Goal: Task Accomplishment & Management: Complete application form

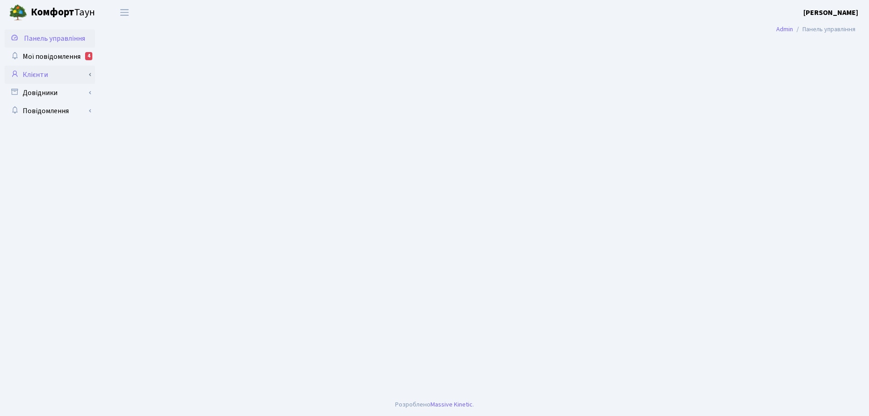
click at [37, 75] on link "Клієнти" at bounding box center [50, 75] width 90 height 18
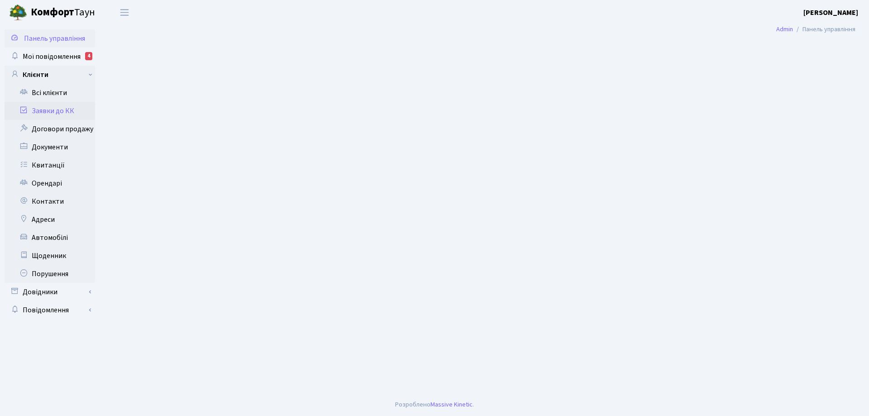
click at [49, 110] on link "Заявки до КК" at bounding box center [50, 111] width 90 height 18
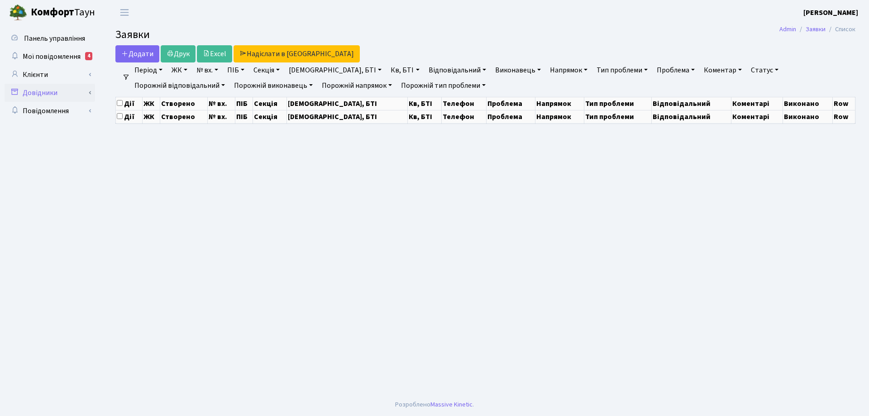
select select "25"
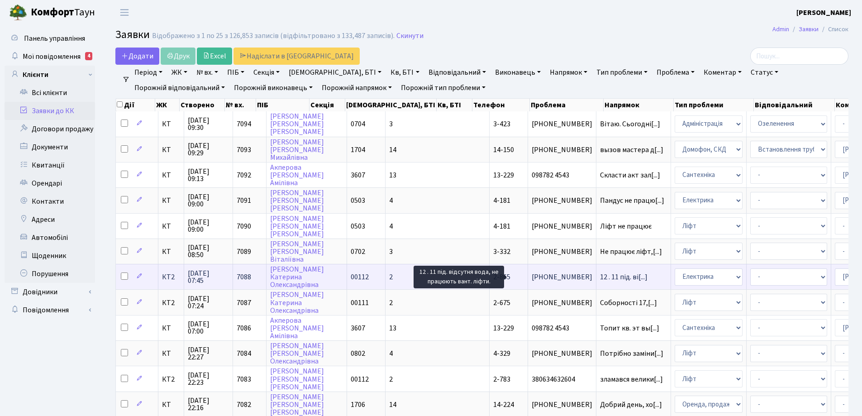
click at [600, 275] on span "12 . 11 під. ві[...]" at bounding box center [624, 277] width 48 height 10
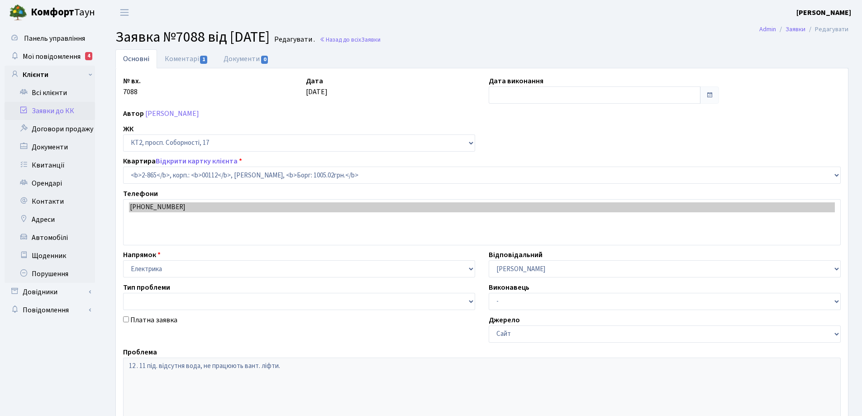
select select "15915"
type input "18.08.2025"
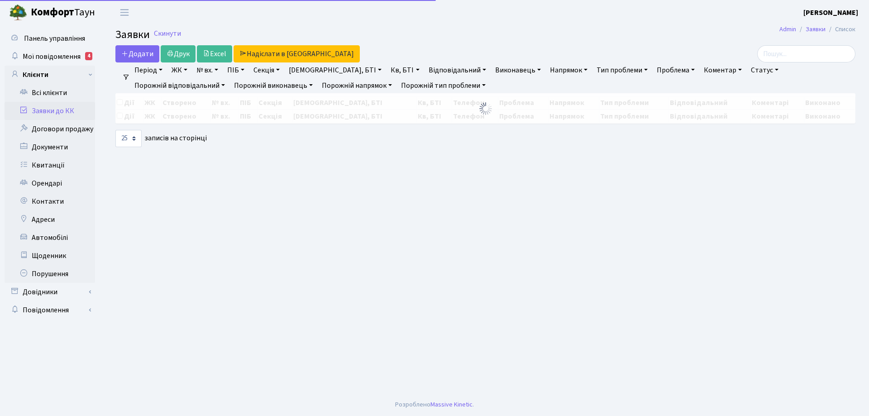
select select "25"
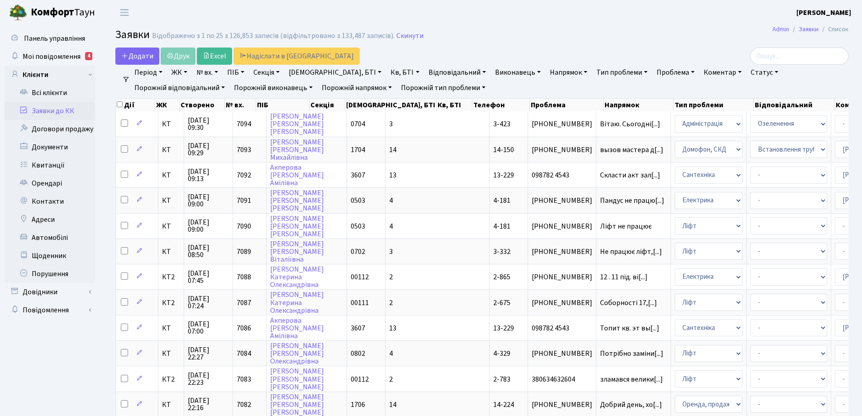
click at [747, 72] on link "Статус" at bounding box center [764, 72] width 35 height 15
click at [747, 127] on link "Не виконано" at bounding box center [782, 127] width 71 height 14
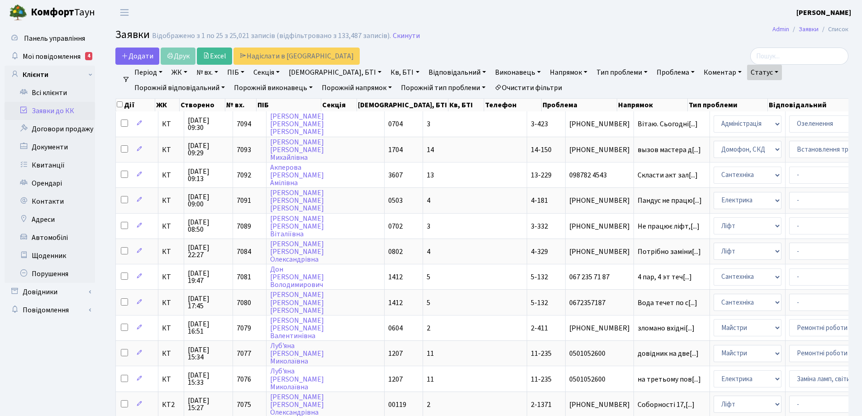
click at [546, 72] on link "Напрямок" at bounding box center [568, 72] width 45 height 15
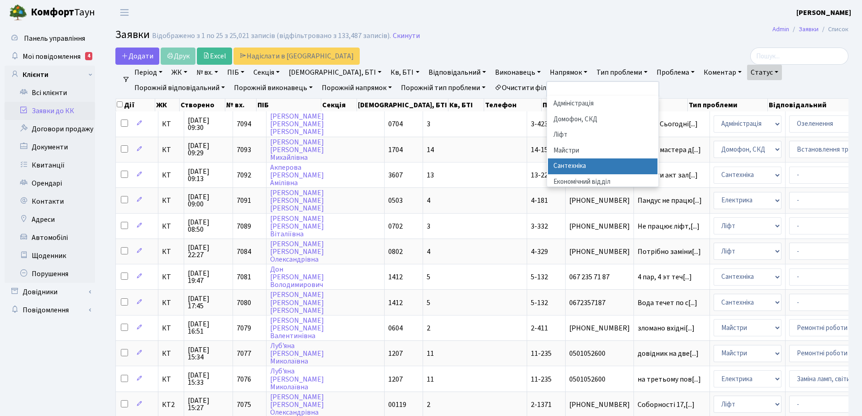
click at [548, 166] on li "Сантехніка" at bounding box center [602, 166] width 109 height 16
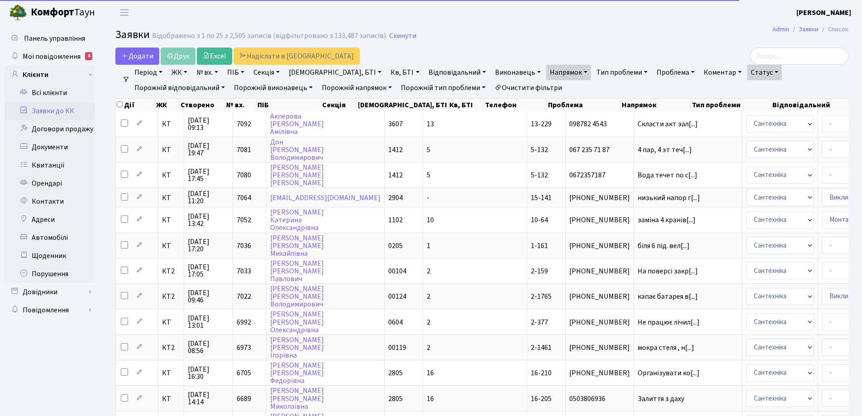
click at [163, 70] on link "Період" at bounding box center [148, 72] width 35 height 15
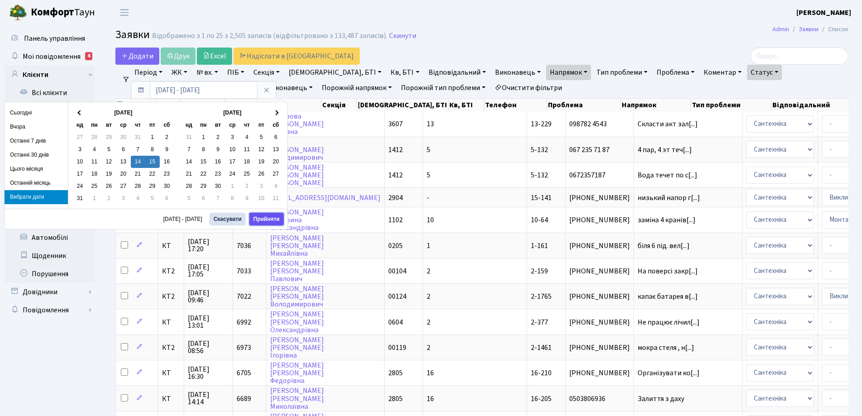
click at [278, 219] on button "Прийняти" at bounding box center [266, 219] width 34 height 13
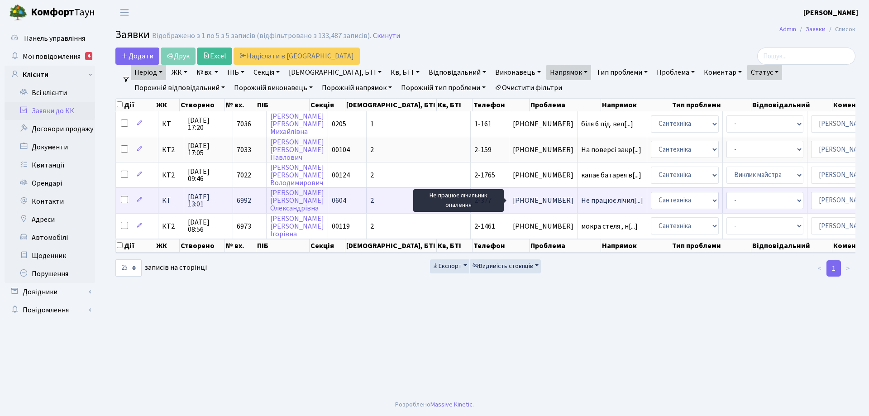
click at [581, 200] on span "Не працює лічил[...]" at bounding box center [612, 200] width 62 height 10
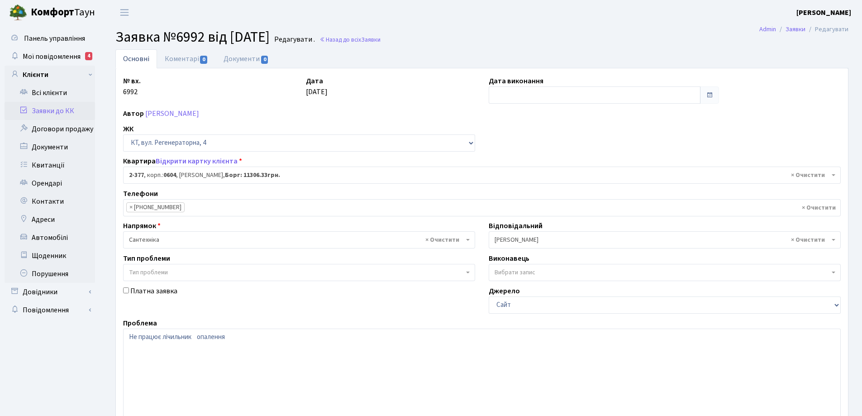
select select "1391"
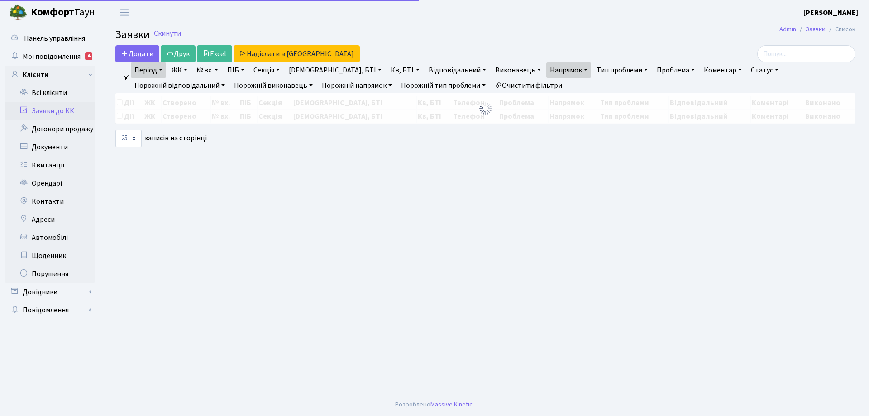
select select "25"
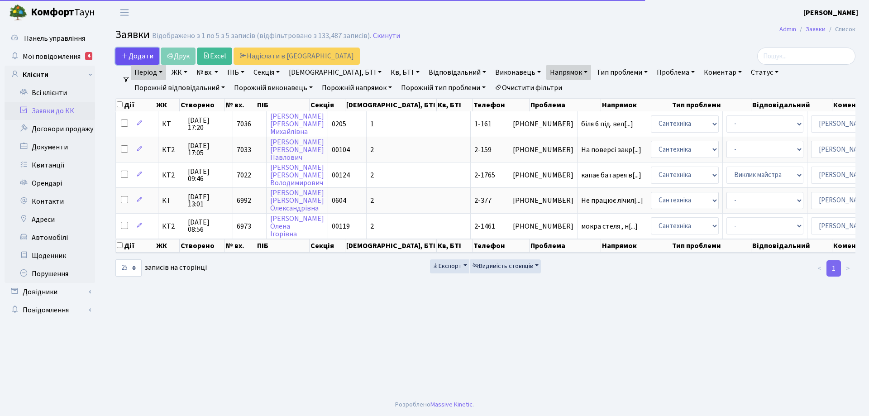
click at [147, 55] on span "Додати" at bounding box center [137, 56] width 32 height 10
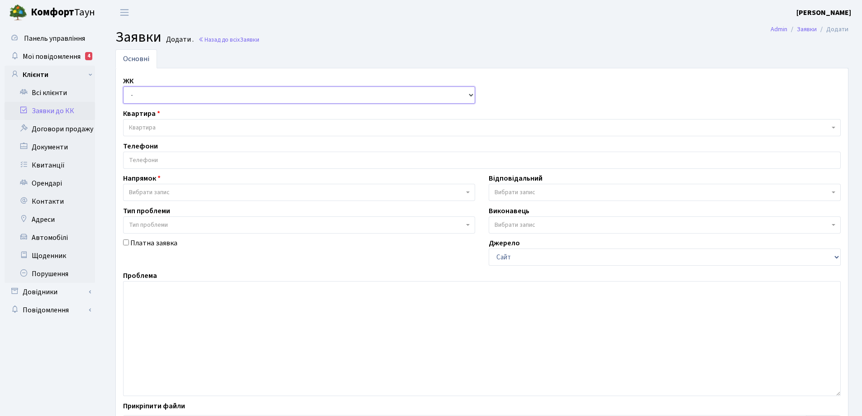
click at [469, 95] on select "- КТ, вул. Регенераторна, 4 КТ2, просп. Соборності, 17 КТ3, вул. Березнева, 16 …" at bounding box center [299, 94] width 352 height 17
select select "271"
click at [123, 86] on select "- КТ, вул. Регенераторна, 4 КТ2, просп. Соборності, 17 КТ3, вул. Березнева, 16 …" at bounding box center [299, 94] width 352 height 17
select select
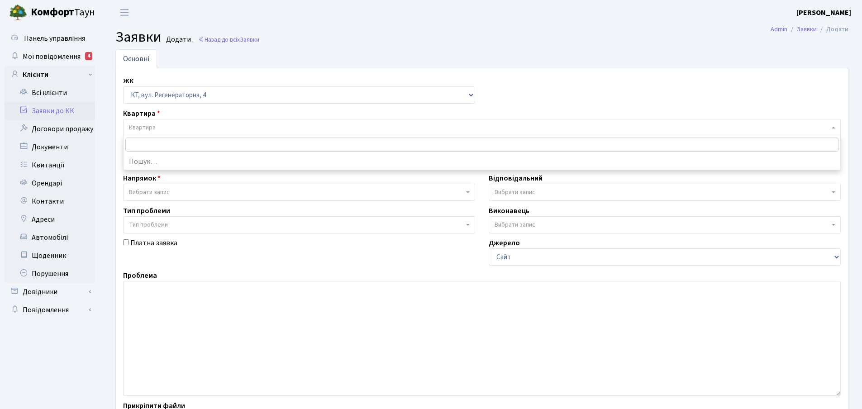
click at [163, 126] on span "Квартира" at bounding box center [479, 127] width 700 height 9
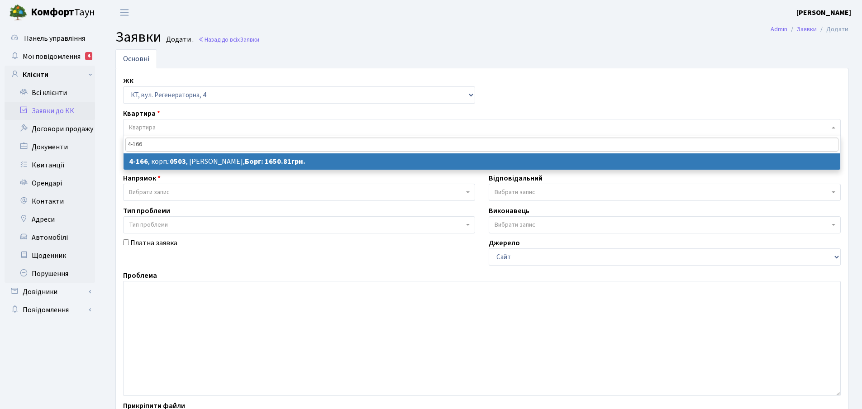
type input "4-166"
select select
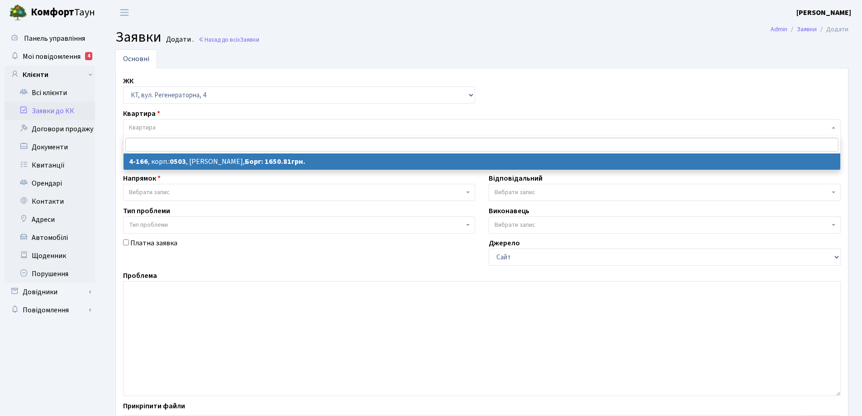
select select "1092"
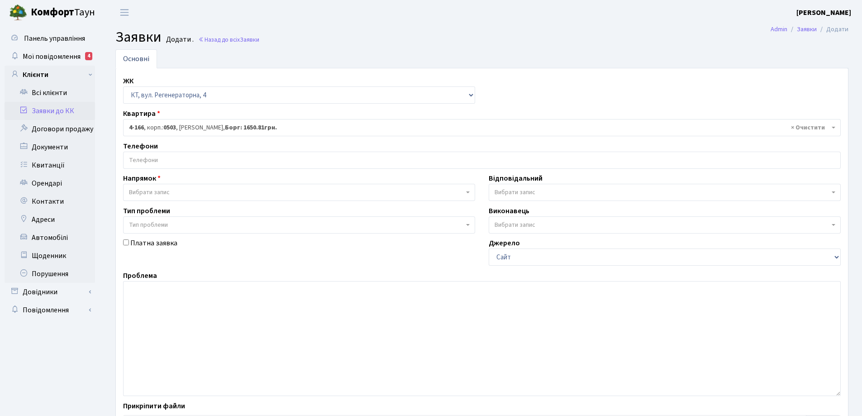
click at [154, 158] on input "search" at bounding box center [482, 160] width 717 height 16
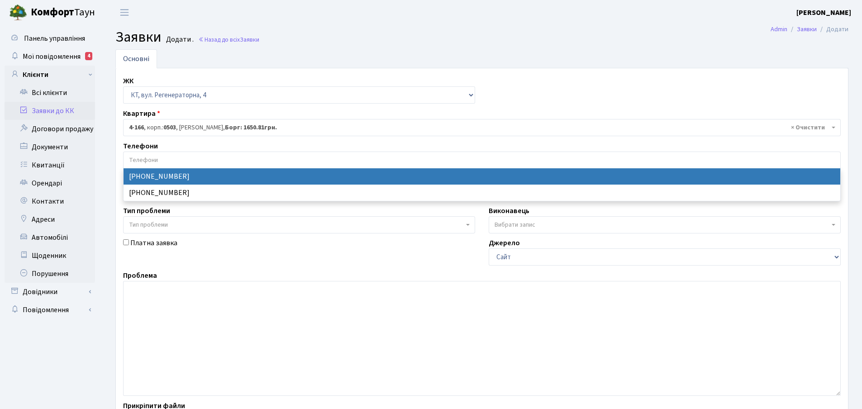
click at [147, 159] on input "search" at bounding box center [482, 160] width 717 height 16
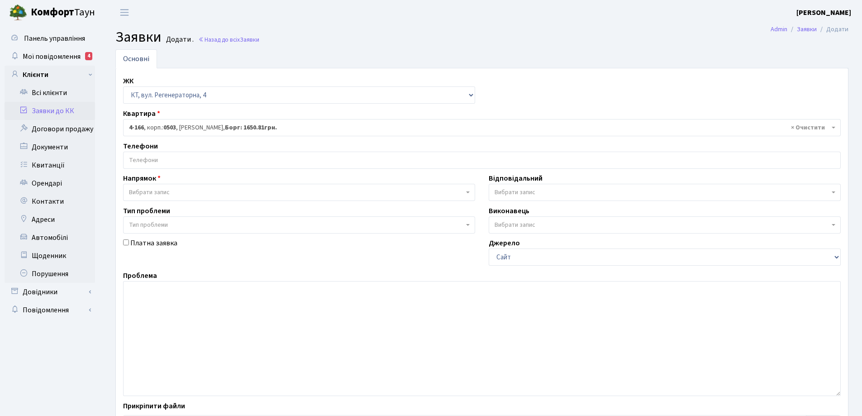
click at [151, 159] on input "search" at bounding box center [482, 160] width 717 height 16
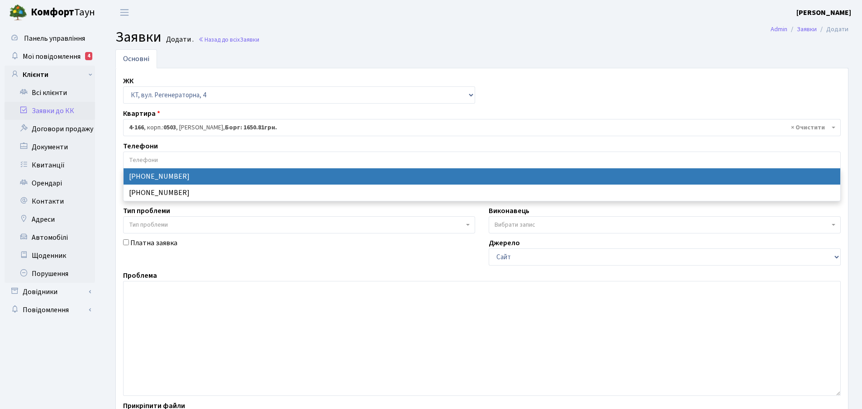
drag, startPoint x: 166, startPoint y: 176, endPoint x: 161, endPoint y: 176, distance: 5.4
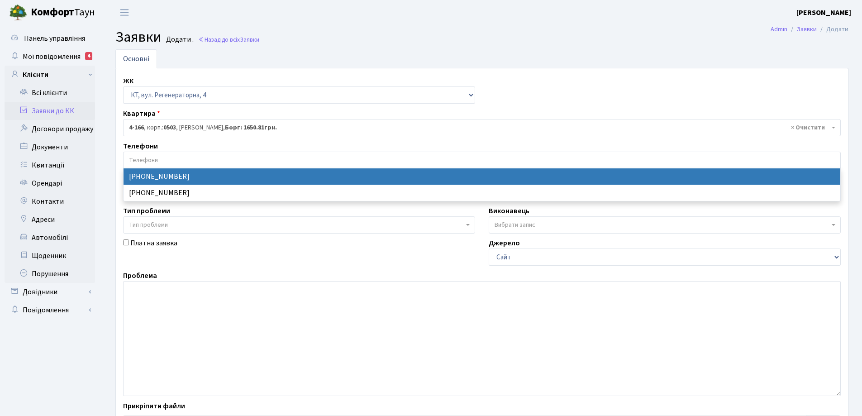
select select "12973"
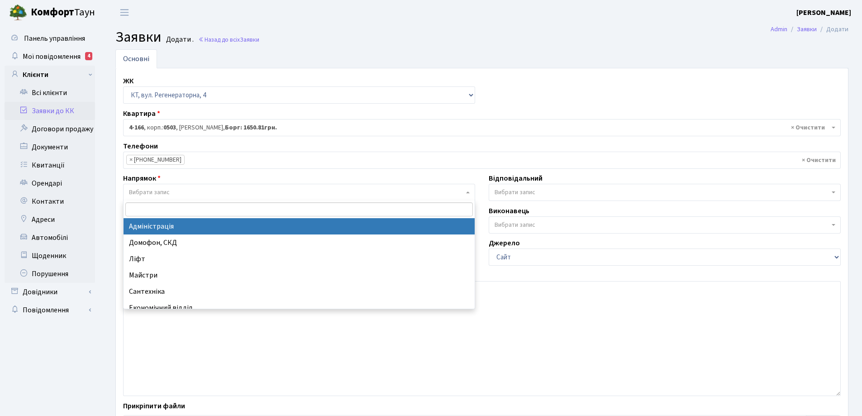
click at [466, 194] on span "Вибрати запис" at bounding box center [299, 192] width 352 height 17
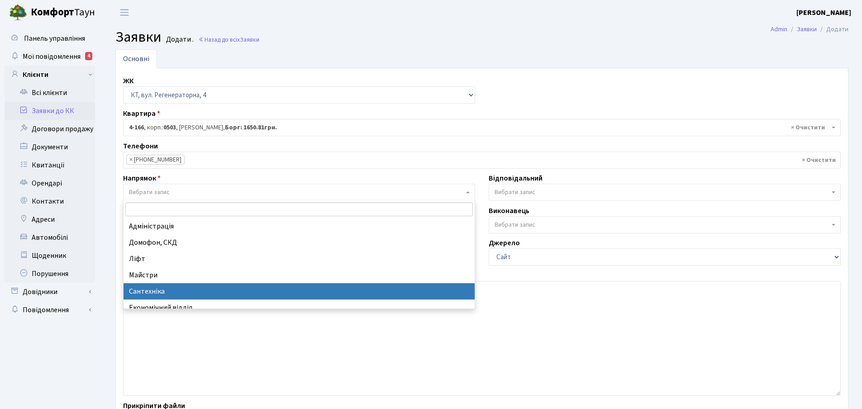
select select "2"
select select
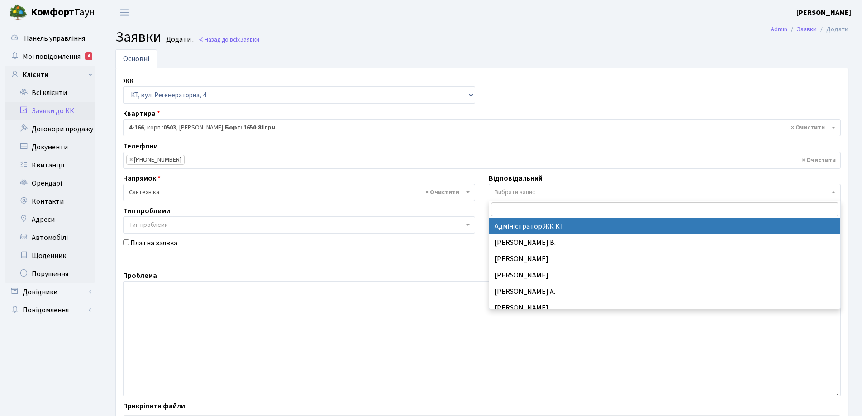
click at [834, 191] on span at bounding box center [834, 192] width 2 height 17
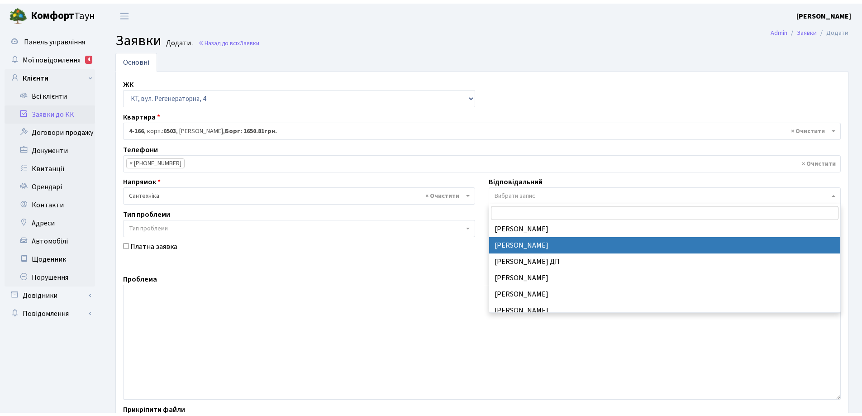
scroll to position [407, 0]
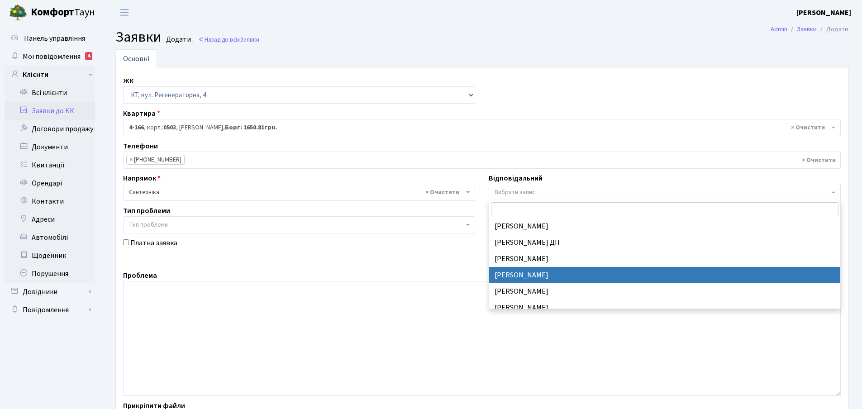
select select "67"
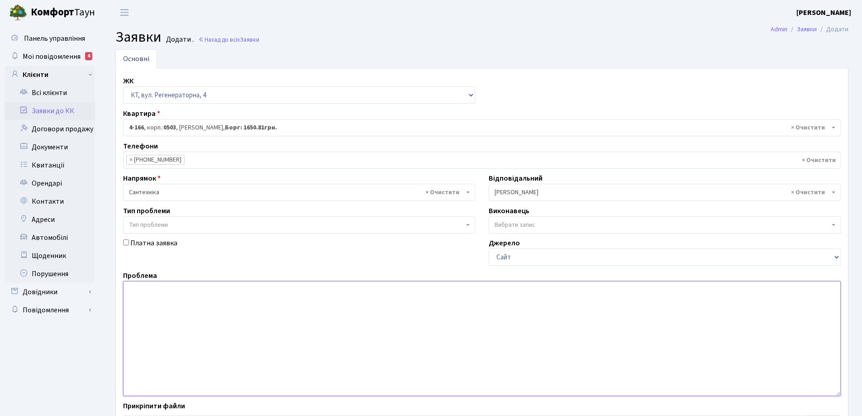
click at [146, 292] on textarea at bounding box center [482, 338] width 718 height 115
drag, startPoint x: 157, startPoint y: 290, endPoint x: 173, endPoint y: 290, distance: 16.7
click at [173, 290] on textarea "Слабкий напор води" at bounding box center [482, 338] width 718 height 115
click at [195, 287] on textarea "Слабкий тиск води" at bounding box center [482, 338] width 718 height 115
click at [202, 291] on textarea "Слабкий тиск води" at bounding box center [482, 338] width 718 height 115
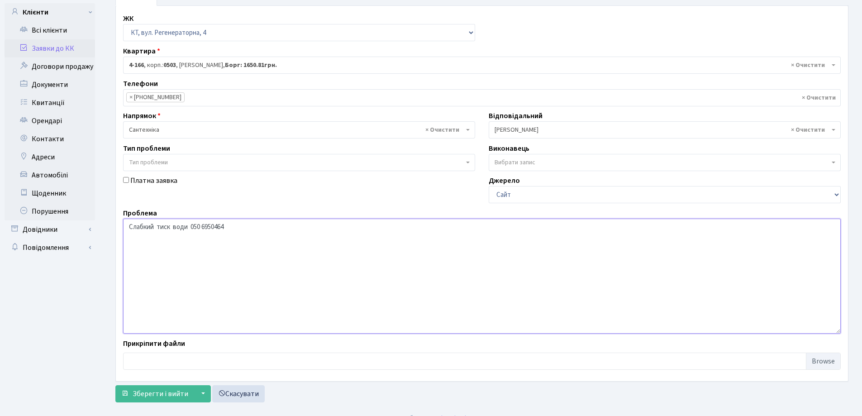
scroll to position [76, 0]
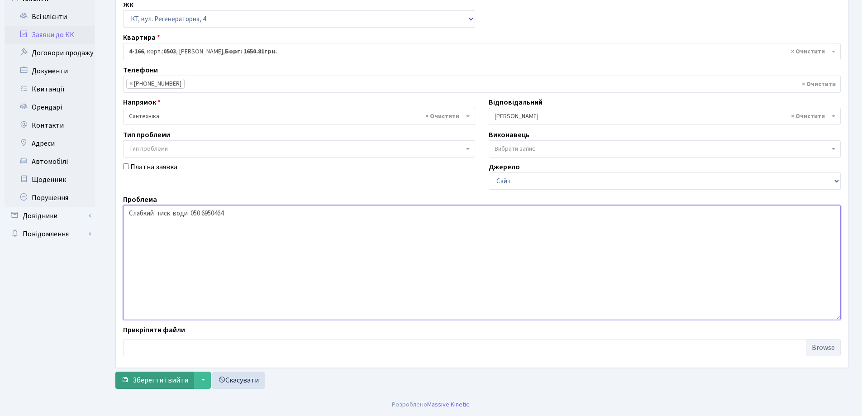
type textarea "Слабкий тиск води 050 6950464"
click at [172, 381] on span "Зберегти і вийти" at bounding box center [161, 380] width 56 height 10
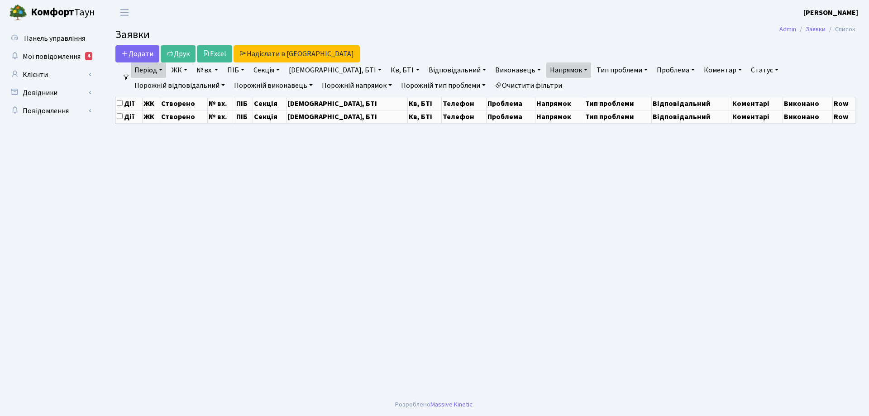
select select "25"
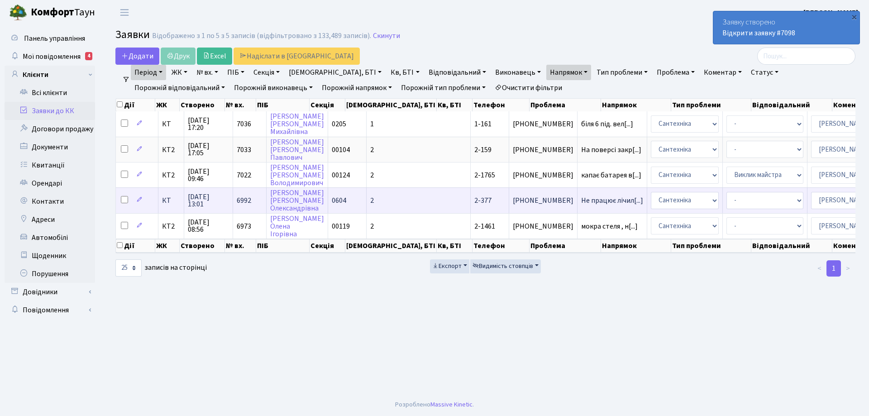
click at [474, 204] on span "2-377" at bounding box center [482, 200] width 17 height 10
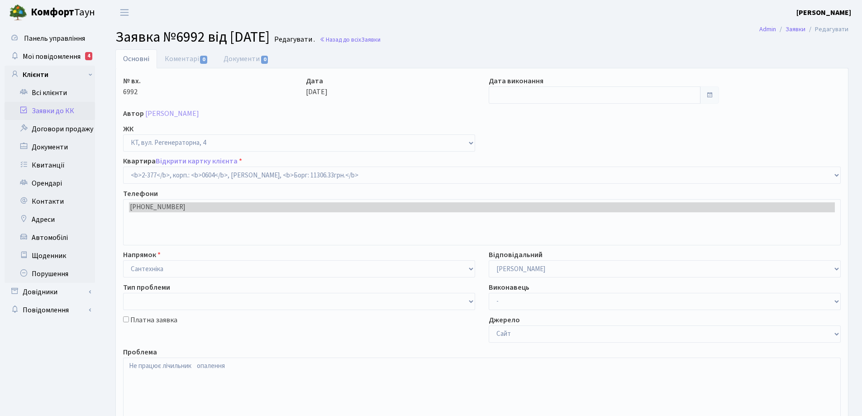
select select "1391"
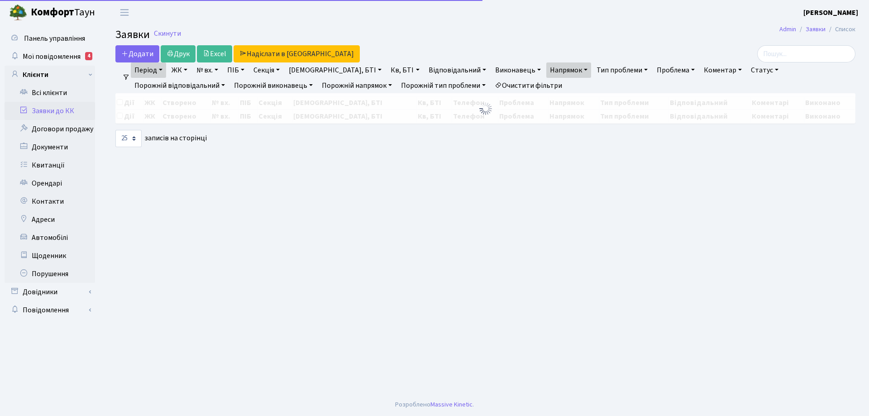
select select "25"
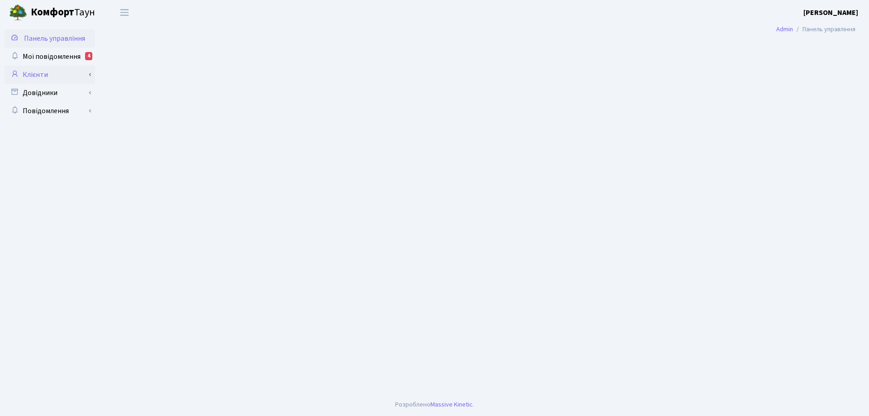
click at [38, 76] on link "Клієнти" at bounding box center [50, 75] width 90 height 18
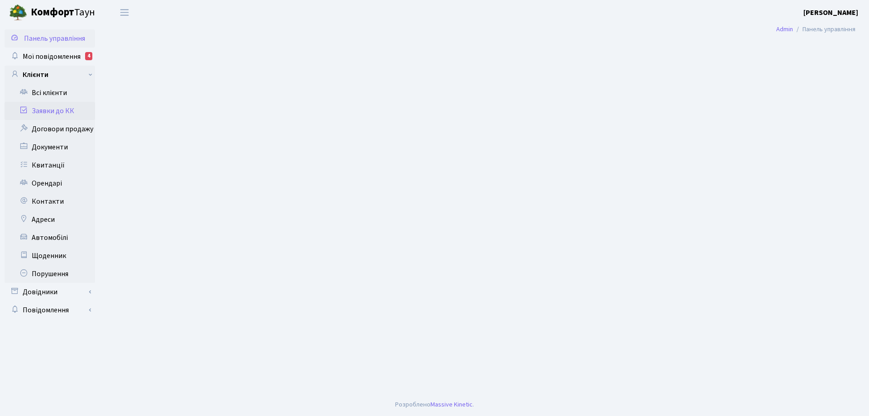
click at [60, 113] on link "Заявки до КК" at bounding box center [50, 111] width 90 height 18
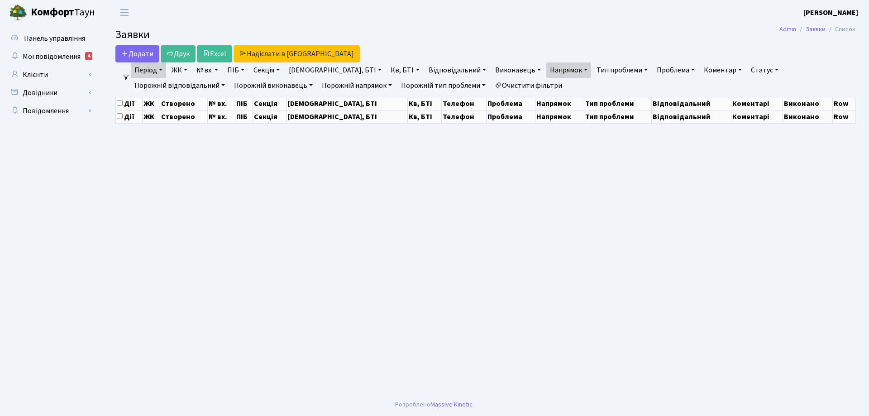
select select "25"
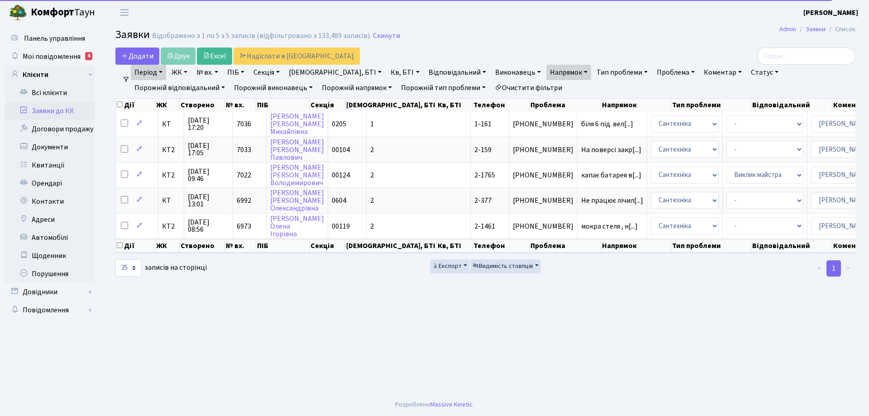
click at [491, 89] on link "Очистити фільтри" at bounding box center [528, 87] width 75 height 15
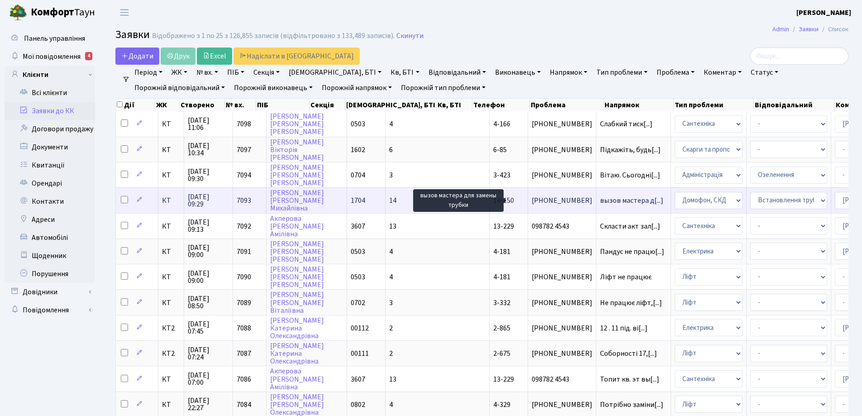
click at [600, 200] on span "вызов мастера д[...]" at bounding box center [631, 200] width 63 height 10
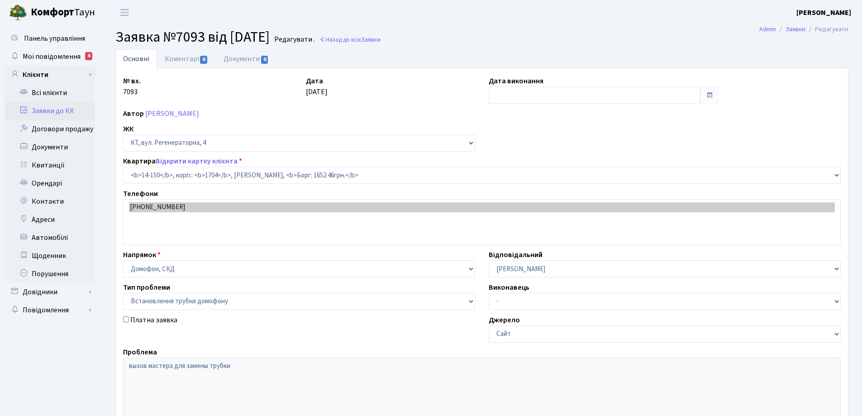
select select "7527"
select select "5"
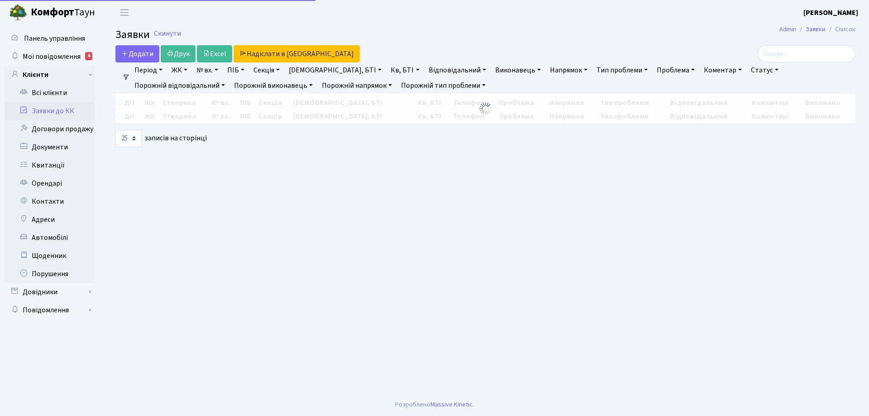
select select "25"
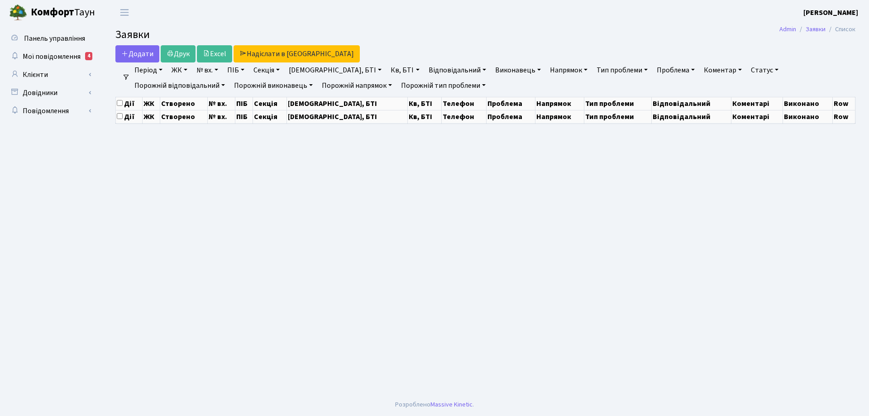
select select "25"
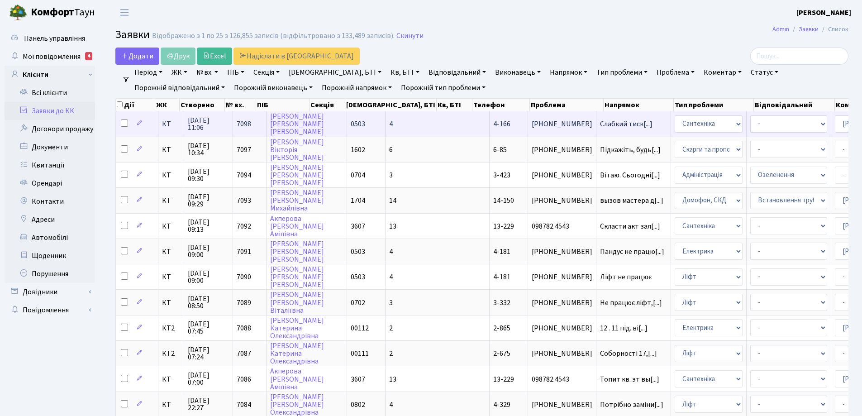
click at [532, 121] on span "[PHONE_NUMBER]" at bounding box center [562, 123] width 61 height 7
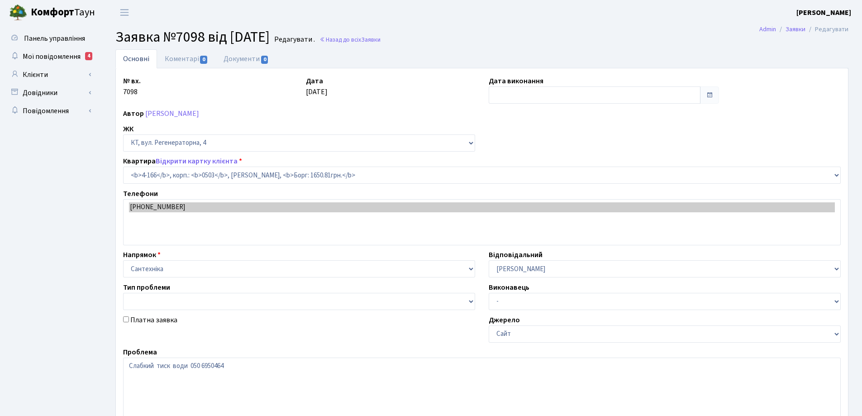
select select "1092"
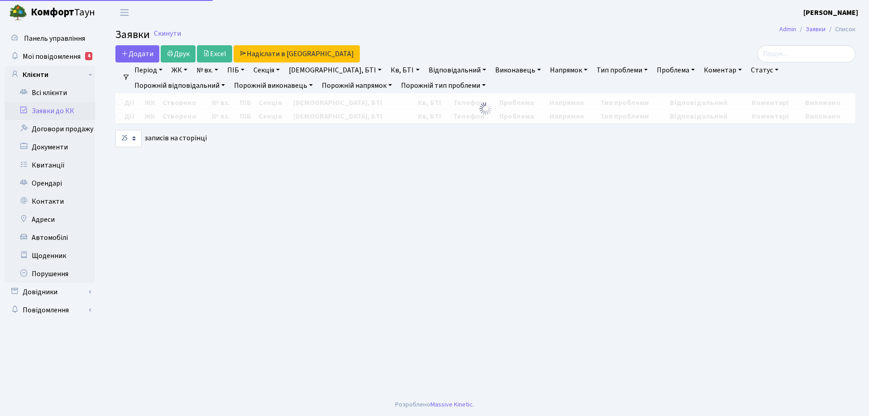
select select "25"
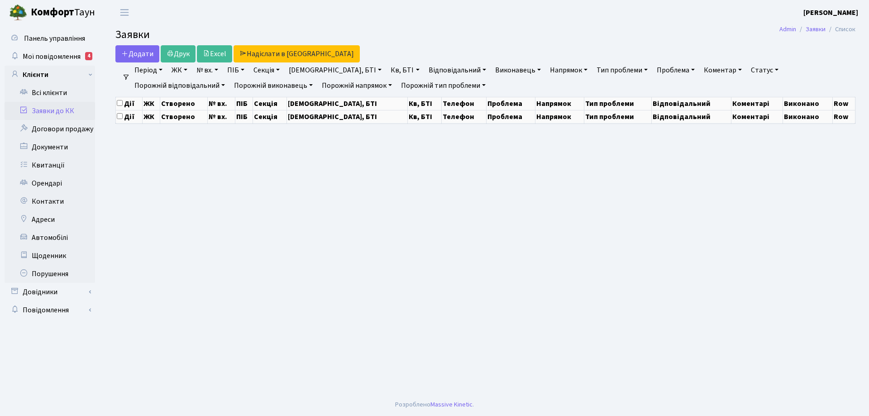
select select "25"
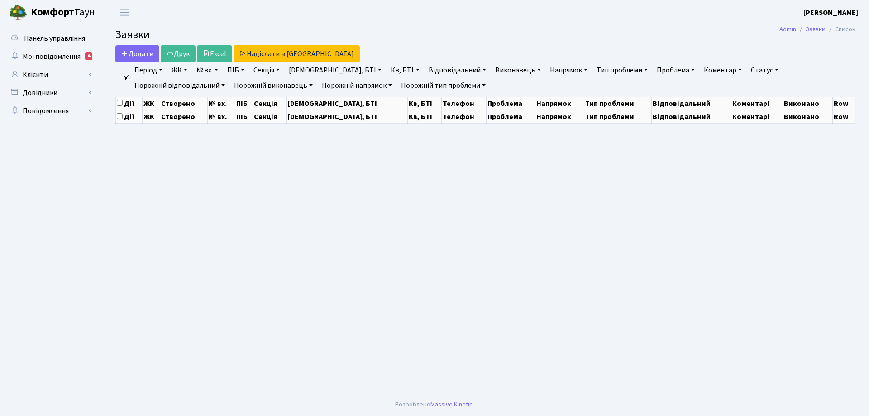
select select "25"
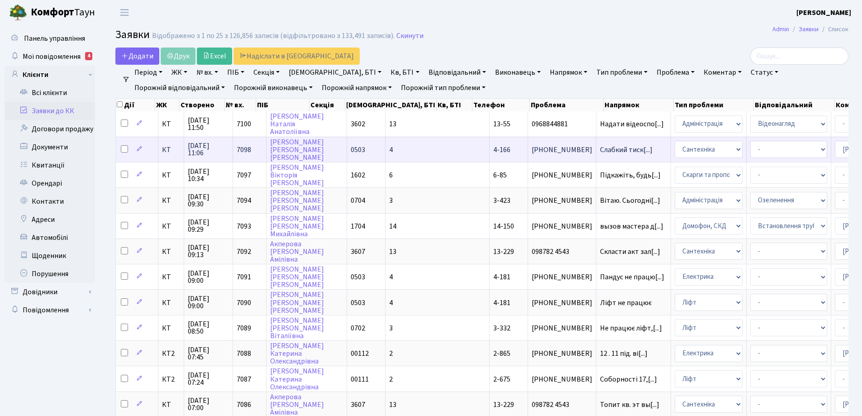
click at [243, 152] on span "7098" at bounding box center [244, 150] width 14 height 10
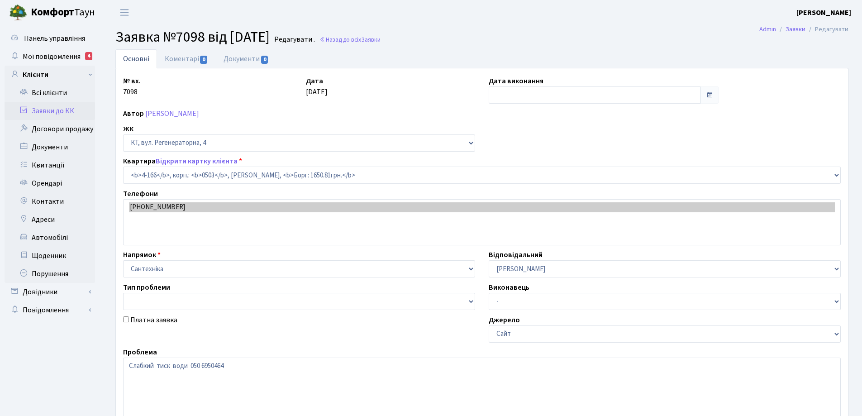
select select "1092"
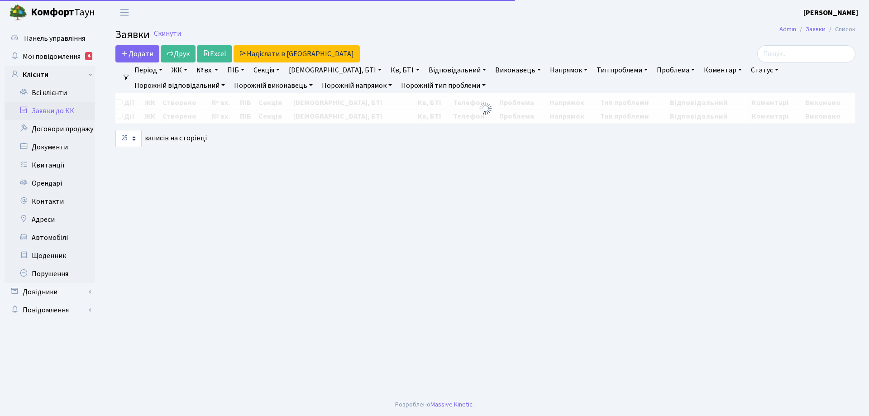
select select "25"
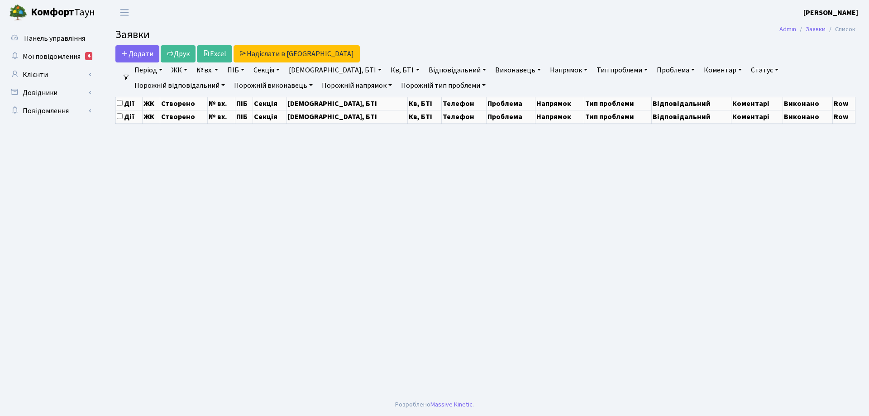
select select "25"
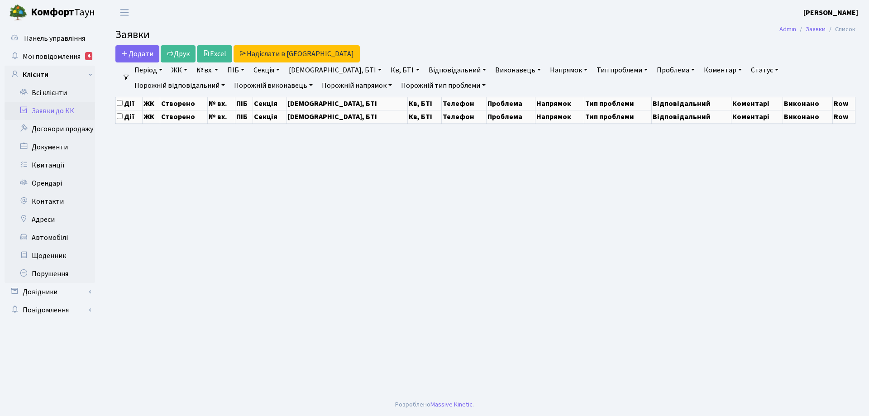
select select "25"
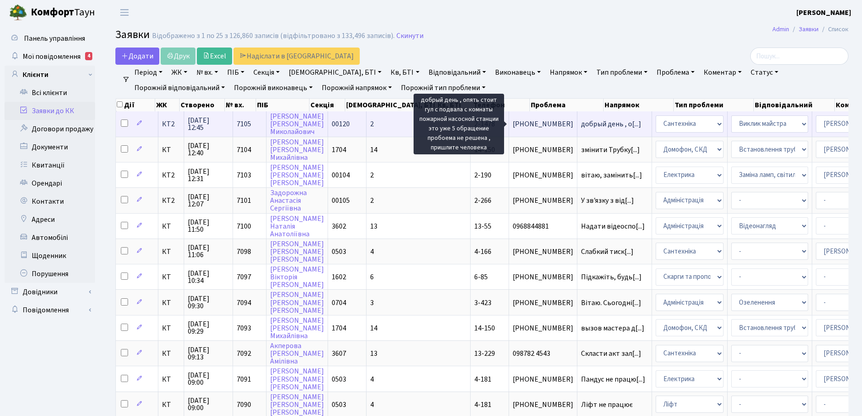
click at [581, 123] on span "добрый день , о[...]" at bounding box center [611, 124] width 60 height 10
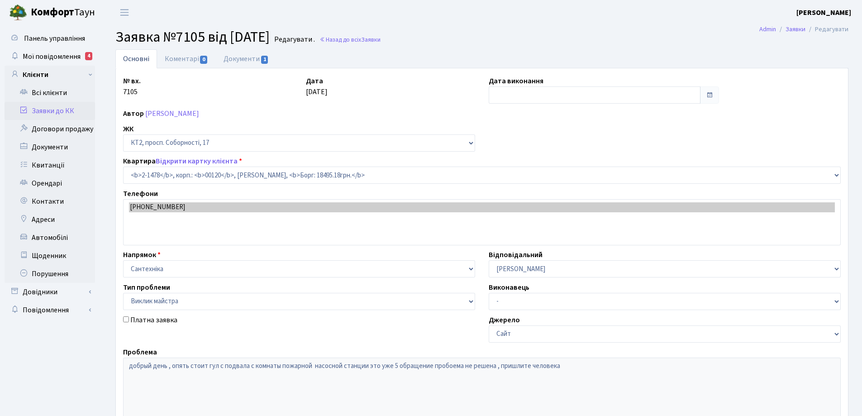
select select "13093"
select select "29"
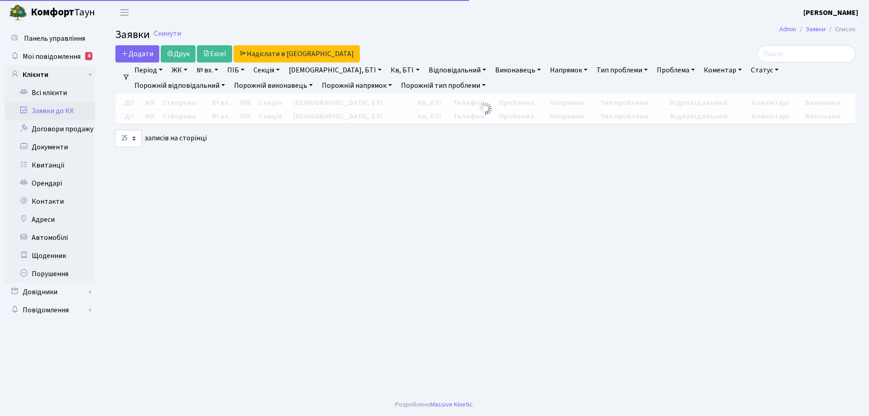
select select "25"
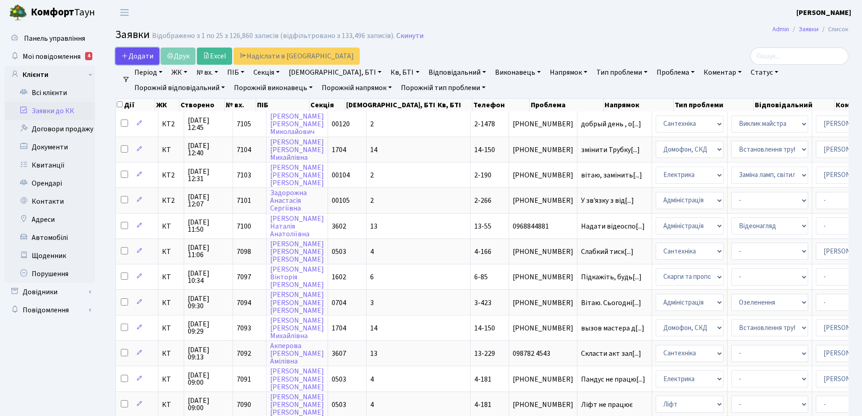
click at [138, 55] on span "Додати" at bounding box center [137, 56] width 32 height 10
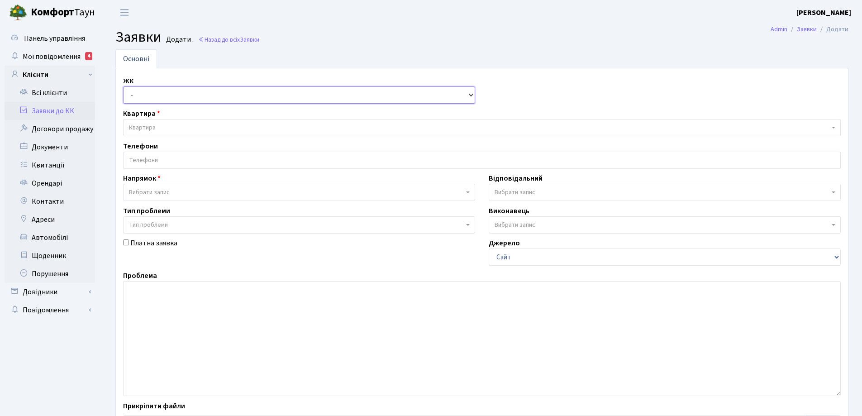
click at [468, 96] on select "- КТ, вул. Регенераторна, 4 КТ2, просп. [STREET_ADDRESS] [STREET_ADDRESS] [PERS…" at bounding box center [299, 94] width 352 height 17
select select "271"
click at [123, 86] on select "- КТ, вул. Регенераторна, 4 КТ2, просп. [STREET_ADDRESS] [STREET_ADDRESS] [PERS…" at bounding box center [299, 94] width 352 height 17
select select
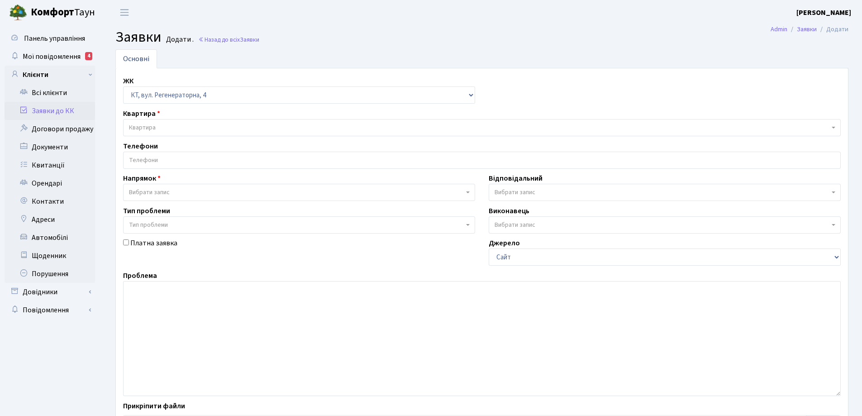
click at [161, 130] on span "Квартира" at bounding box center [479, 127] width 700 height 9
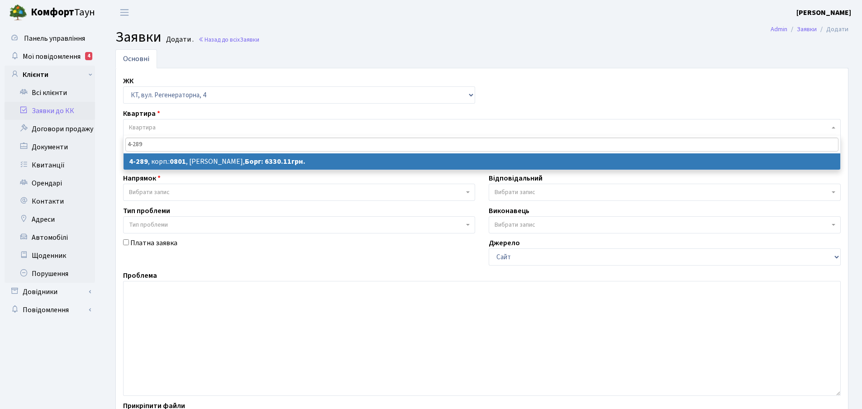
type input "4-289"
select select
select select "1748"
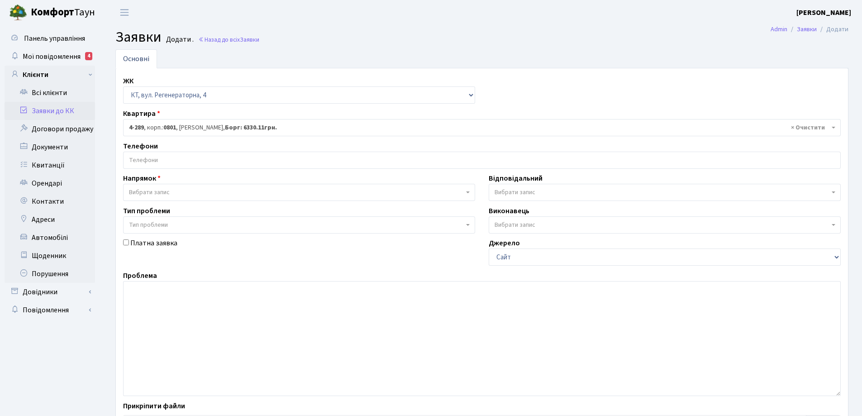
click at [164, 158] on input "search" at bounding box center [482, 160] width 717 height 16
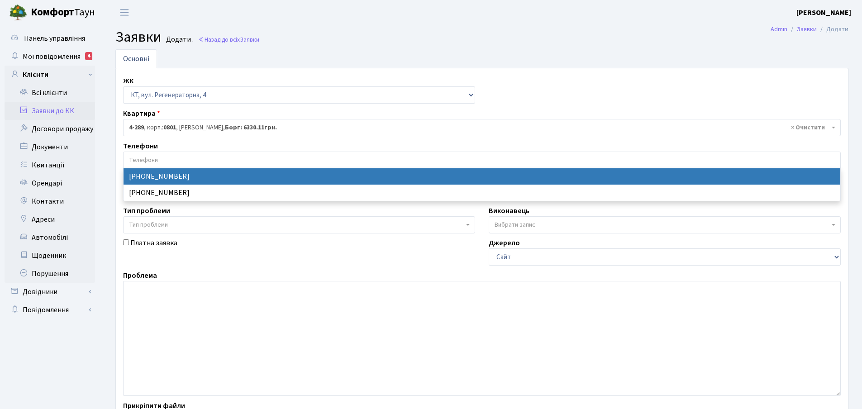
select select "32467"
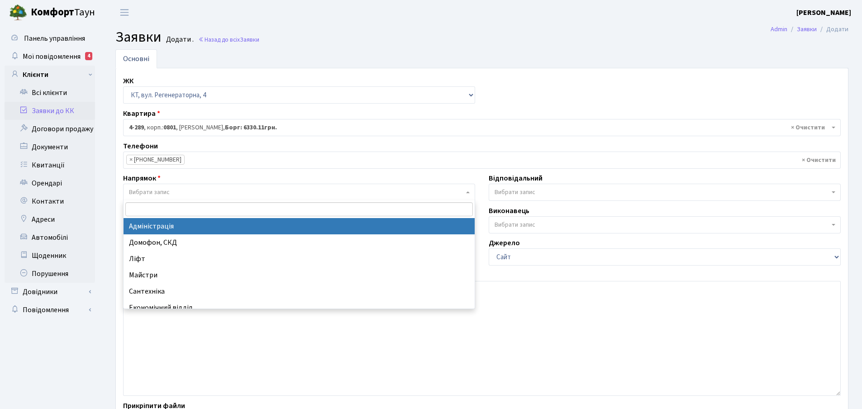
click at [177, 191] on span "Вибрати запис" at bounding box center [296, 192] width 335 height 9
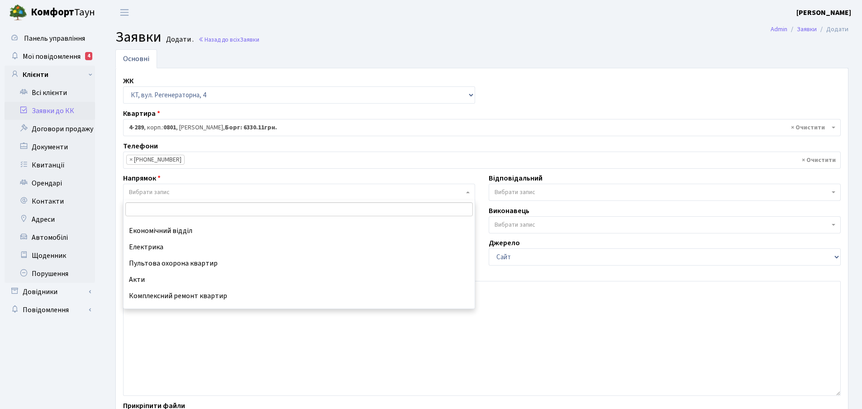
scroll to position [90, 0]
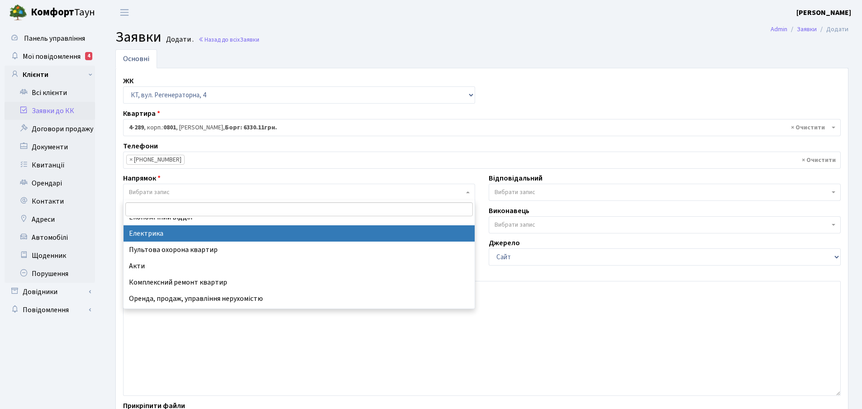
select select "3"
select select
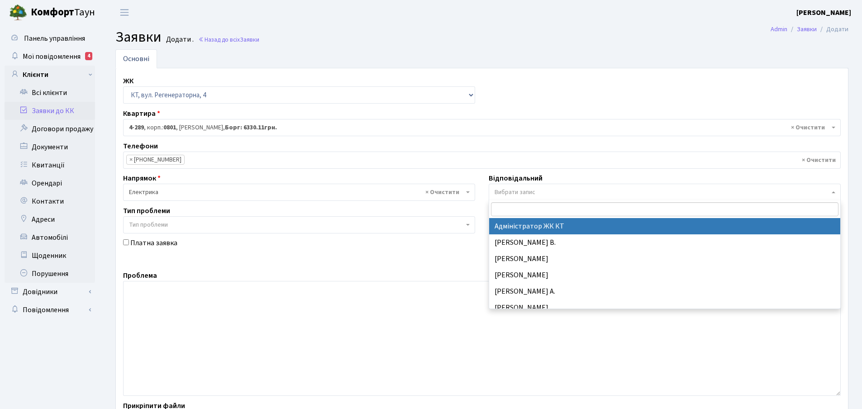
click at [835, 194] on span at bounding box center [834, 192] width 2 height 17
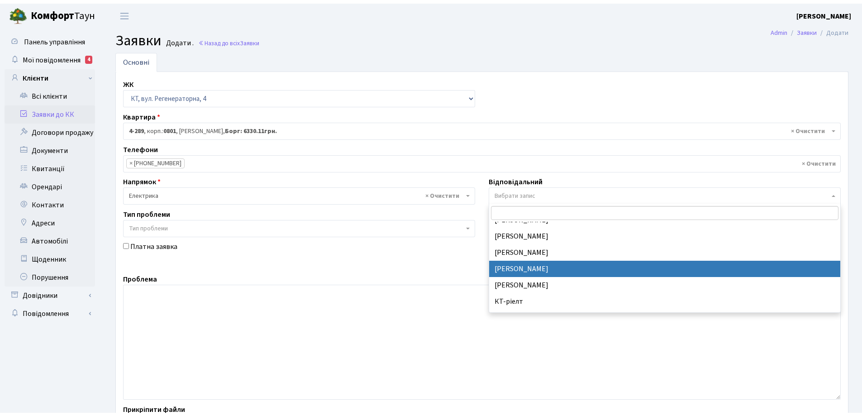
scroll to position [136, 0]
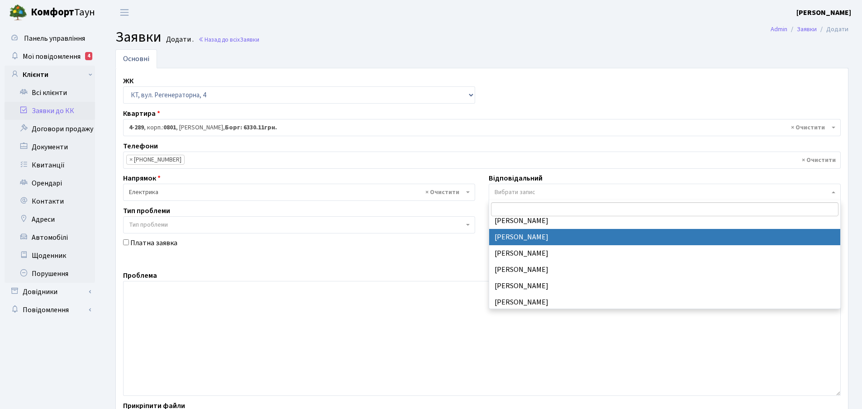
select select "22"
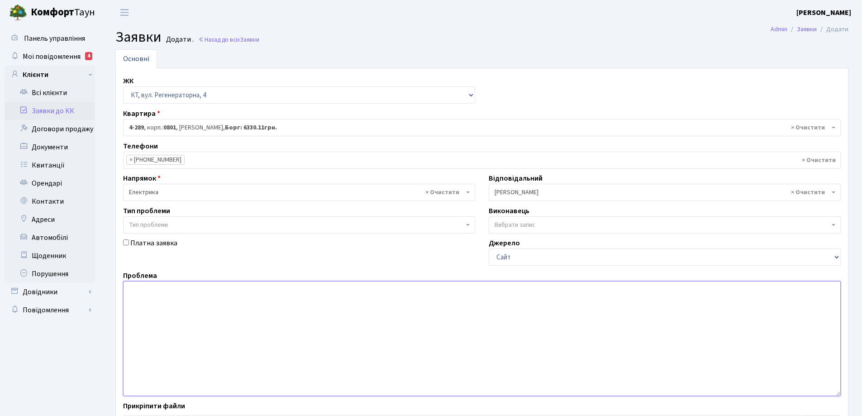
click at [152, 291] on textarea at bounding box center [482, 338] width 718 height 115
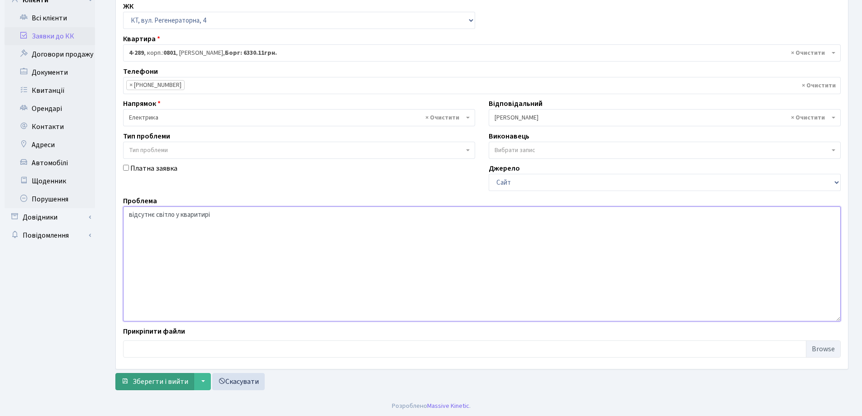
scroll to position [76, 0]
type textarea "відсутнє світло у кваритирі"
click at [157, 376] on span "Зберегти і вийти" at bounding box center [161, 380] width 56 height 10
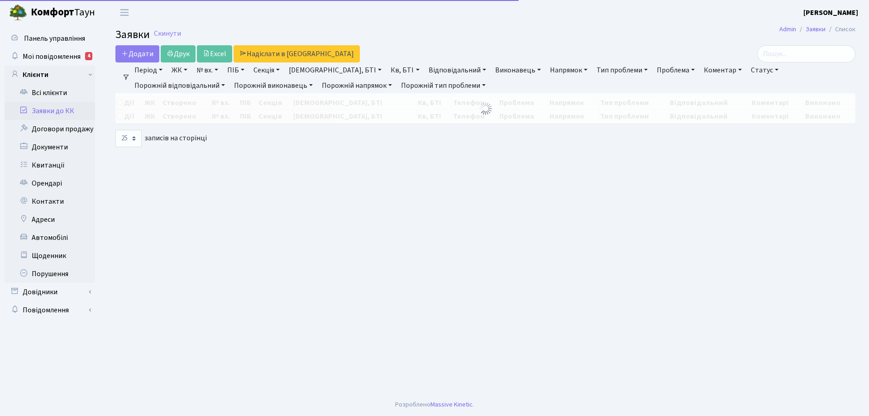
select select "25"
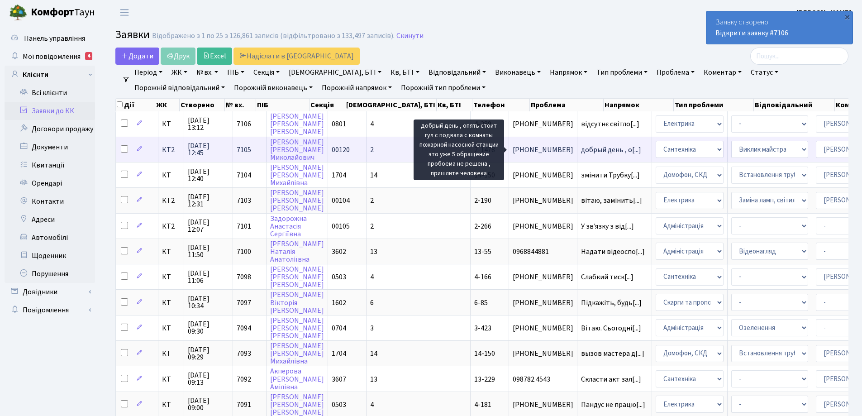
click at [581, 151] on span "добрый день , о[...]" at bounding box center [611, 150] width 60 height 10
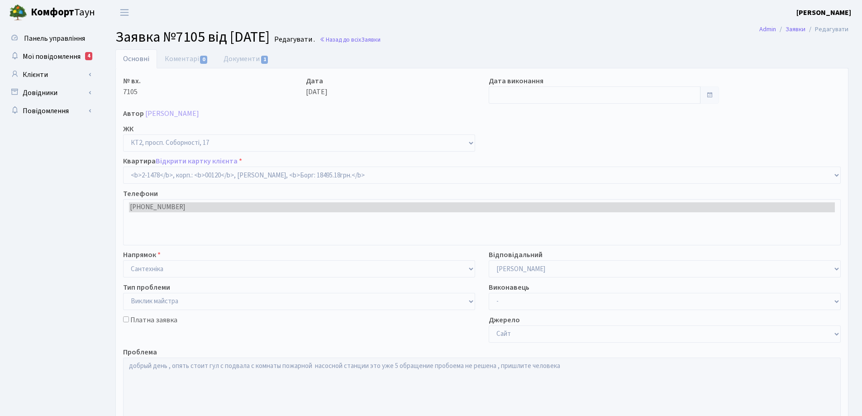
select select "13093"
select select "29"
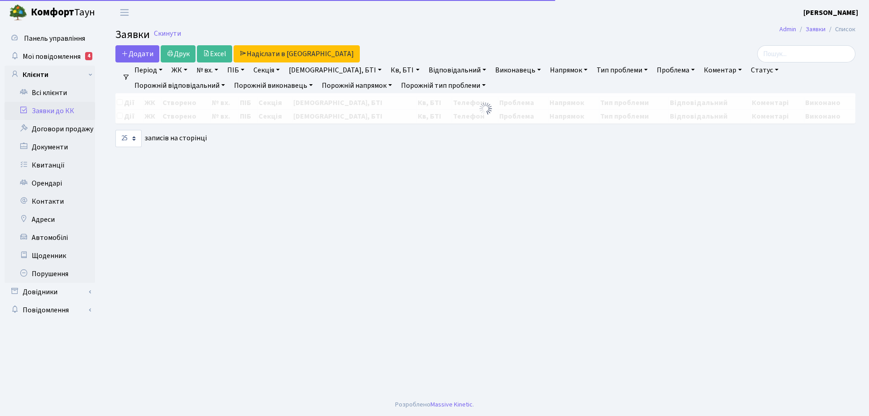
select select "25"
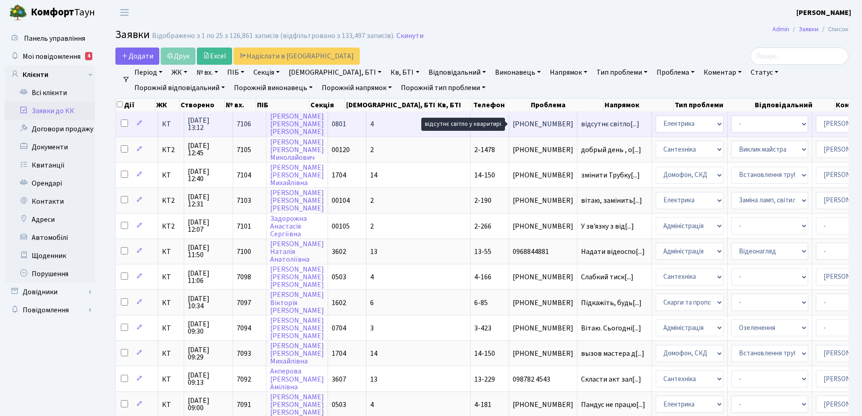
click at [581, 126] on span "відсутнє світло[...]" at bounding box center [610, 124] width 58 height 10
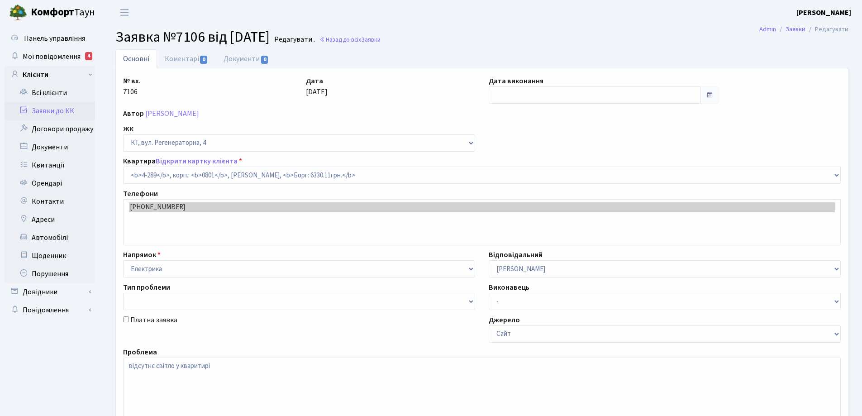
select select "1748"
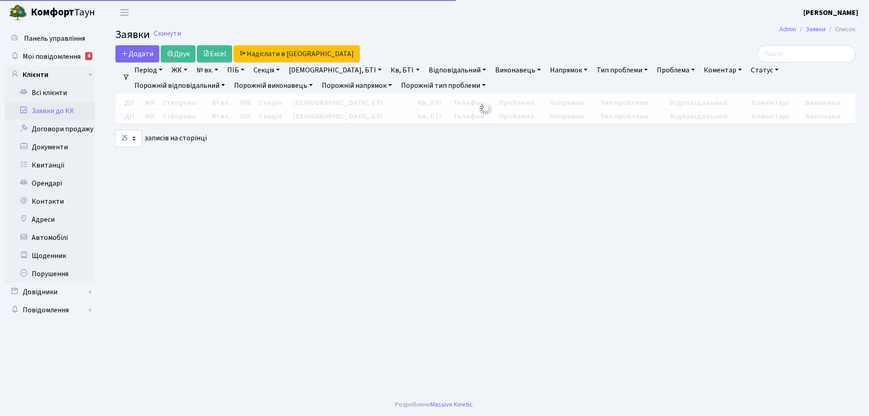
select select "25"
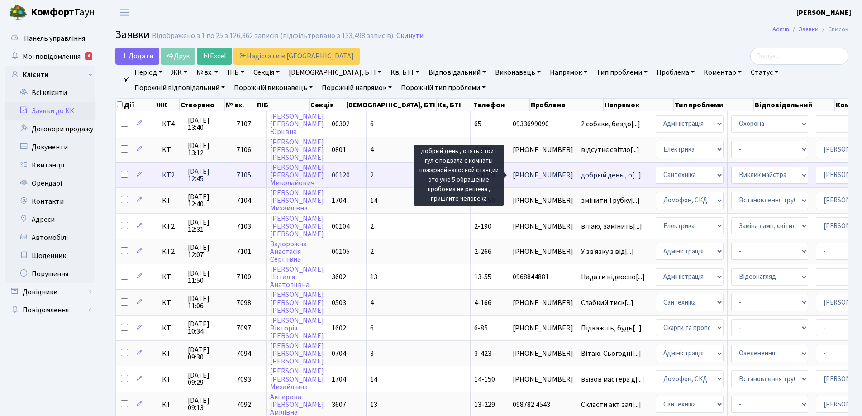
click at [581, 176] on span "добрый день , о[...]" at bounding box center [611, 175] width 60 height 10
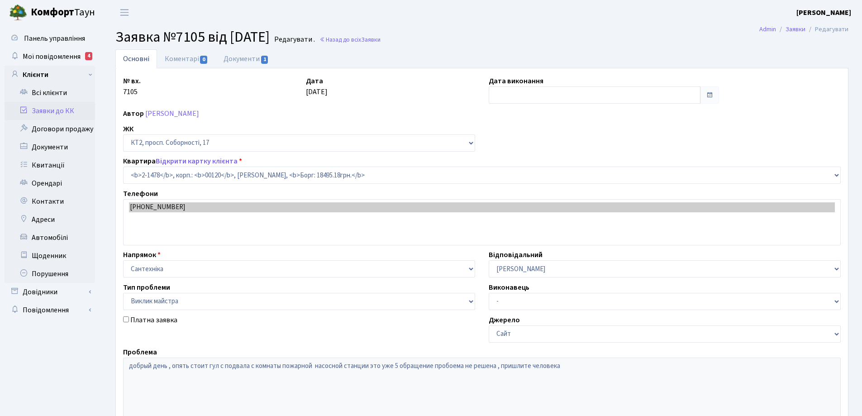
select select "13093"
select select "29"
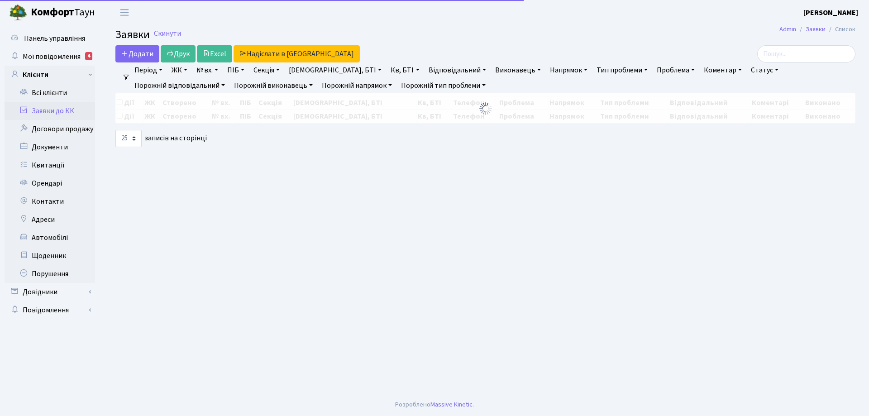
select select "25"
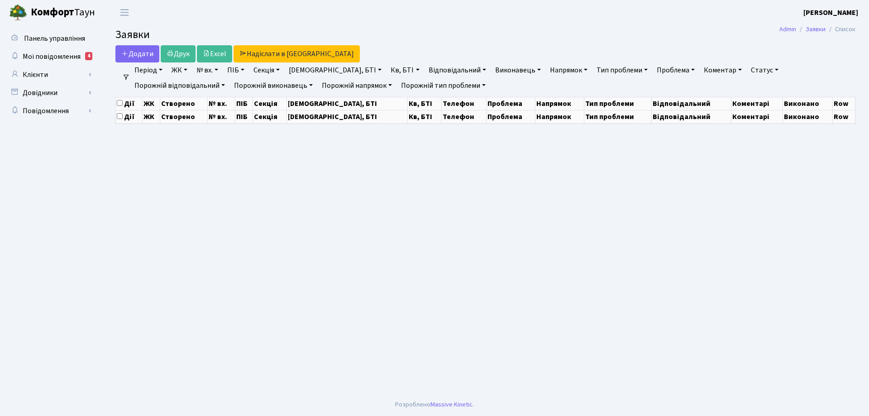
select select "25"
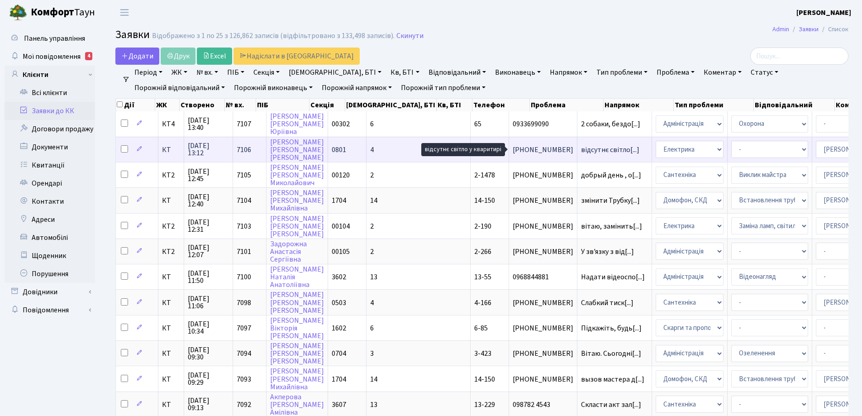
click at [581, 149] on span "відсутнє світло[...]" at bounding box center [610, 150] width 58 height 10
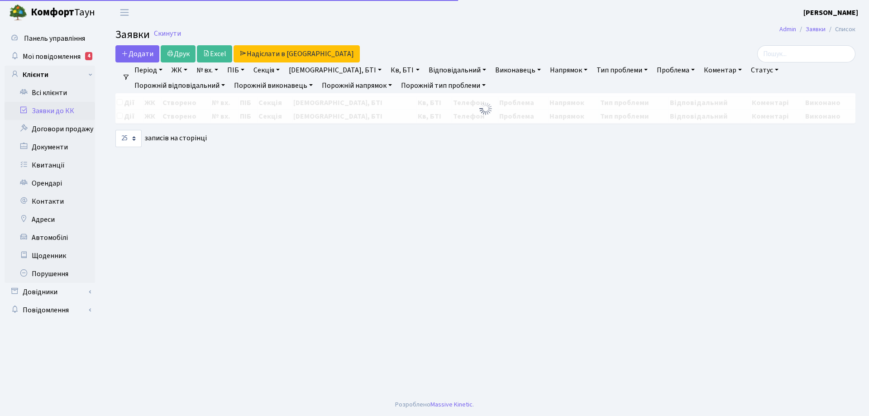
select select "25"
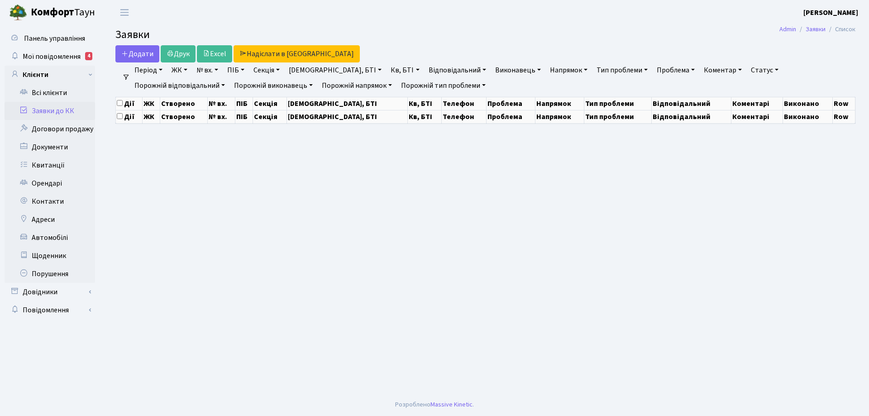
select select "25"
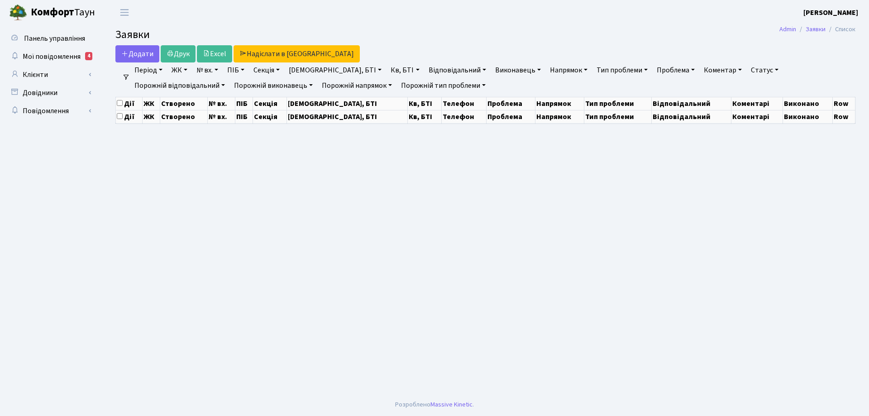
select select "25"
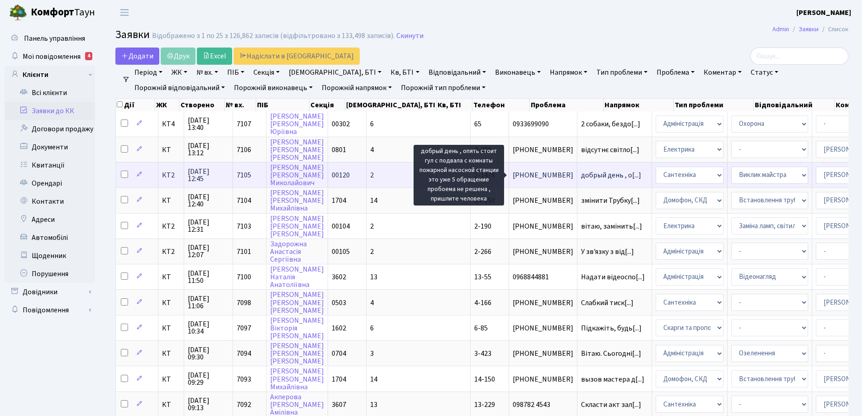
click at [581, 177] on span "добрый день , о[...]" at bounding box center [611, 175] width 60 height 10
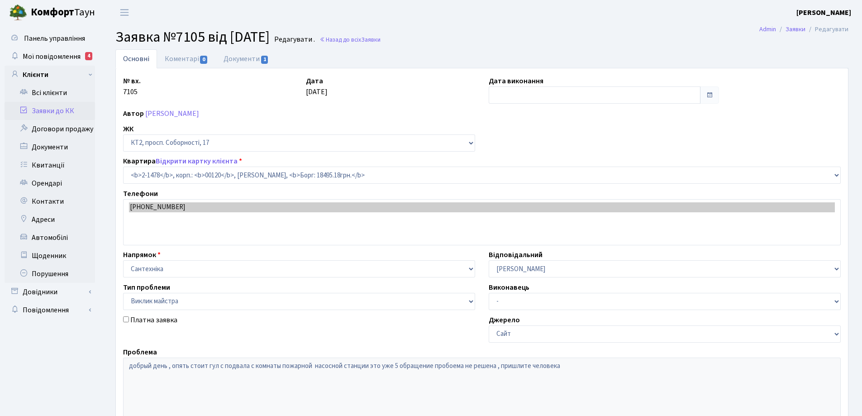
select select "13093"
select select "29"
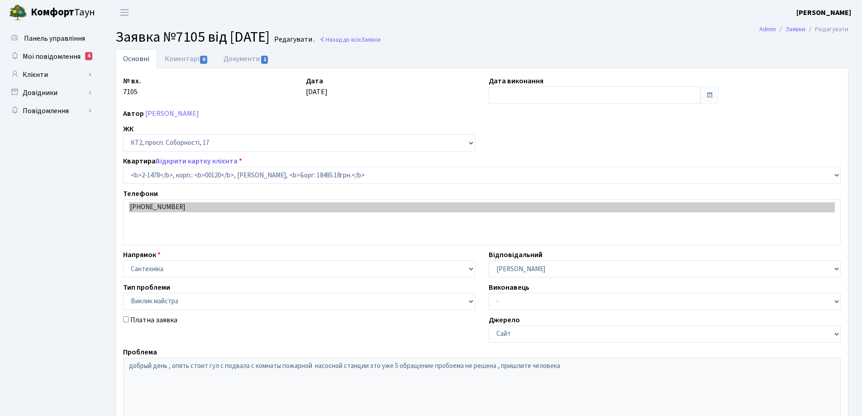
select select "13093"
select select "29"
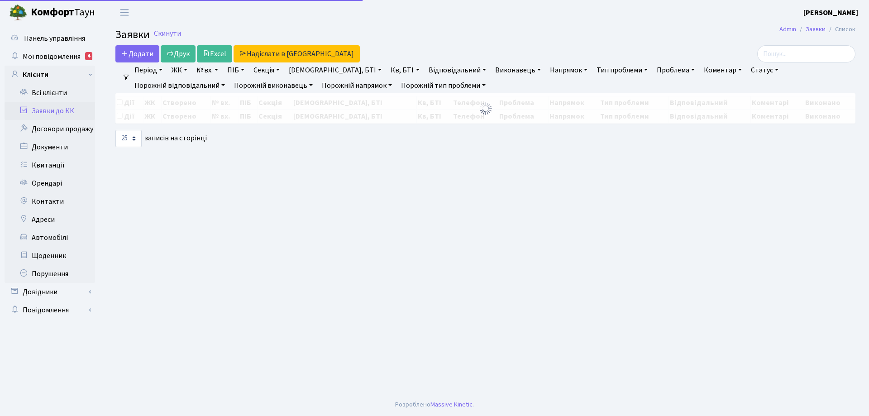
select select "25"
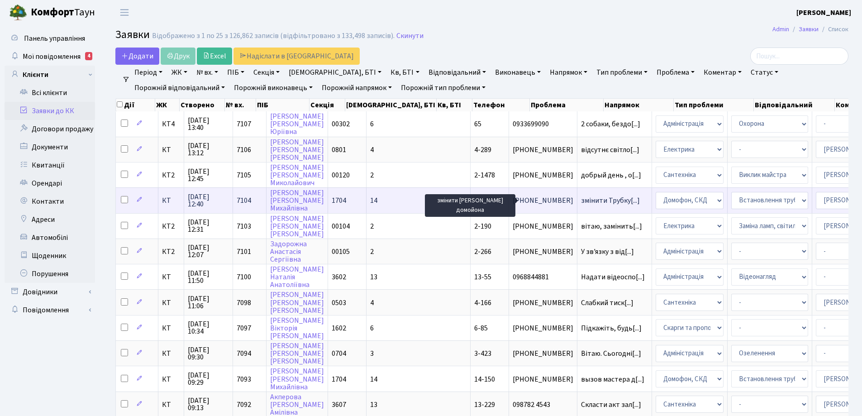
click at [581, 200] on span "змінити Трубку[...]" at bounding box center [610, 200] width 59 height 10
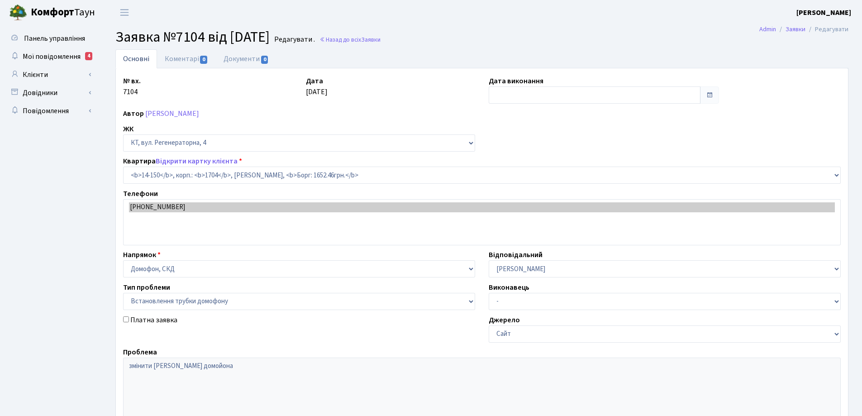
select select "7527"
select select "5"
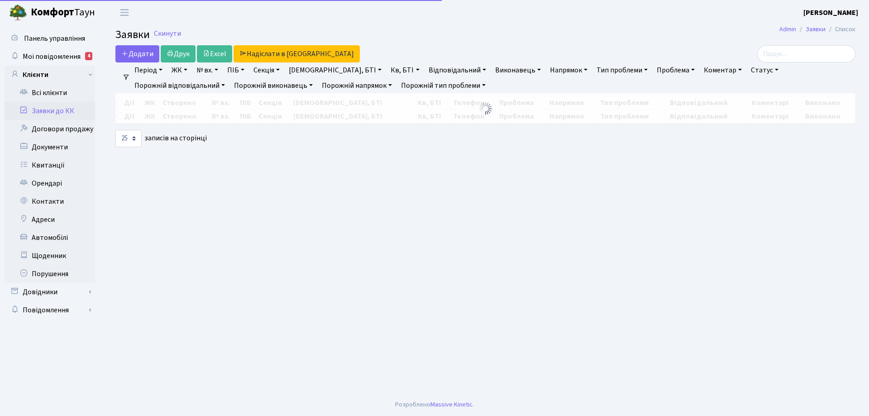
select select "25"
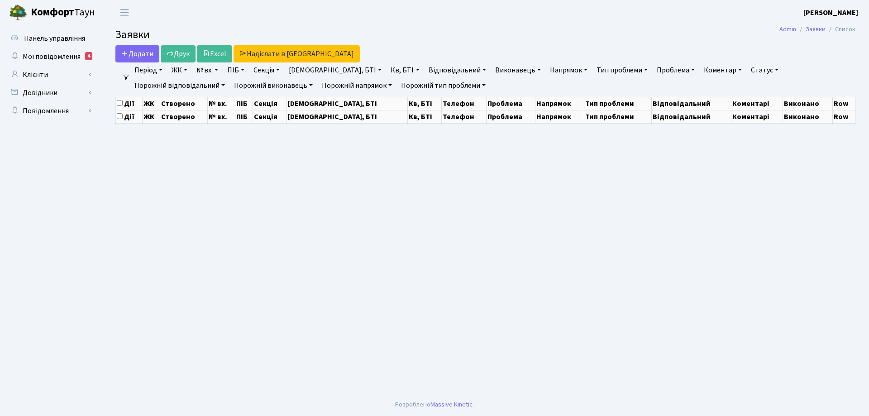
select select "25"
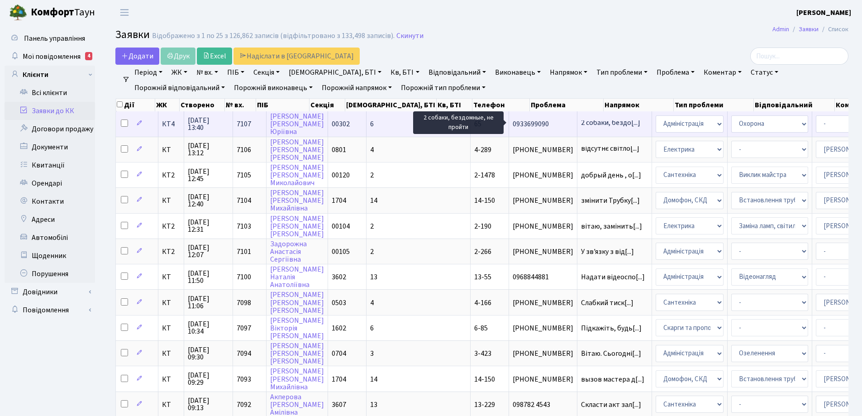
click at [581, 122] on span "2 собаки, бездо[...]" at bounding box center [610, 123] width 59 height 10
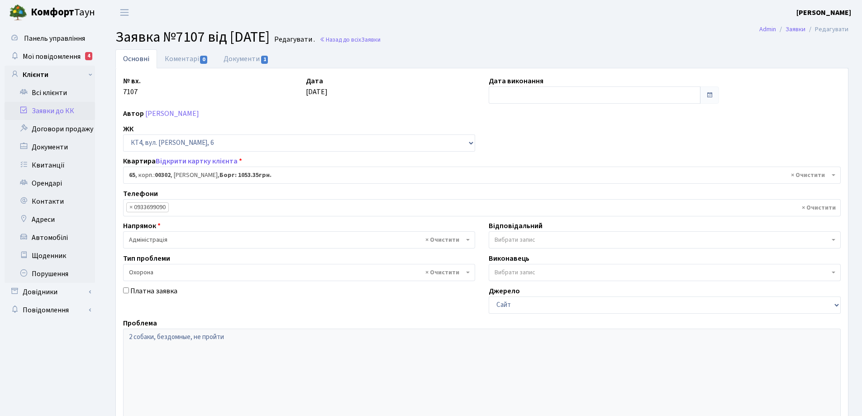
select select "16793"
select select "69"
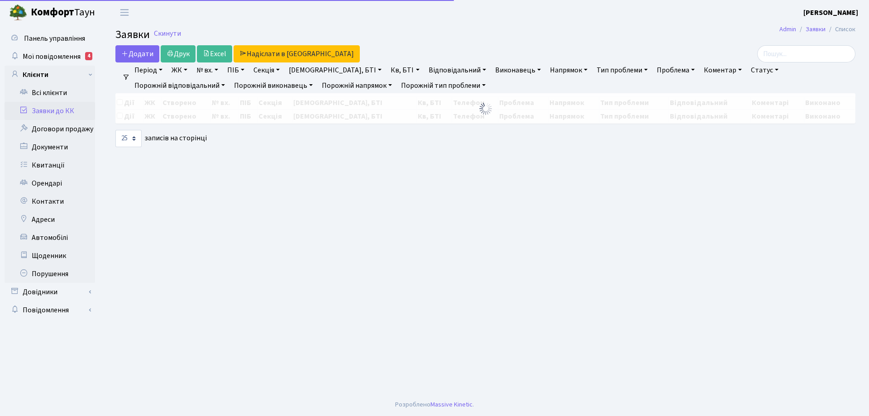
select select "25"
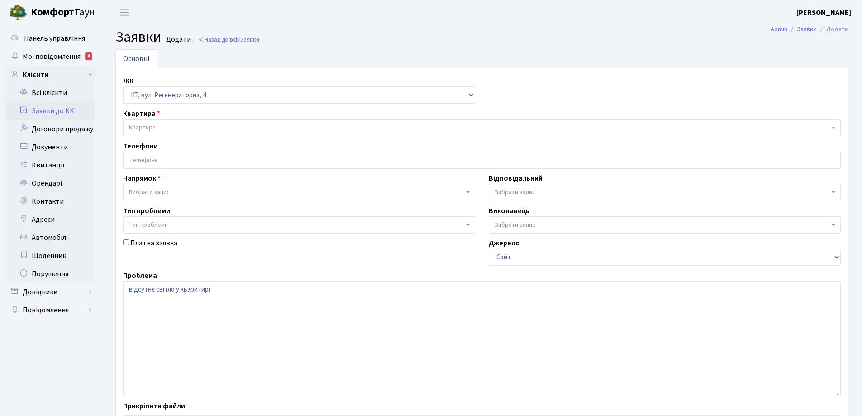
select select "271"
select select "3"
select select "22"
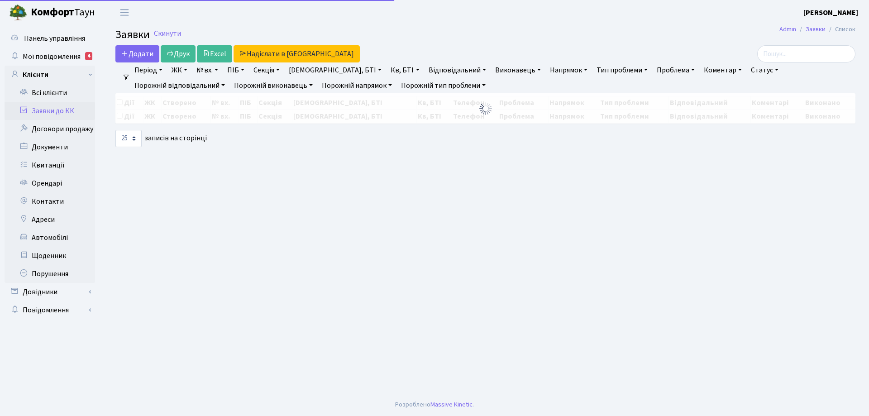
select select "25"
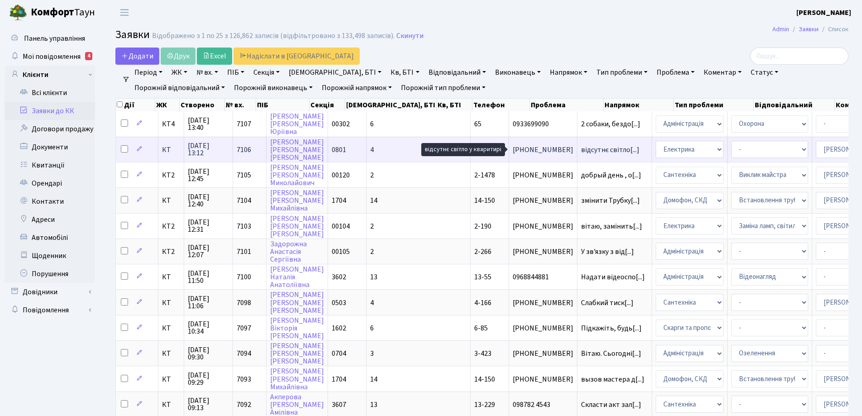
click at [581, 150] on span "відсутнє світло[...]" at bounding box center [610, 150] width 58 height 10
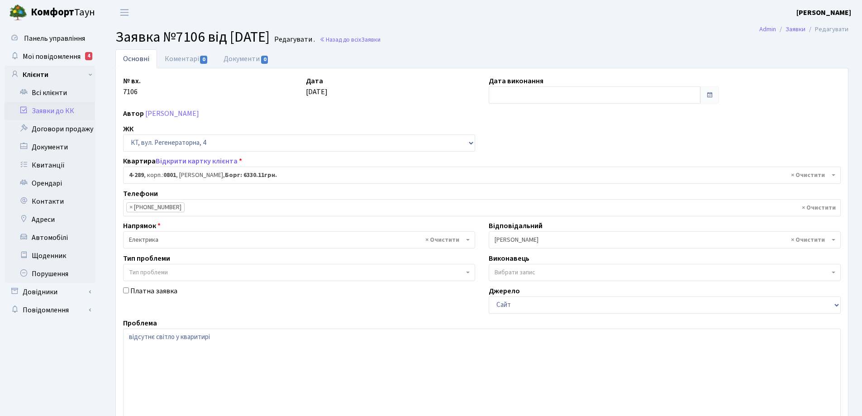
select select "1748"
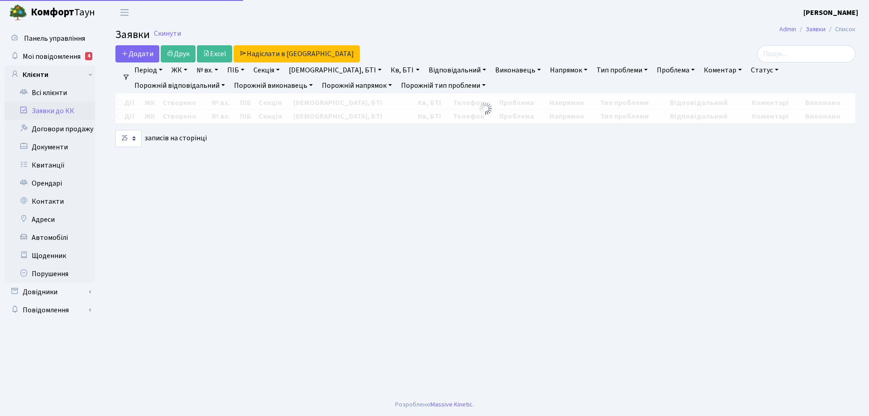
select select "25"
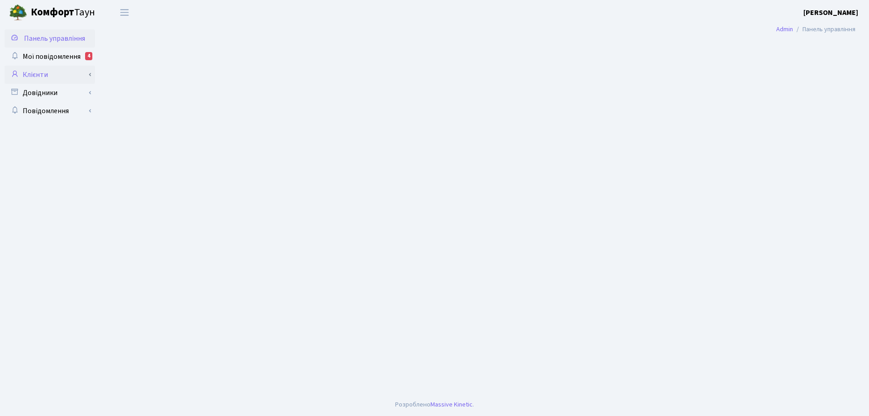
click at [40, 77] on link "Клієнти" at bounding box center [50, 75] width 90 height 18
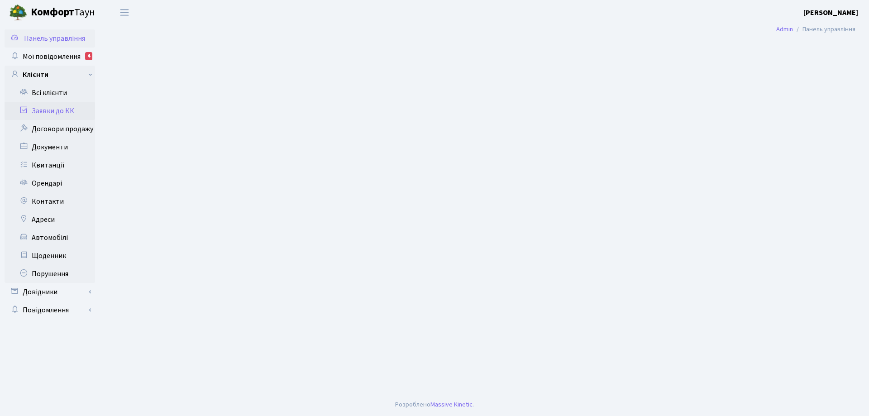
click at [63, 109] on link "Заявки до КК" at bounding box center [50, 111] width 90 height 18
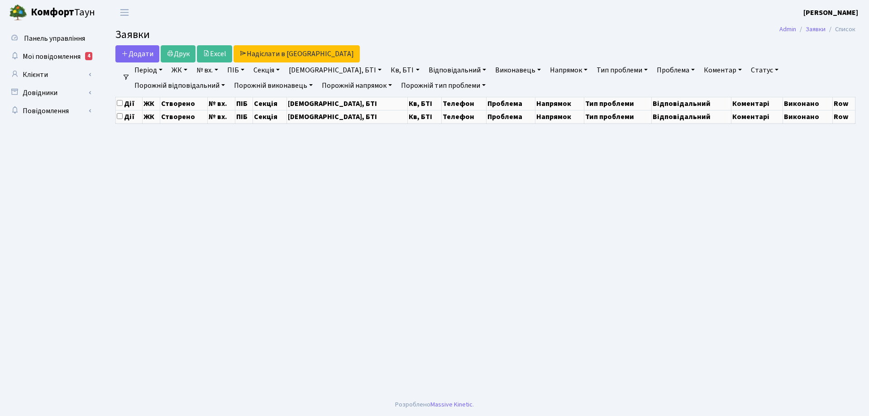
drag, startPoint x: 0, startPoint y: 0, endPoint x: 63, endPoint y: 109, distance: 126.3
click at [63, 109] on ul "Панель управління Мої повідомлення 4 Клієнти" at bounding box center [50, 208] width 90 height 359
select select "25"
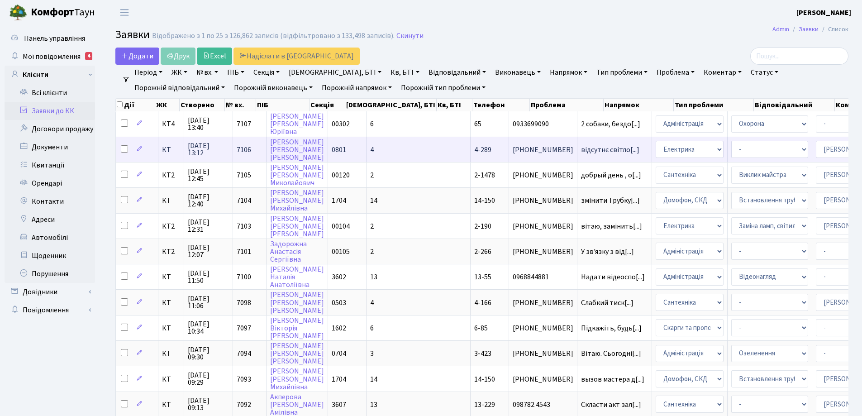
click at [474, 151] on span "4-289" at bounding box center [482, 150] width 17 height 10
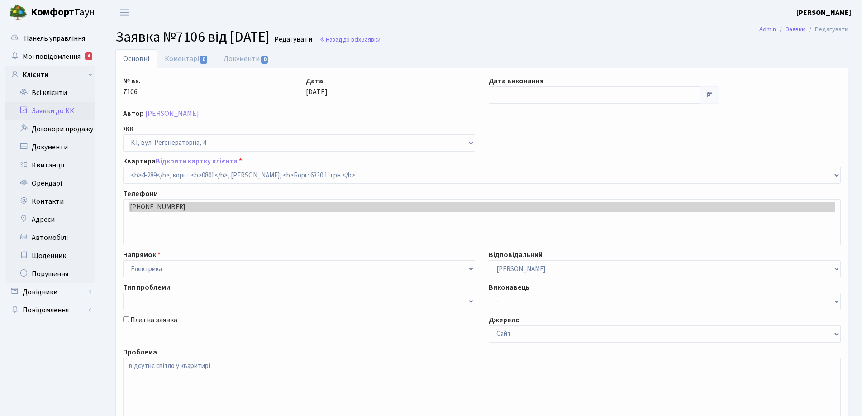
select select "1748"
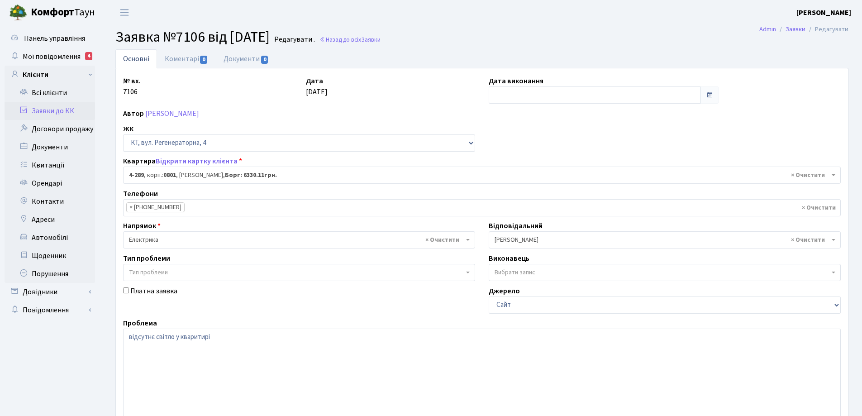
click at [128, 57] on link "Основні" at bounding box center [136, 58] width 42 height 19
click at [129, 56] on link "Основні" at bounding box center [136, 58] width 42 height 19
click at [135, 59] on link "Основні" at bounding box center [136, 58] width 42 height 19
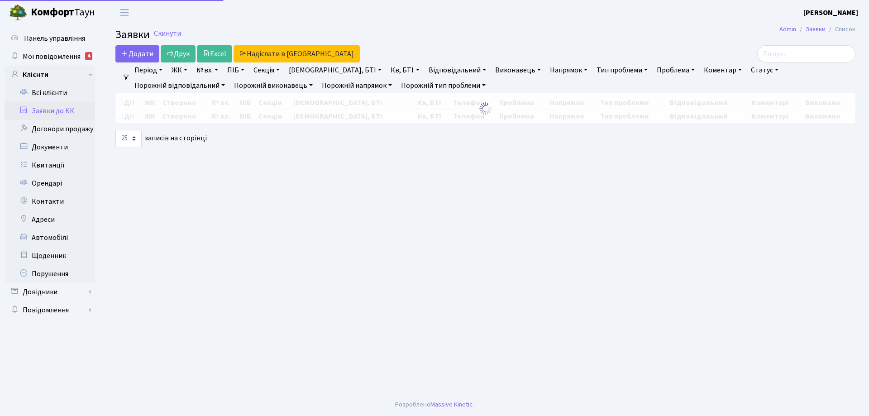
select select "25"
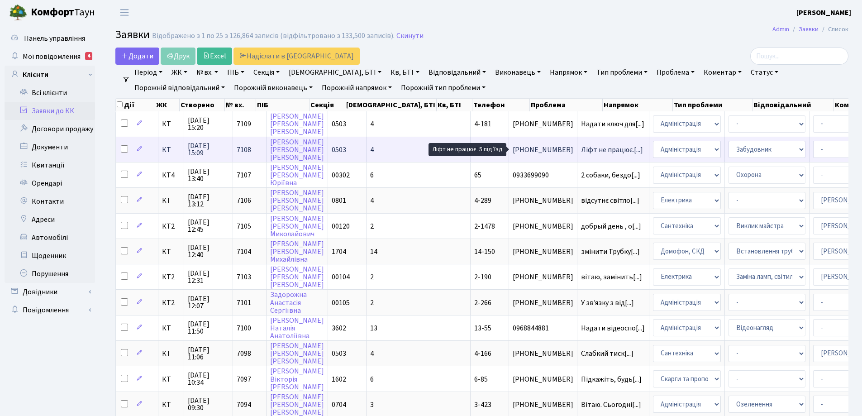
click at [581, 149] on span "Ліфт не працює.[...]" at bounding box center [612, 150] width 62 height 10
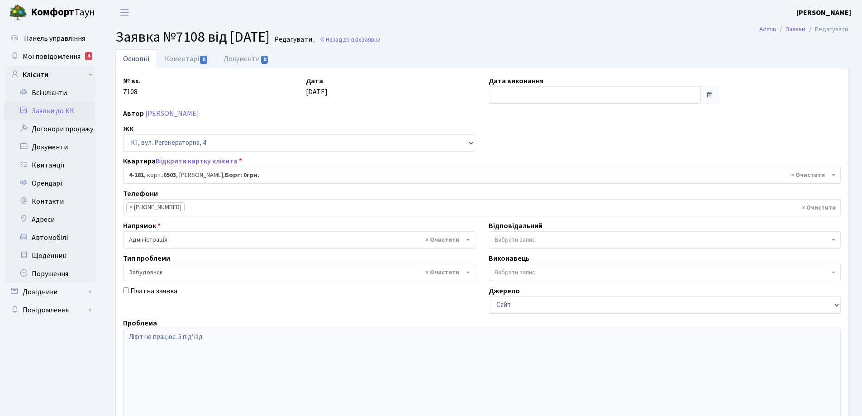
select select "1107"
select select "64"
click at [187, 60] on link "Коментарі 0" at bounding box center [186, 58] width 59 height 19
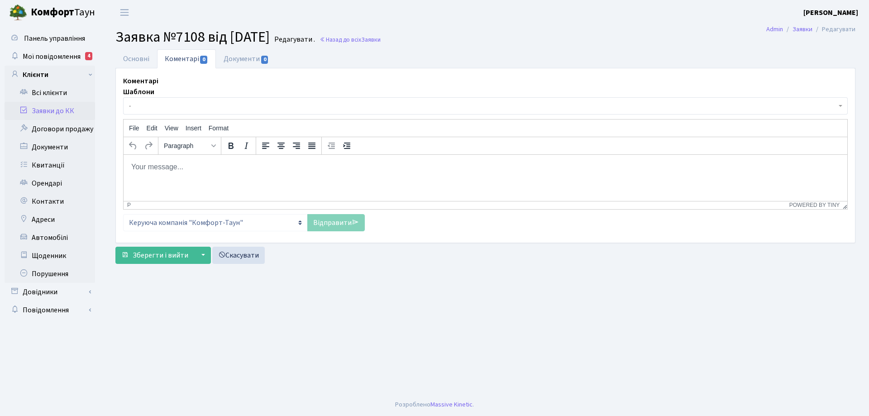
drag, startPoint x: 196, startPoint y: 165, endPoint x: 200, endPoint y: 157, distance: 9.2
click at [198, 164] on p "Rich Text Area. Press ALT-0 for help." at bounding box center [485, 167] width 709 height 10
click at [347, 226] on link "Відправити" at bounding box center [335, 222] width 57 height 17
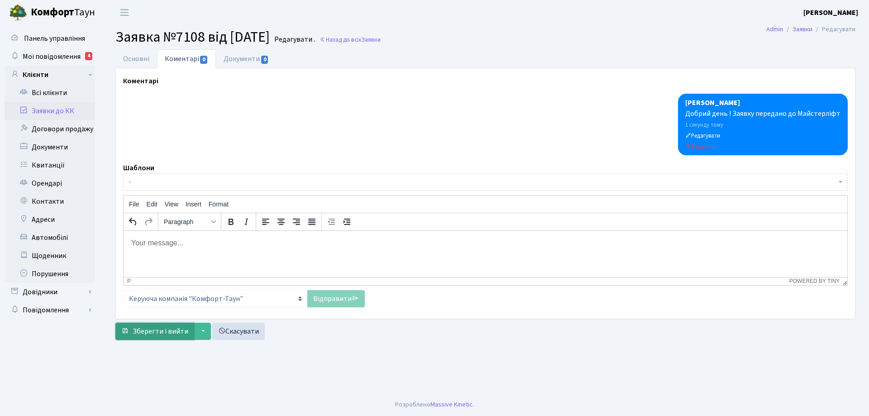
click at [191, 332] on button "Зберегти і вийти" at bounding box center [154, 331] width 79 height 17
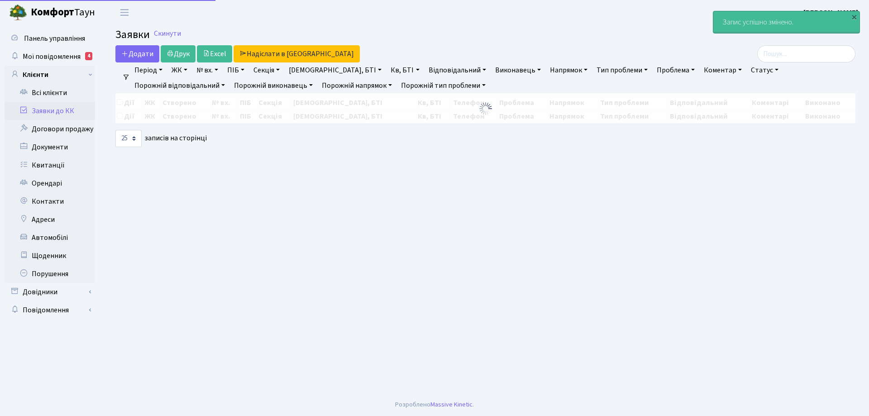
select select "25"
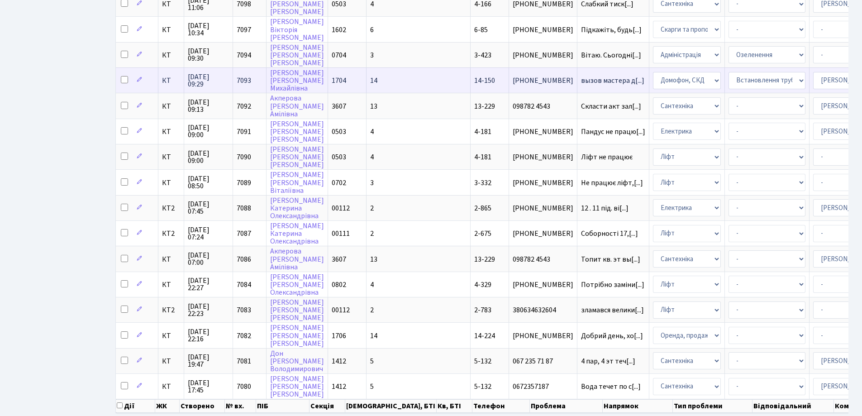
scroll to position [265, 0]
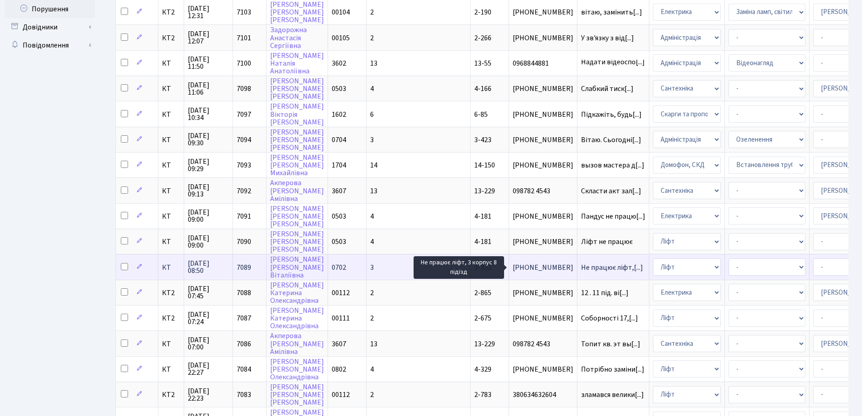
click at [581, 269] on span "Не працює ліфт,[...]" at bounding box center [612, 267] width 62 height 10
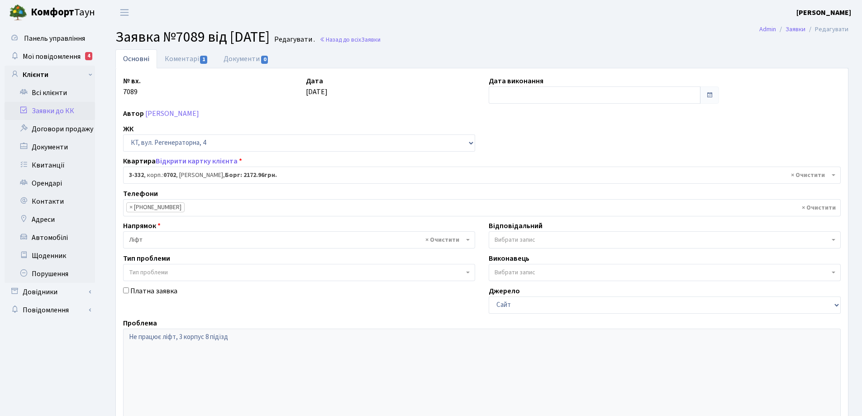
select select "1550"
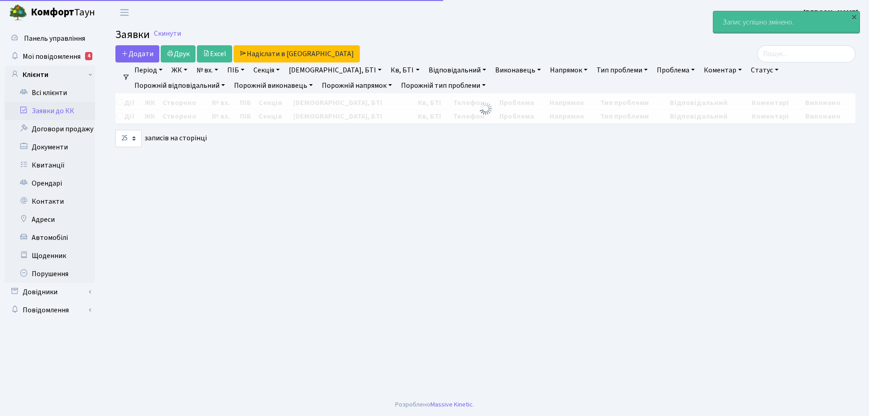
select select "25"
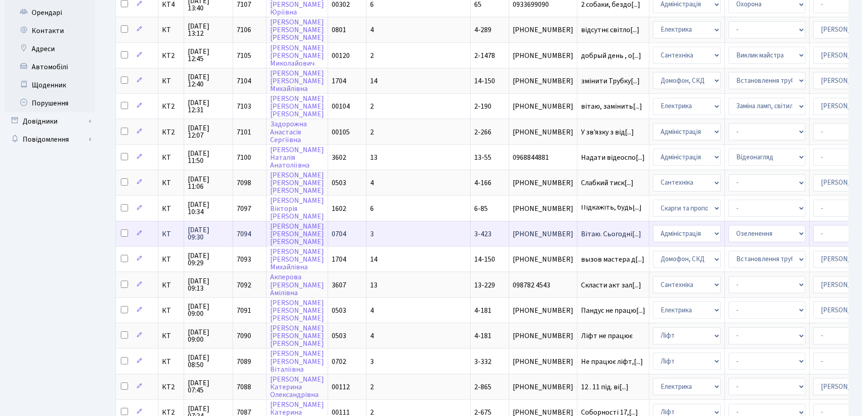
scroll to position [226, 0]
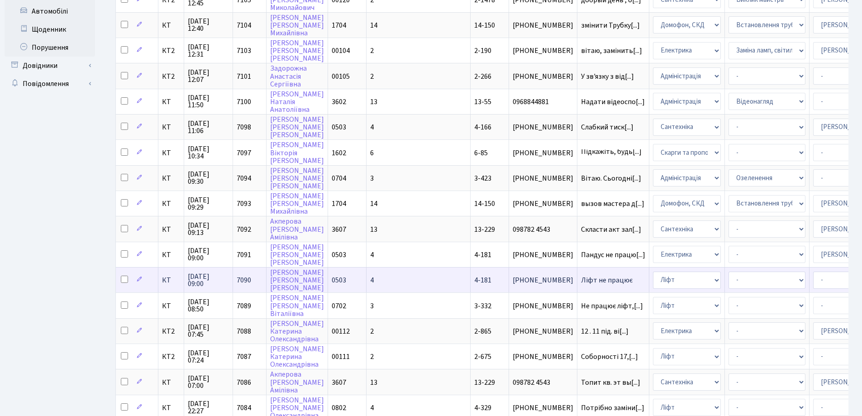
click at [581, 278] on span "Ліфт не працює" at bounding box center [613, 279] width 64 height 7
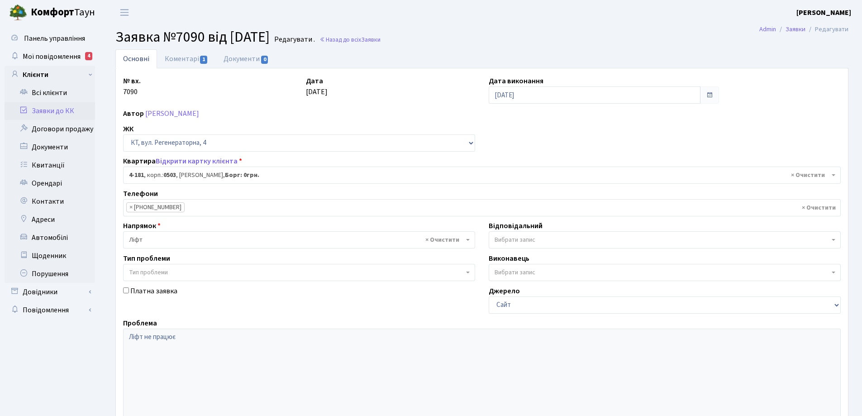
select select "1107"
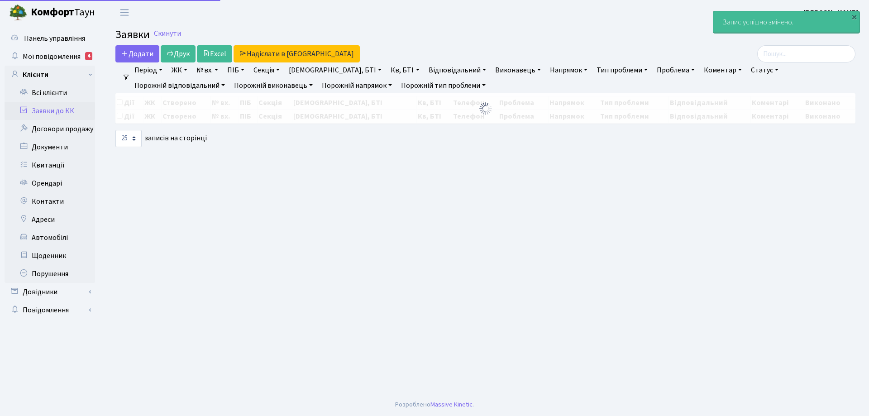
select select "25"
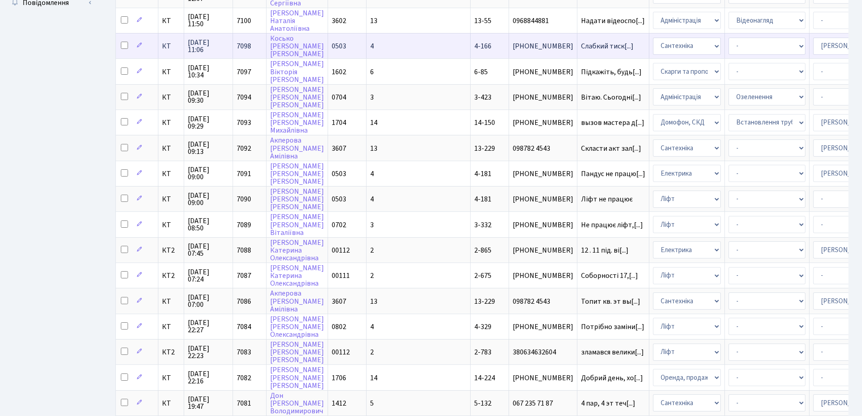
scroll to position [317, 0]
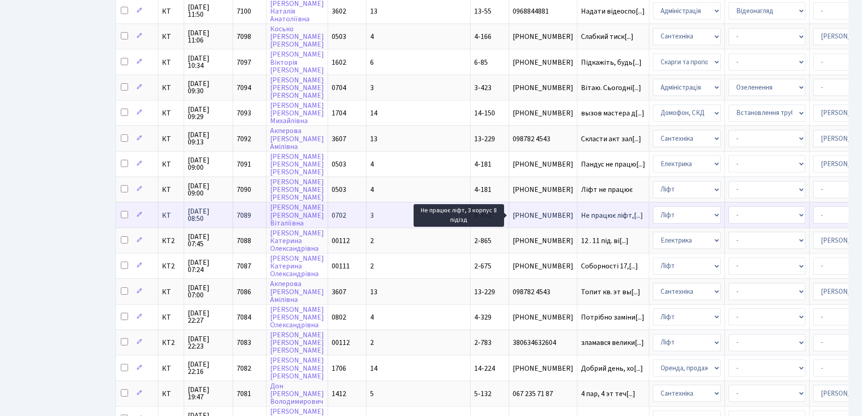
click at [581, 218] on span "Не працює ліфт,[...]" at bounding box center [612, 215] width 62 height 10
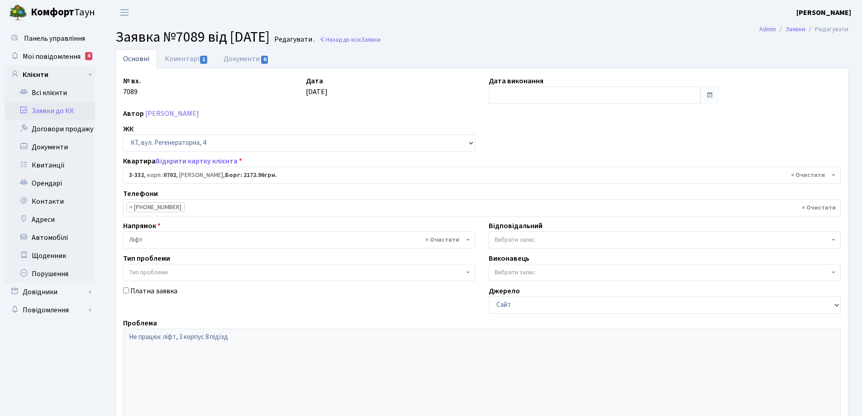
select select "1550"
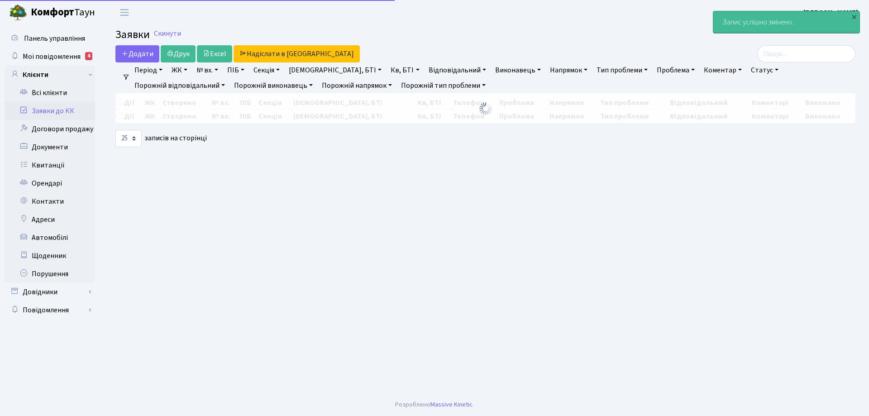
select select "25"
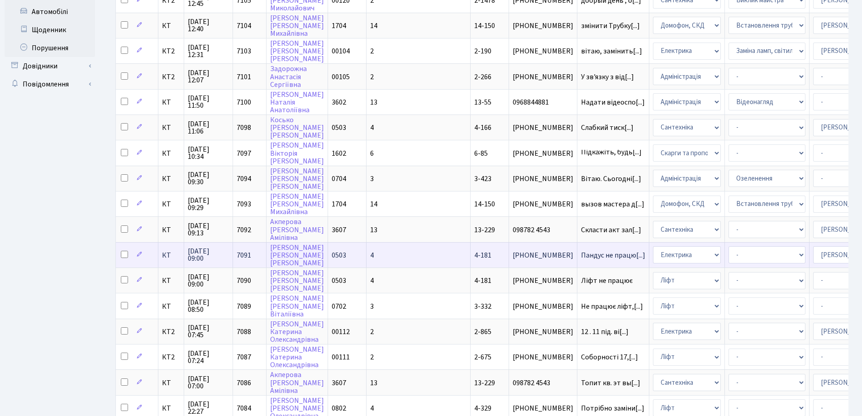
scroll to position [226, 0]
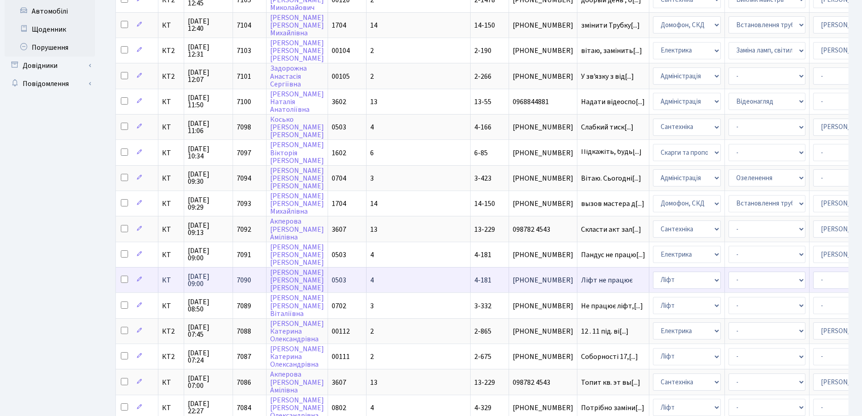
click at [581, 283] on span "Ліфт не працює" at bounding box center [613, 279] width 64 height 7
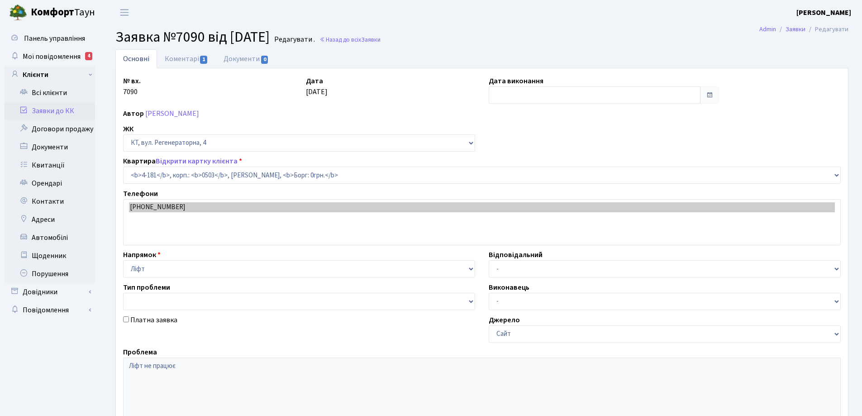
select select "1107"
type input "[DATE]"
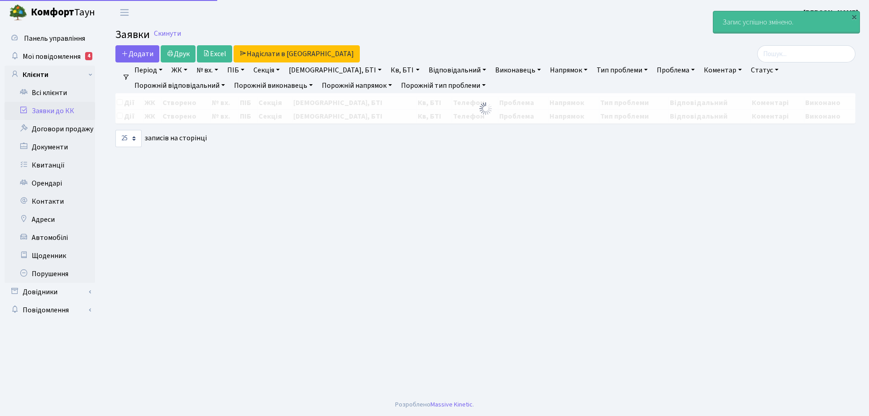
select select "25"
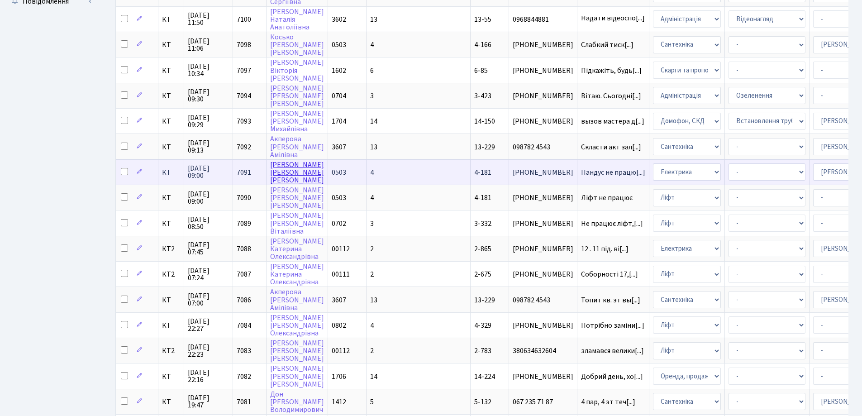
scroll to position [362, 0]
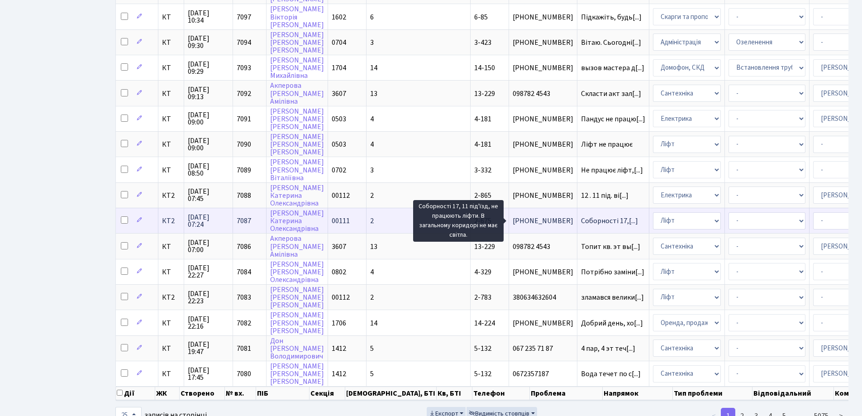
click at [581, 219] on span "Соборності 17,[...]" at bounding box center [609, 221] width 57 height 10
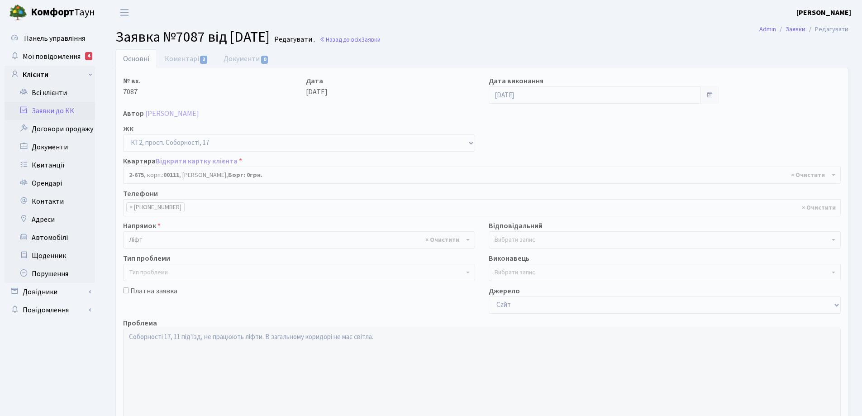
select select "15726"
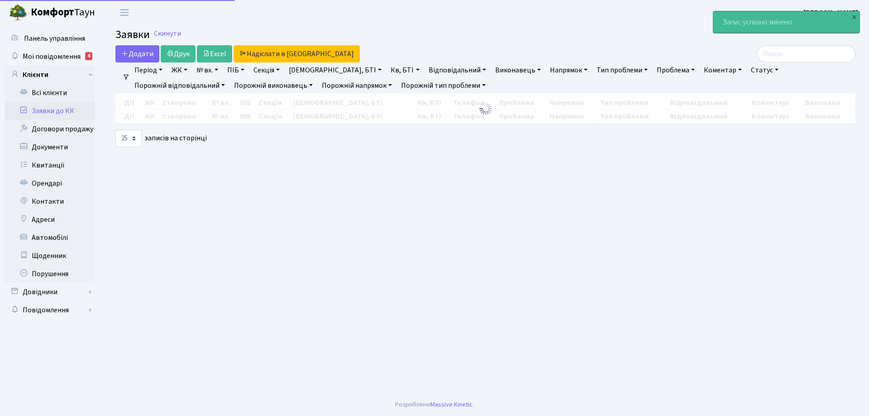
select select "25"
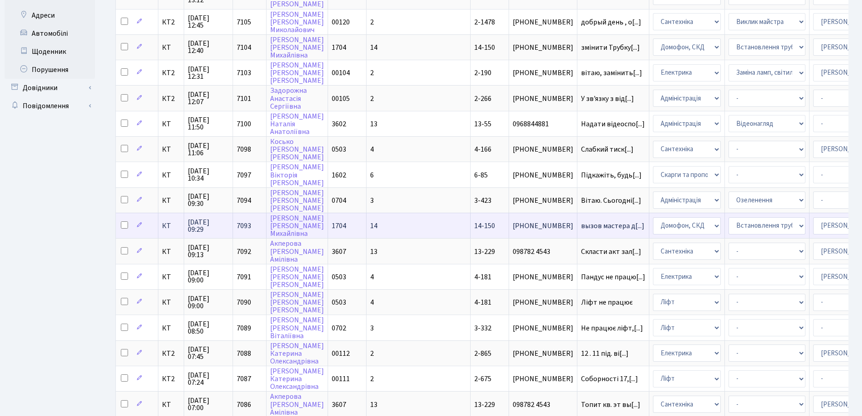
scroll to position [226, 0]
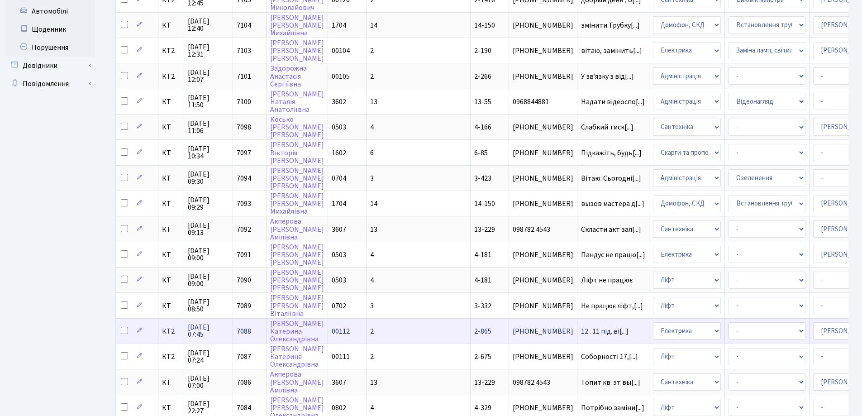
click at [581, 332] on span "12 . 11 під. ві[...]" at bounding box center [605, 331] width 48 height 10
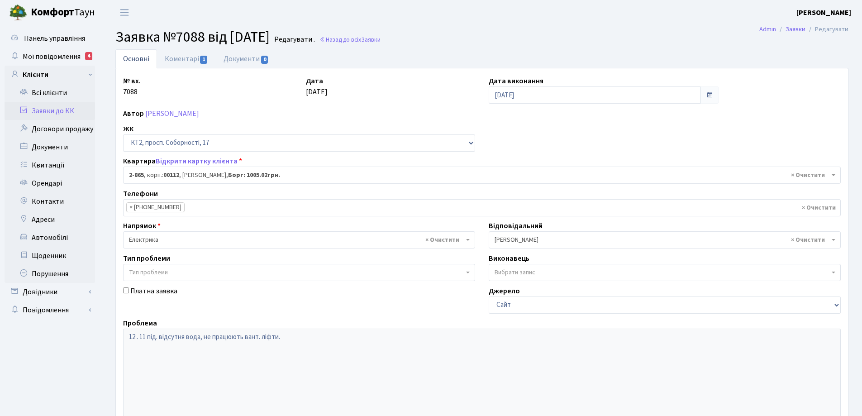
select select "15915"
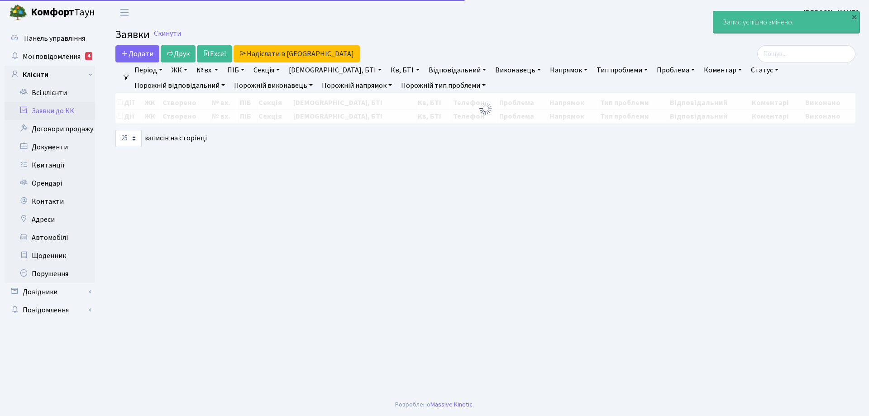
select select "25"
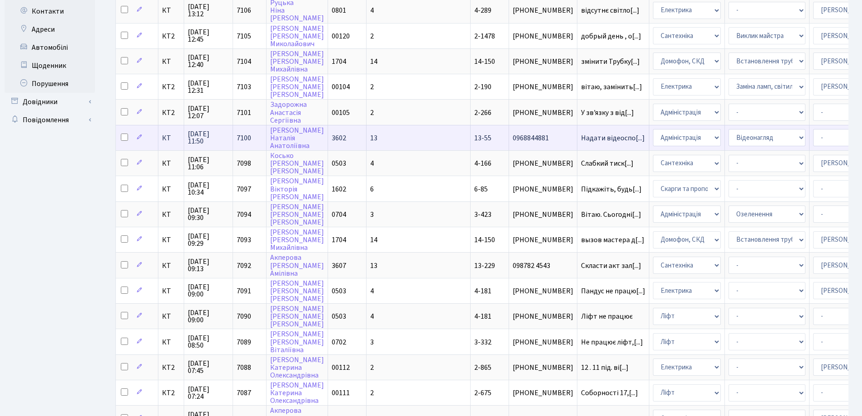
scroll to position [181, 0]
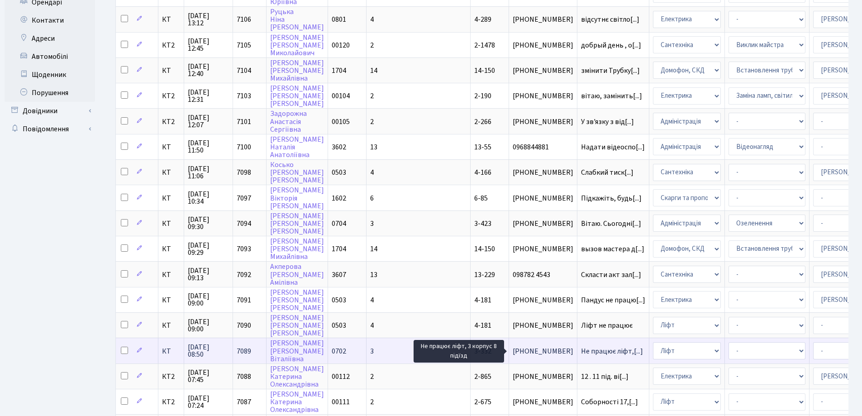
click at [581, 352] on span "Не працює ліфт,[...]" at bounding box center [612, 351] width 62 height 10
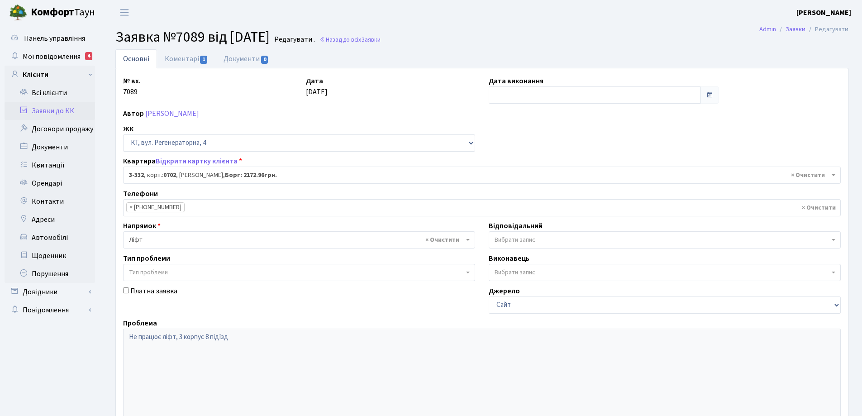
select select "1550"
click at [501, 94] on input "text" at bounding box center [595, 94] width 212 height 17
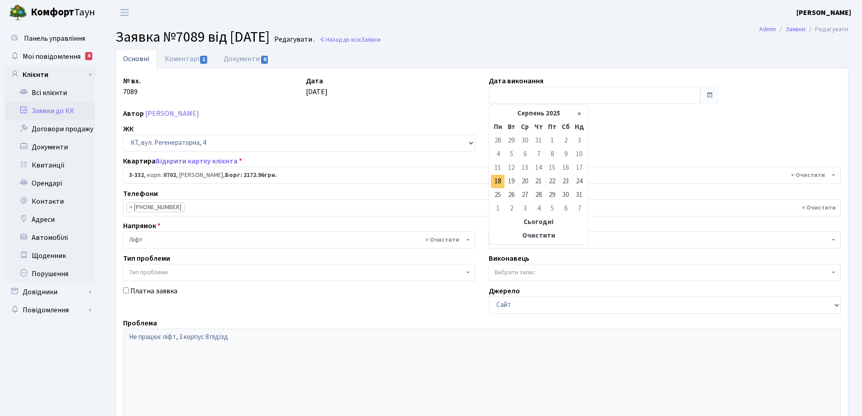
click at [497, 181] on td "18" at bounding box center [498, 182] width 14 height 14
type input "[DATE]"
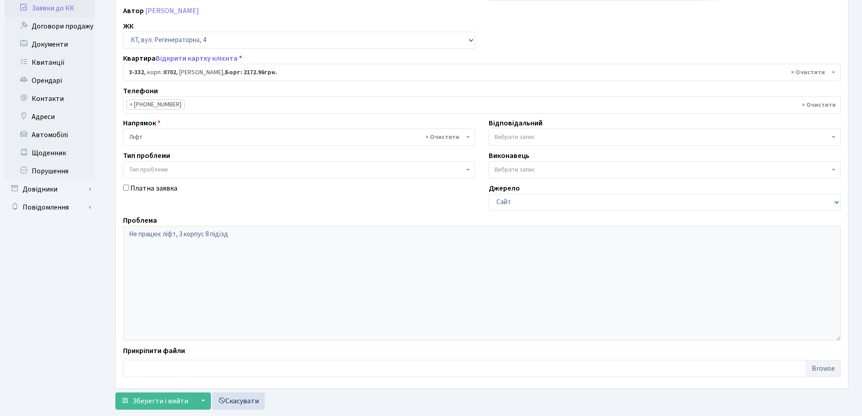
scroll to position [124, 0]
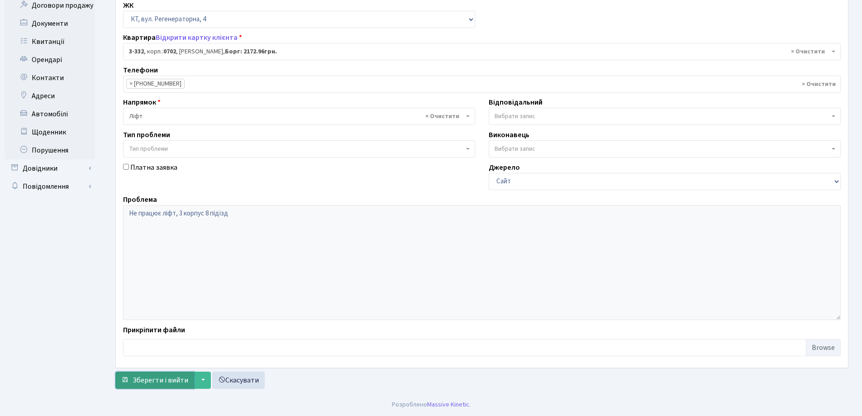
click at [177, 382] on span "Зберегти і вийти" at bounding box center [161, 380] width 56 height 10
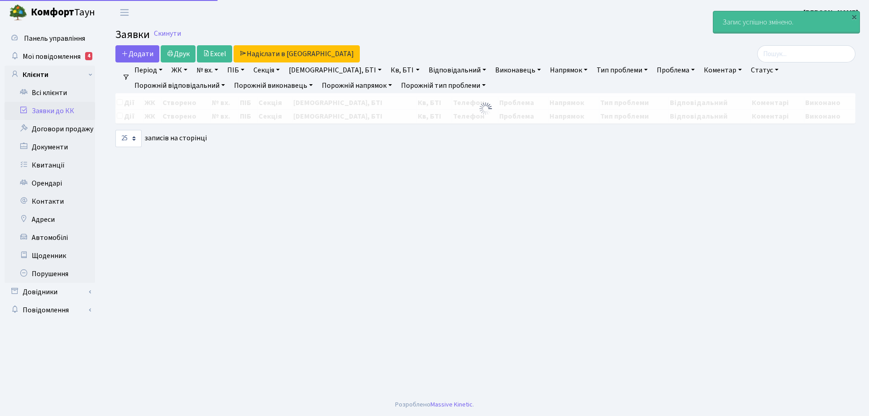
select select "25"
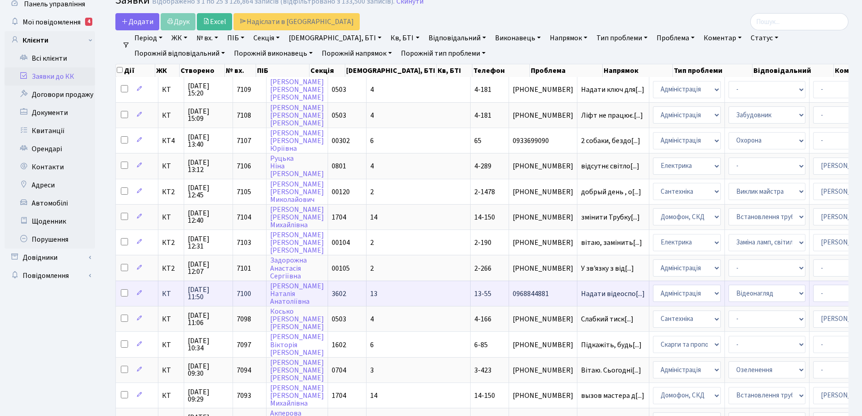
scroll to position [226, 0]
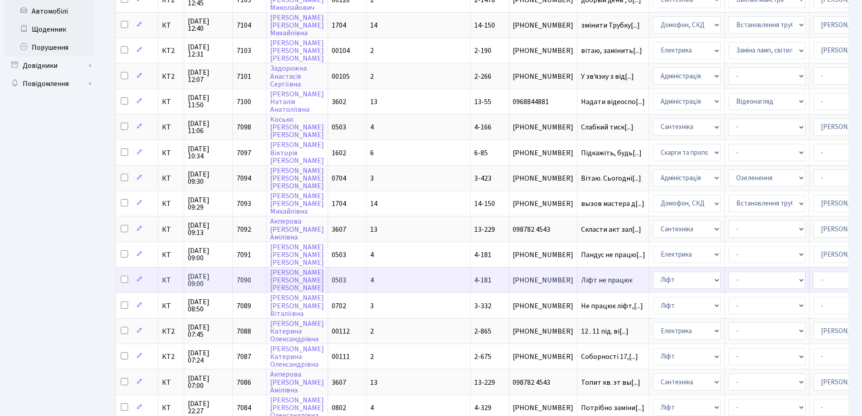
click at [581, 280] on span "Ліфт не працює" at bounding box center [613, 279] width 64 height 7
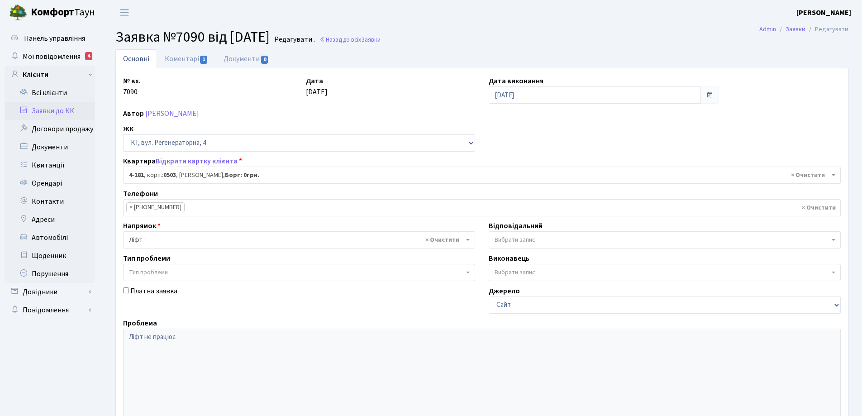
select select "1107"
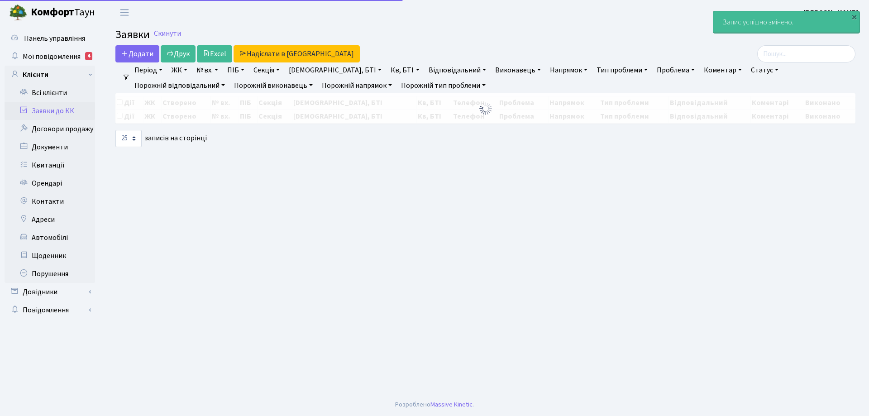
select select "25"
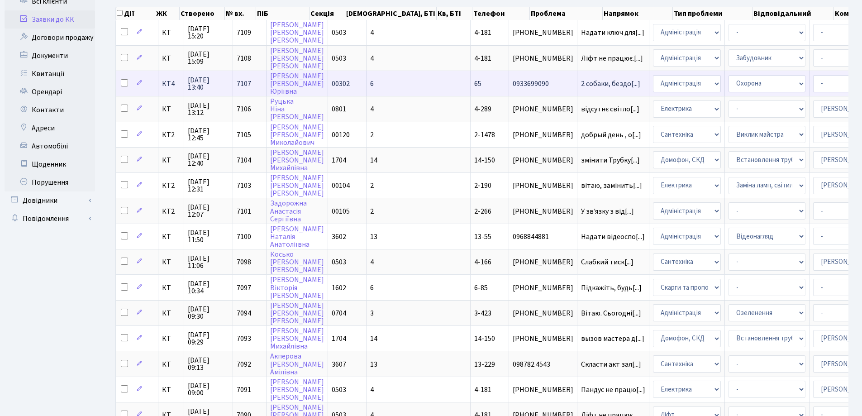
scroll to position [90, 0]
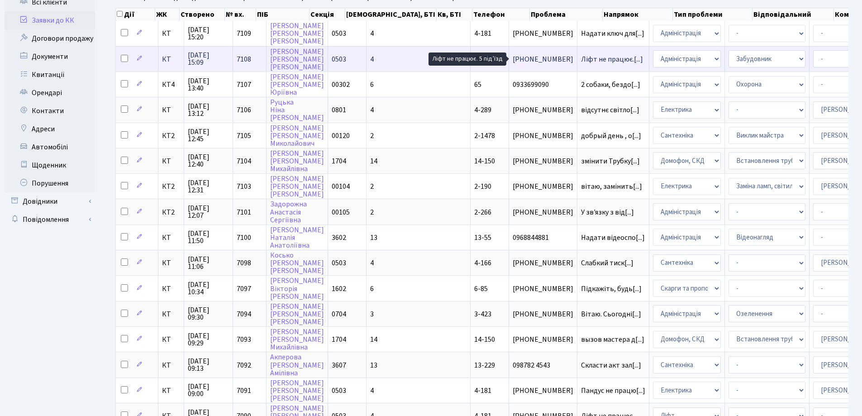
click at [581, 57] on span "Ліфт не працює.[...]" at bounding box center [612, 59] width 62 height 10
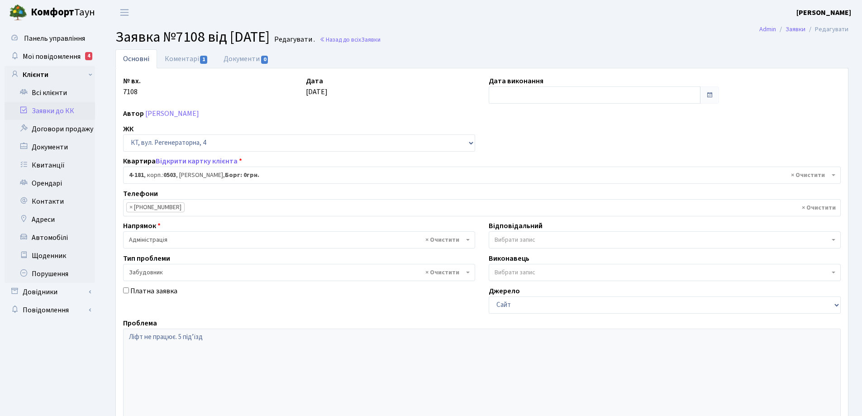
select select "1107"
select select "64"
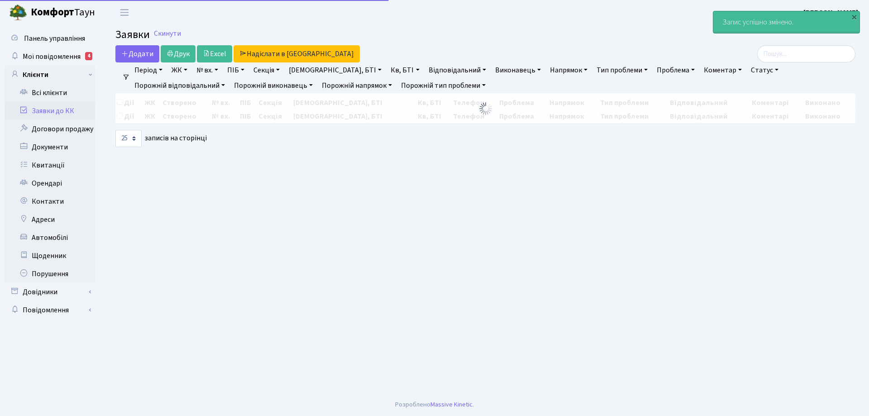
select select "25"
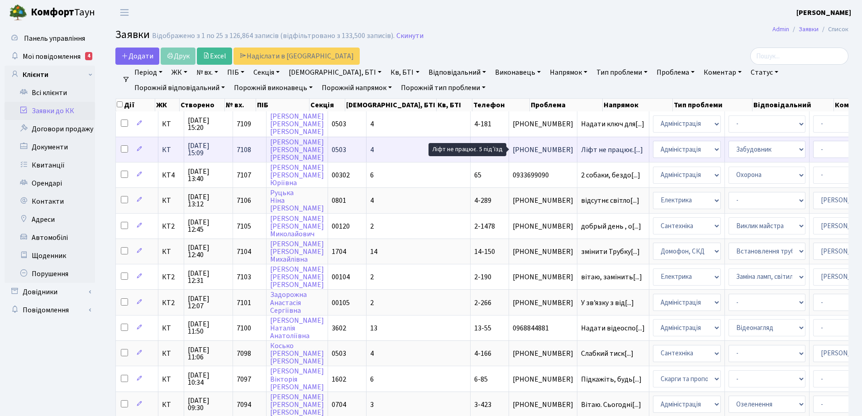
click at [581, 151] on span "Ліфт не працює.[...]" at bounding box center [612, 150] width 62 height 10
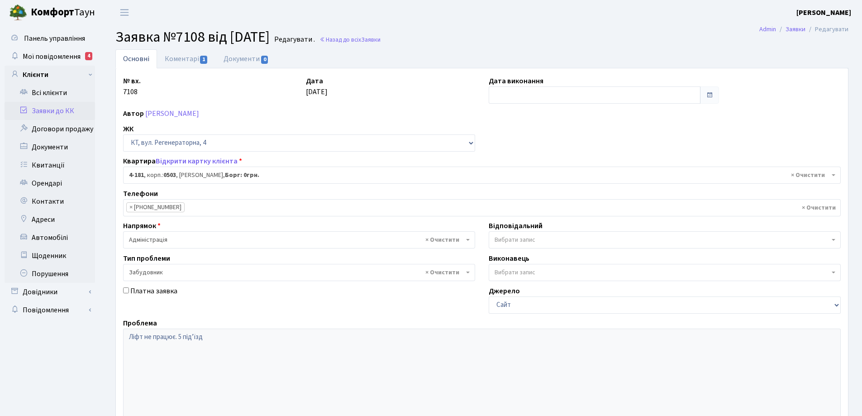
select select "1107"
select select "64"
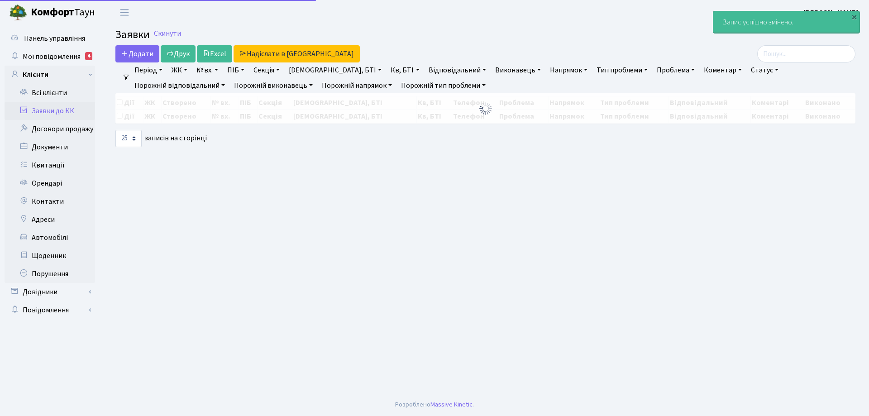
select select "25"
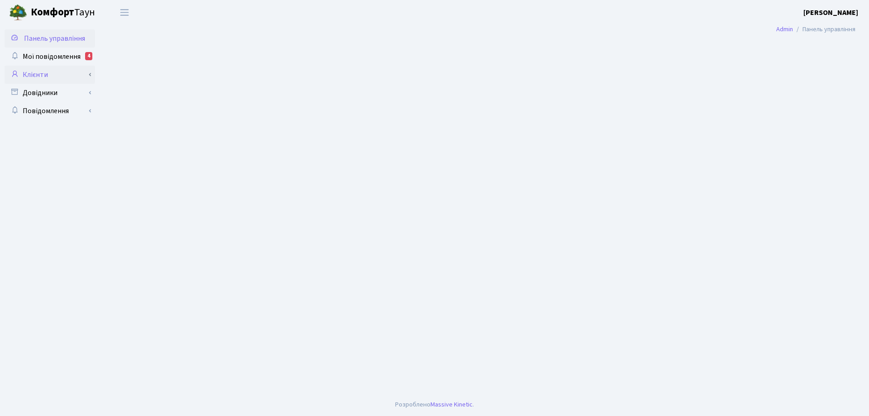
click at [47, 78] on link "Клієнти" at bounding box center [50, 75] width 90 height 18
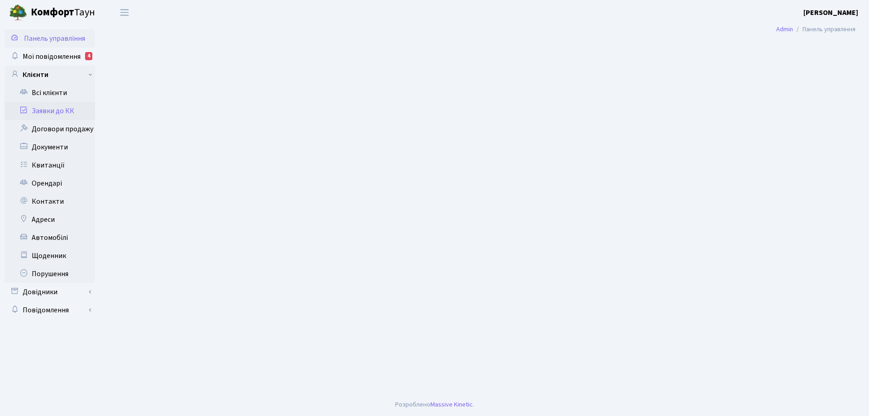
click at [57, 116] on link "Заявки до КК" at bounding box center [50, 111] width 90 height 18
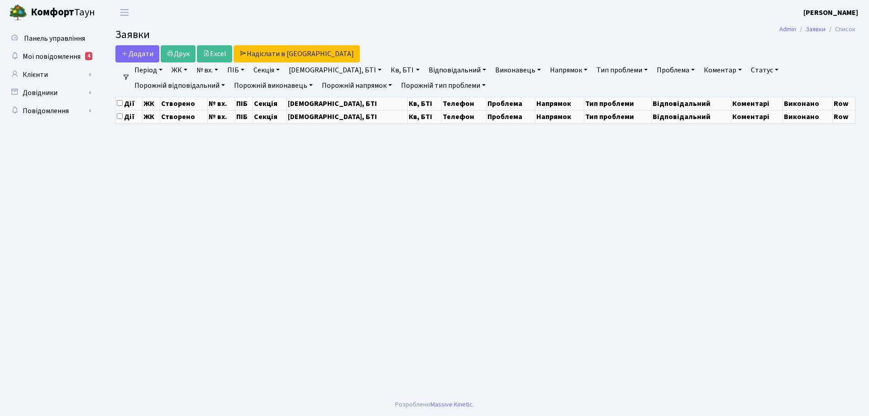
select select "25"
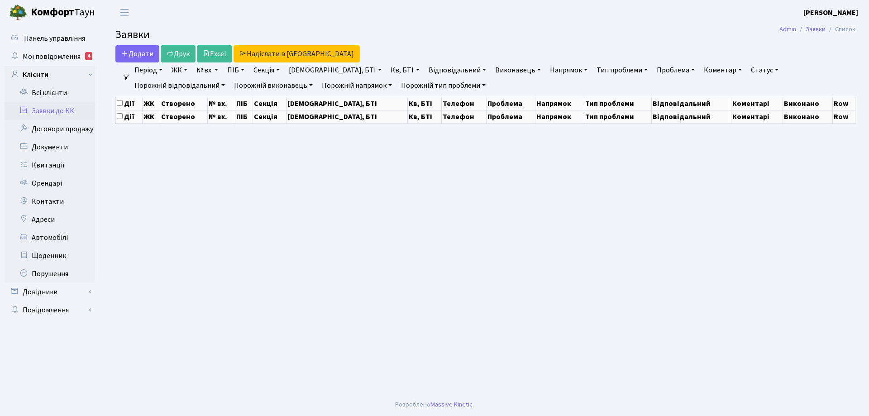
select select "25"
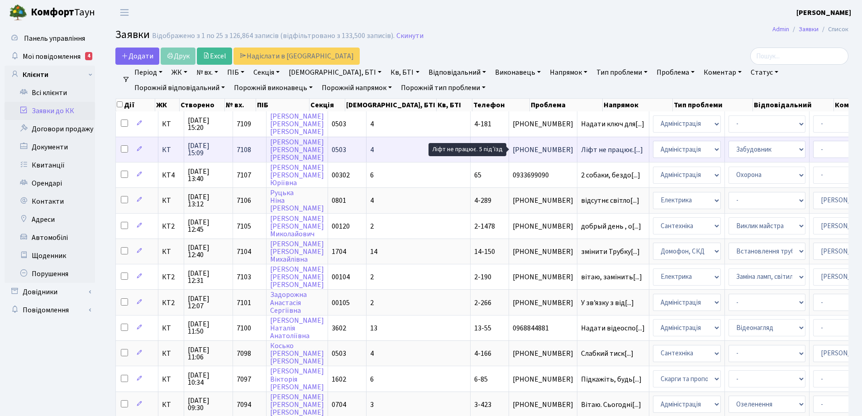
click at [581, 148] on span "Ліфт не працює.[...]" at bounding box center [612, 150] width 62 height 10
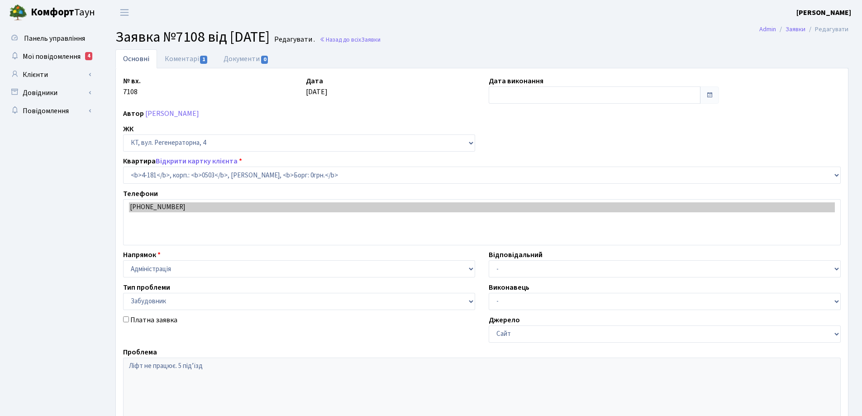
select select "1107"
select select "64"
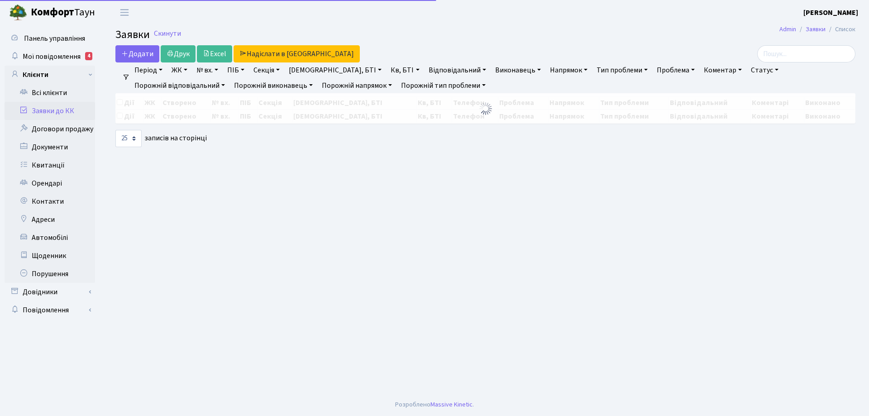
select select "25"
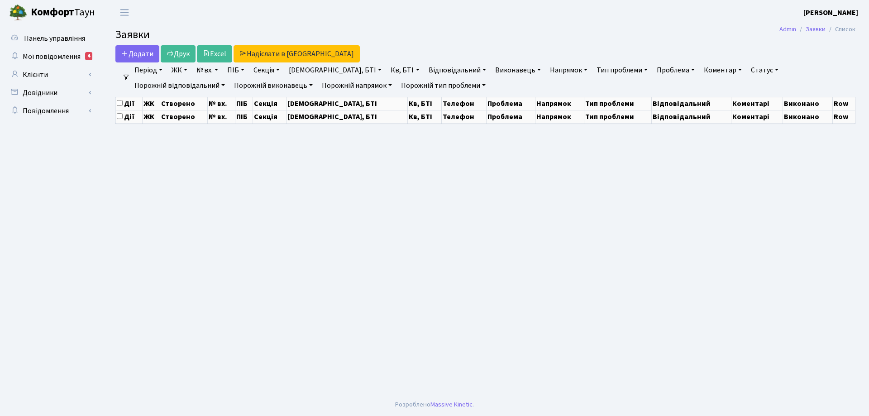
select select "25"
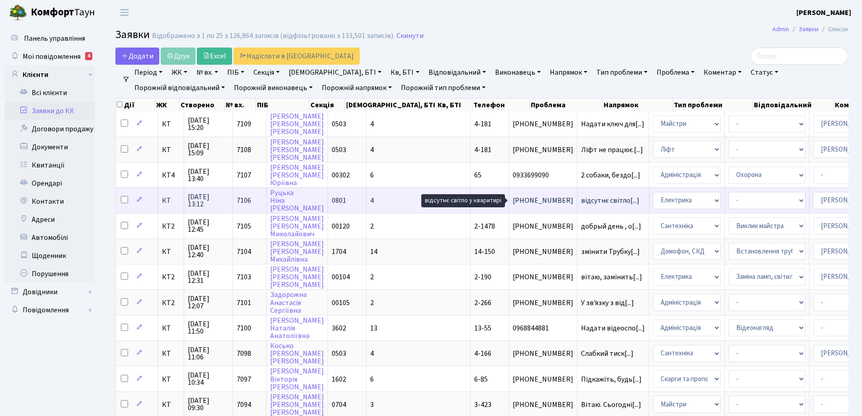
click at [581, 201] on span "відсутнє світло[...]" at bounding box center [610, 200] width 58 height 10
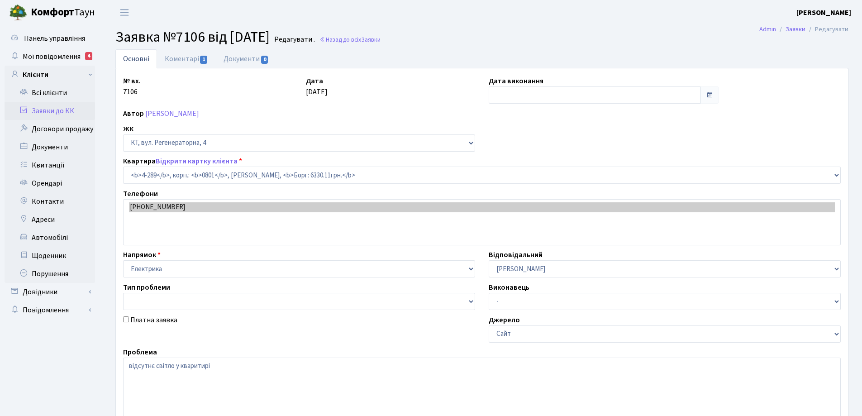
select select "1748"
type input "[DATE]"
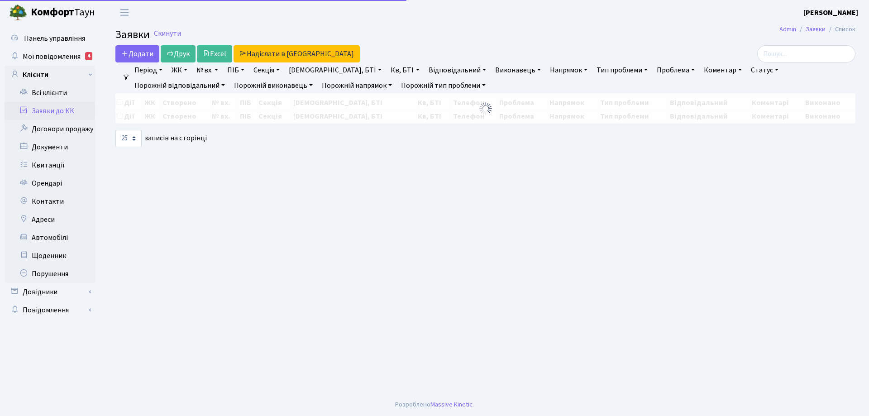
select select "25"
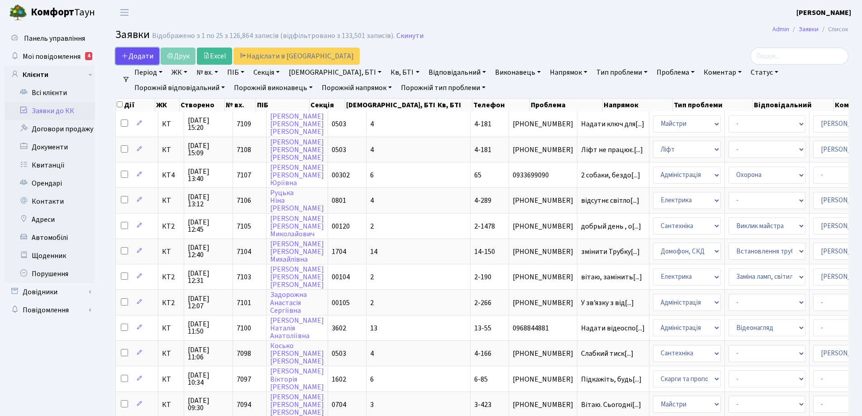
click at [141, 57] on span "Додати" at bounding box center [137, 56] width 32 height 10
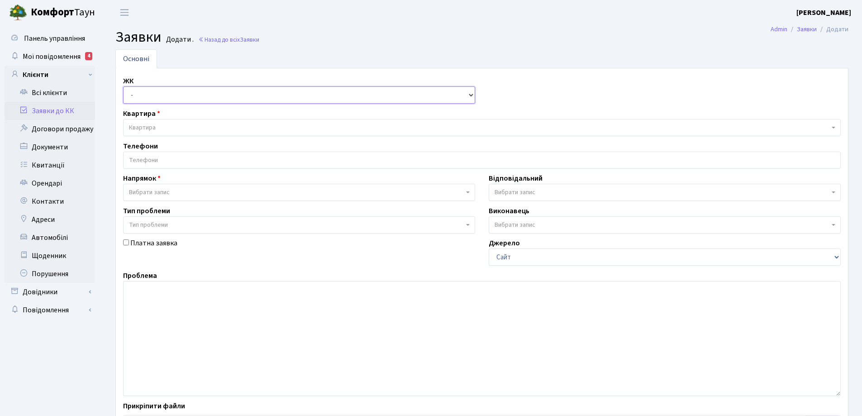
click at [469, 94] on select "- КТ, вул. Регенераторна, 4 КТ2, просп. [STREET_ADDRESS] [STREET_ADDRESS] [PERS…" at bounding box center [299, 94] width 352 height 17
select select "271"
click at [123, 86] on select "- КТ, вул. Регенераторна, 4 КТ2, просп. [STREET_ADDRESS] [STREET_ADDRESS] [PERS…" at bounding box center [299, 94] width 352 height 17
select select
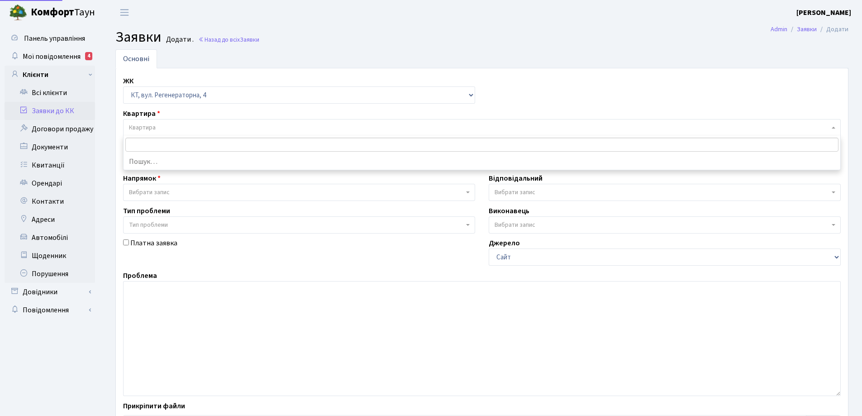
click at [149, 128] on span "Квартира" at bounding box center [142, 127] width 27 height 9
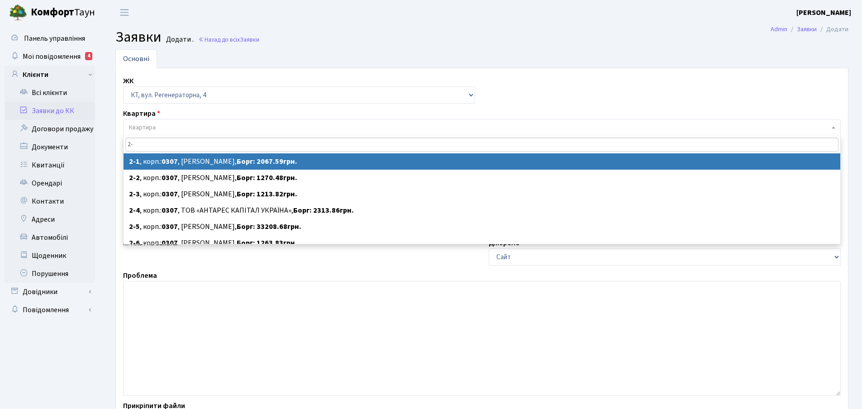
type input "2-1"
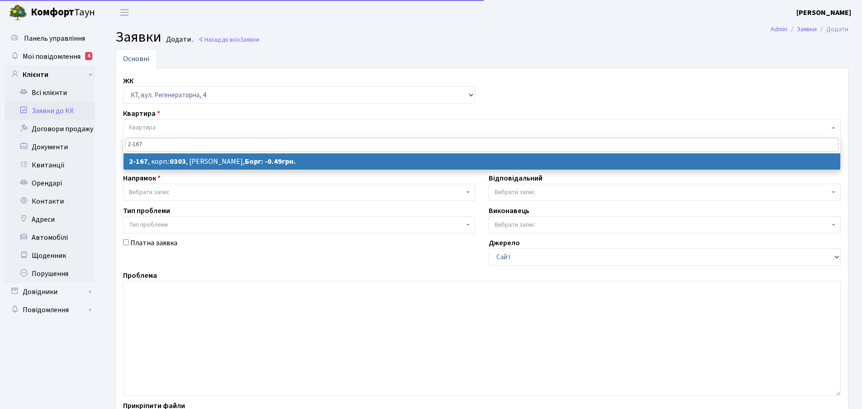
select select
select select "580"
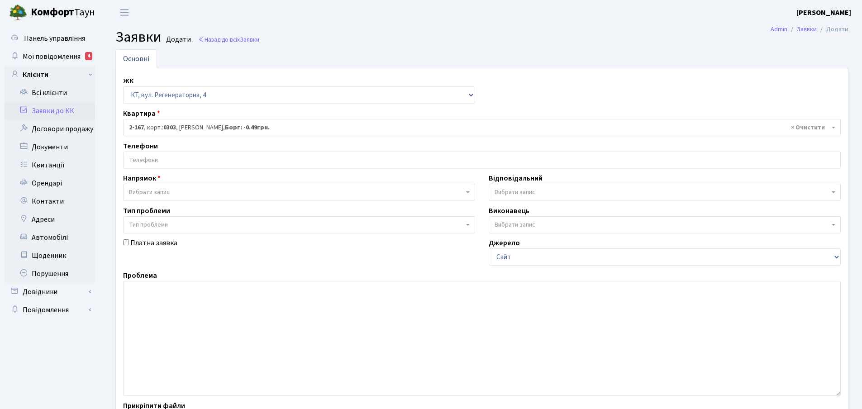
click at [162, 159] on input "search" at bounding box center [482, 160] width 717 height 16
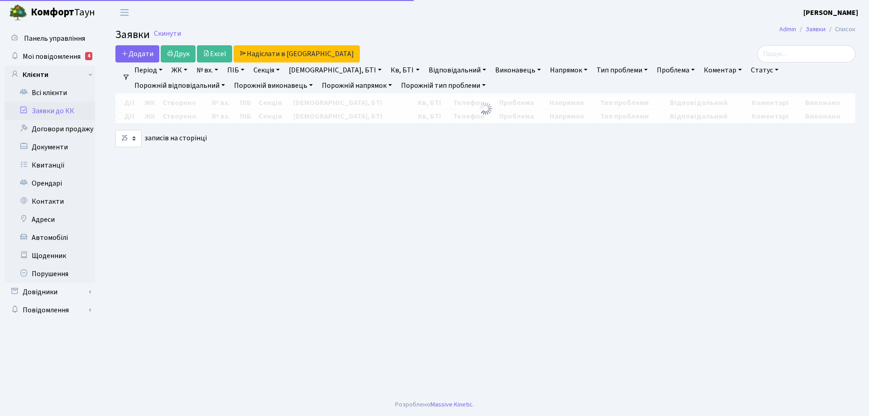
select select "25"
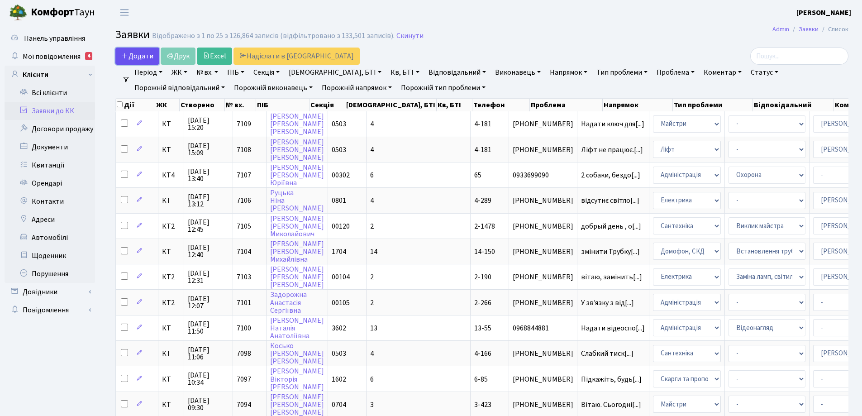
click at [143, 58] on span "Додати" at bounding box center [137, 56] width 32 height 10
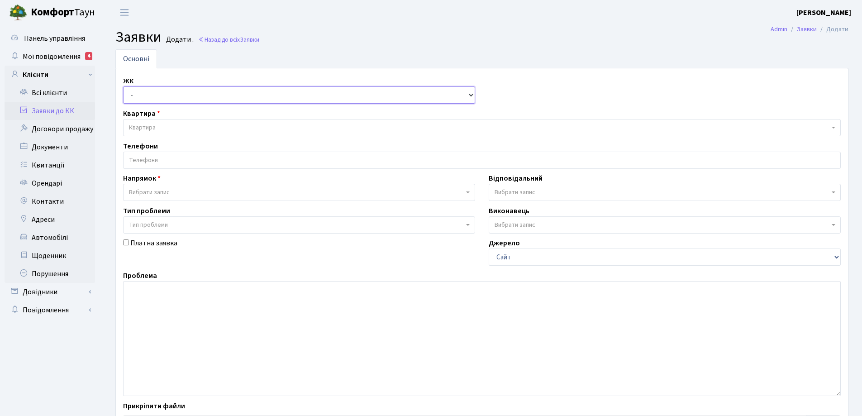
click at [472, 95] on select "- КТ, вул. Регенераторна, 4 КТ2, просп. [STREET_ADDRESS] [STREET_ADDRESS] [PERS…" at bounding box center [299, 94] width 352 height 17
select select "271"
click at [123, 86] on select "- КТ, вул. Регенераторна, 4 КТ2, просп. [STREET_ADDRESS] [STREET_ADDRESS] [PERS…" at bounding box center [299, 94] width 352 height 17
select select
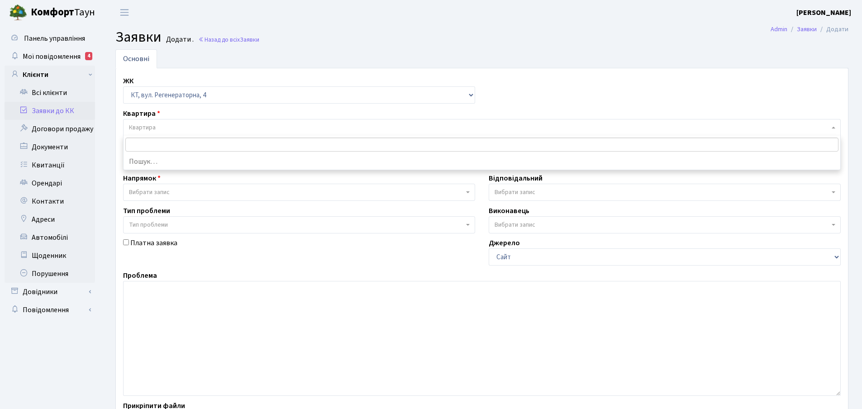
click at [166, 127] on span "Квартира" at bounding box center [479, 127] width 700 height 9
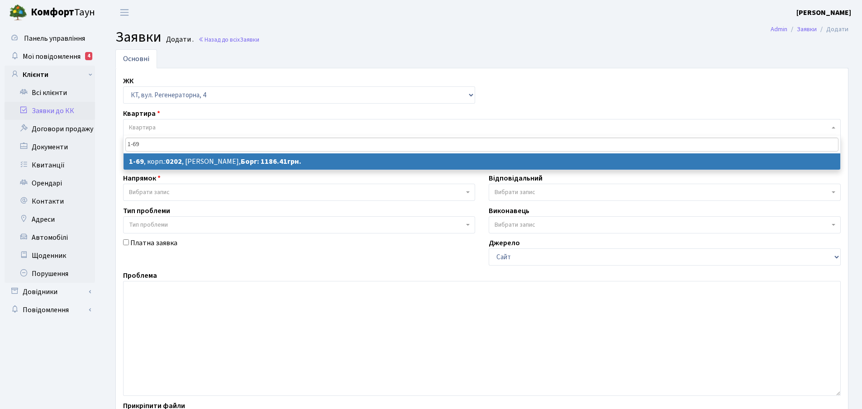
type input "1-69"
select select
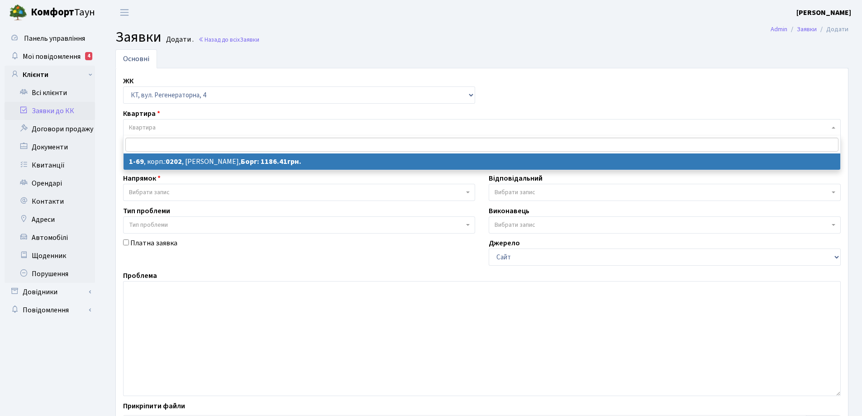
select select "69"
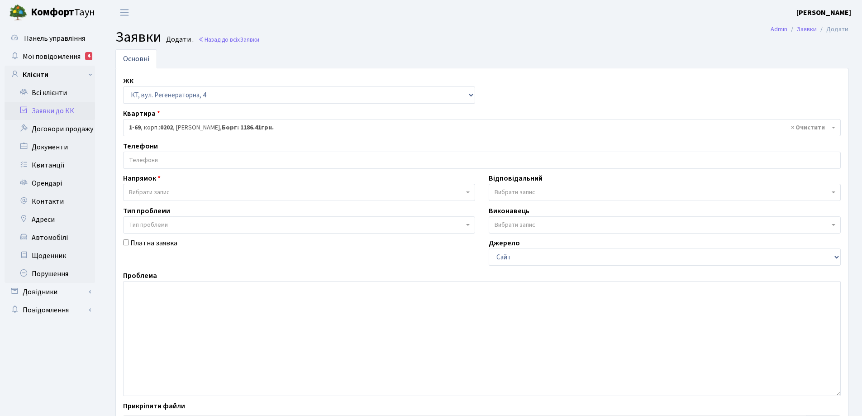
click at [151, 161] on input "search" at bounding box center [482, 160] width 717 height 16
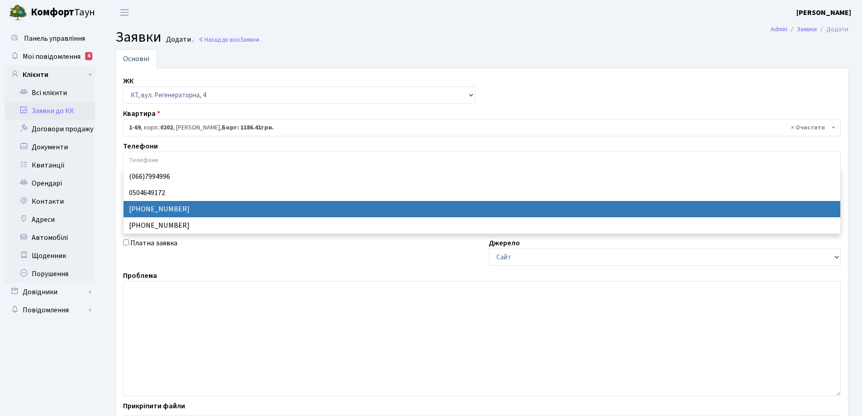
select select "28506"
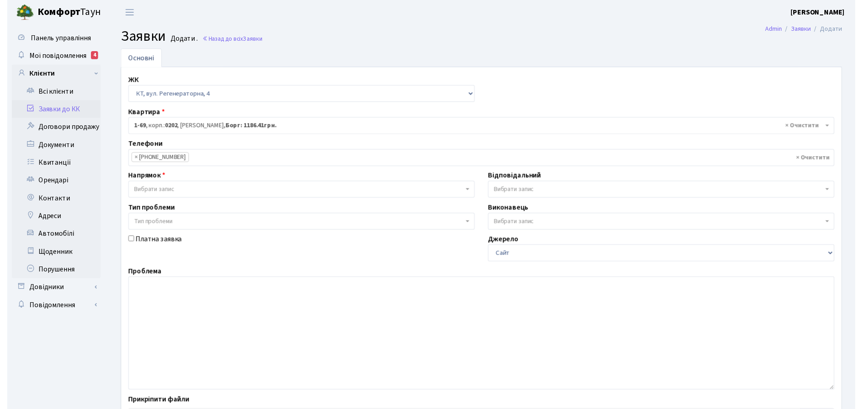
click at [468, 193] on b at bounding box center [468, 192] width 4 height 2
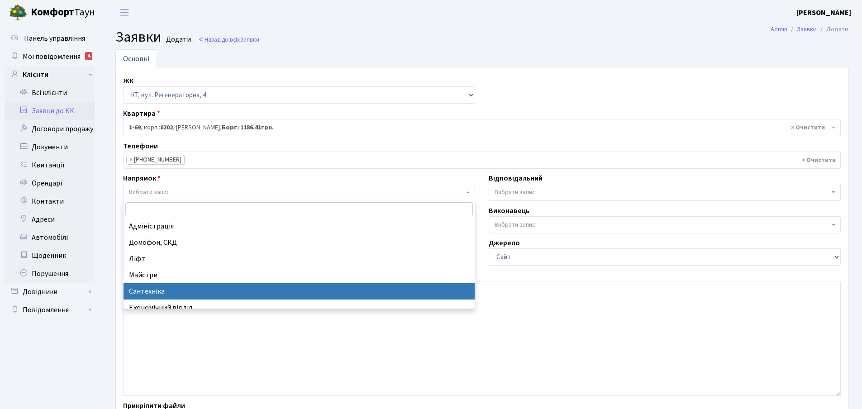
select select "2"
select select
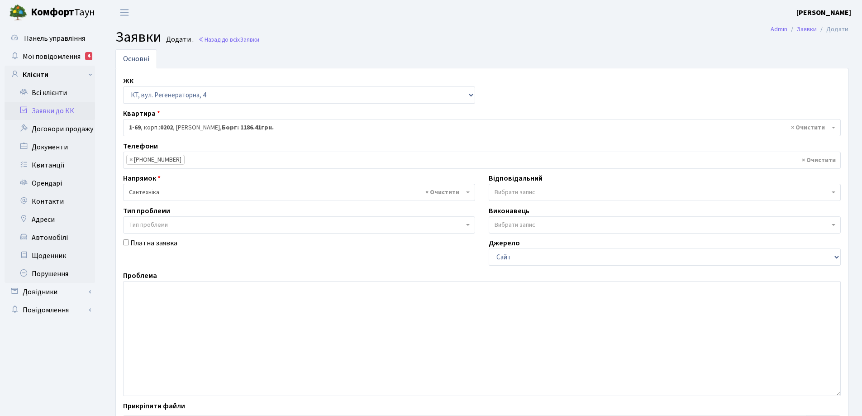
click at [835, 193] on span "Вибрати запис" at bounding box center [665, 192] width 352 height 17
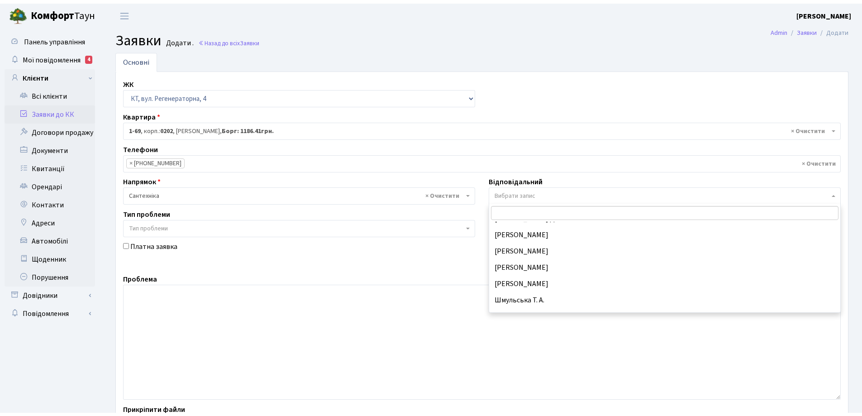
scroll to position [434, 0]
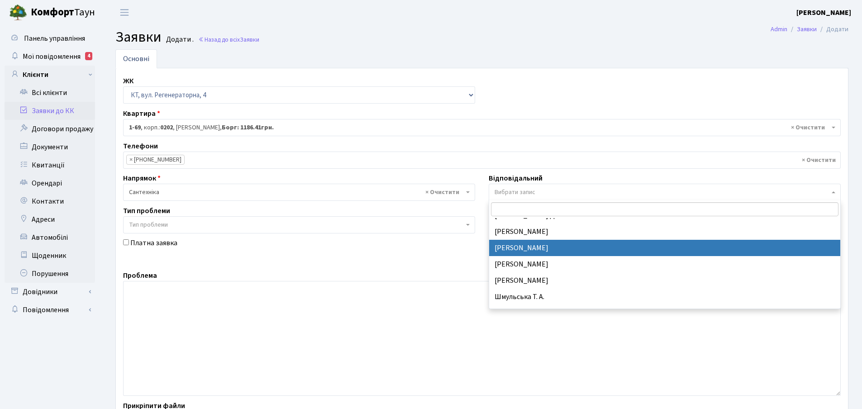
select select "67"
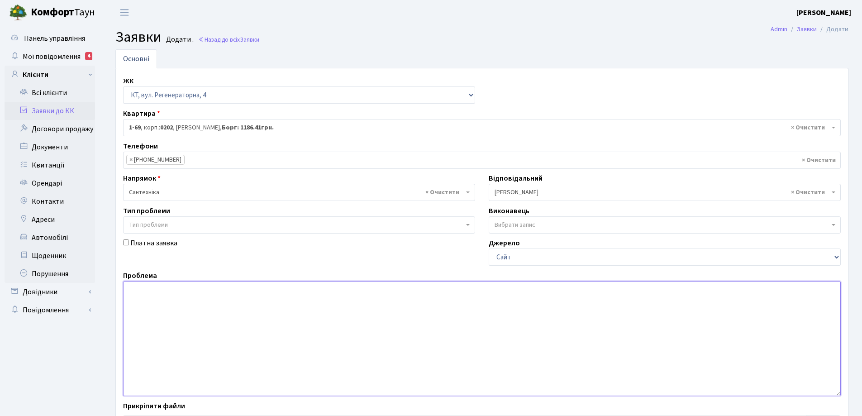
click at [152, 295] on textarea at bounding box center [482, 338] width 718 height 115
click at [133, 293] on textarea at bounding box center [482, 338] width 718 height 115
click at [132, 293] on textarea at bounding box center [482, 338] width 718 height 115
click at [136, 291] on textarea at bounding box center [482, 338] width 718 height 115
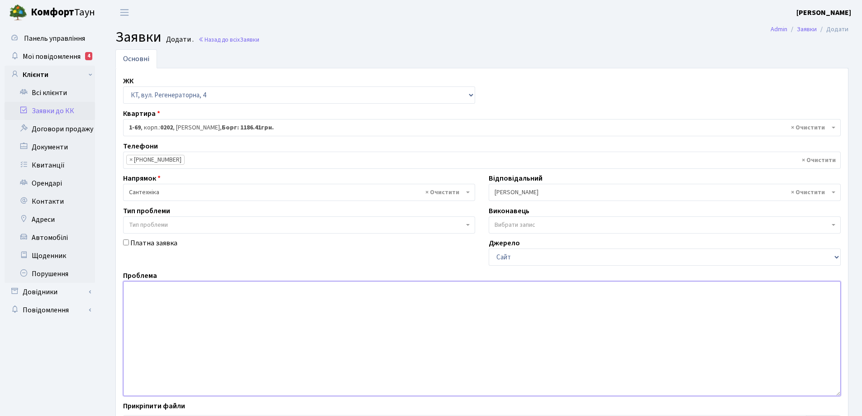
click at [136, 291] on textarea at bounding box center [482, 338] width 718 height 115
click at [280, 289] on textarea "жовті пятна в кухні на стелі, просять остежити тех поверх" at bounding box center [482, 338] width 718 height 115
click at [309, 291] on textarea "жовті пятна в кухні на стелі, просять остежити тех. поверх" at bounding box center [482, 338] width 718 height 115
click at [311, 290] on textarea "жовті пятна в кухні на стелі, просять остежити тех. поверх." at bounding box center [482, 338] width 718 height 115
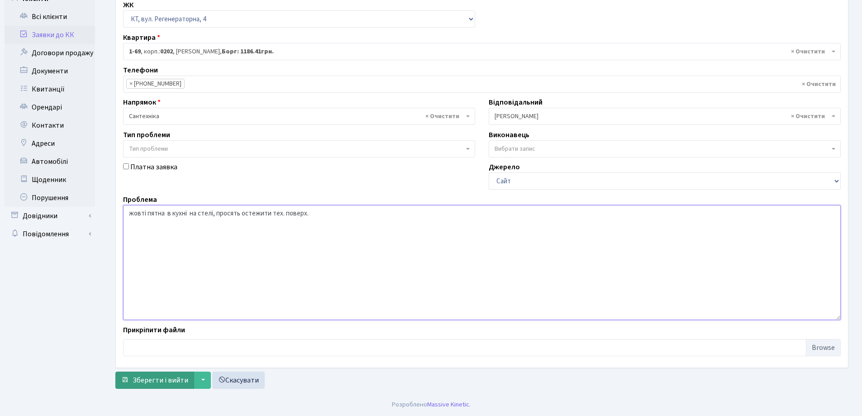
type textarea "жовті пятна в кухні на стелі, просять остежити тех. поверх."
click at [164, 381] on span "Зберегти і вийти" at bounding box center [161, 380] width 56 height 10
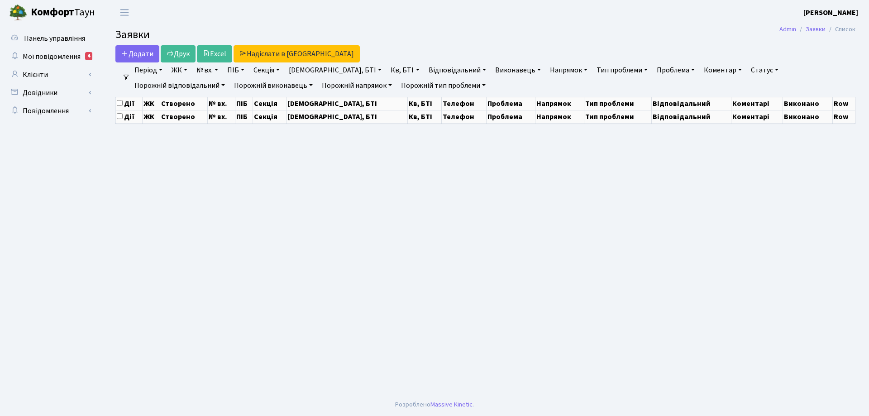
select select "25"
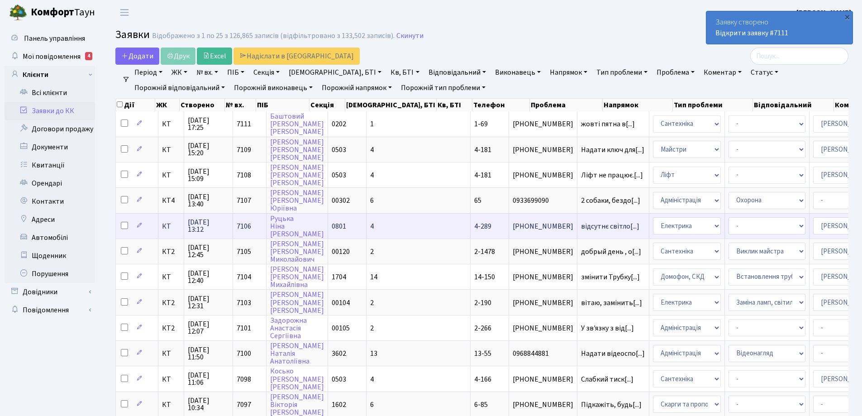
click at [474, 227] on span "4-289" at bounding box center [482, 226] width 17 height 10
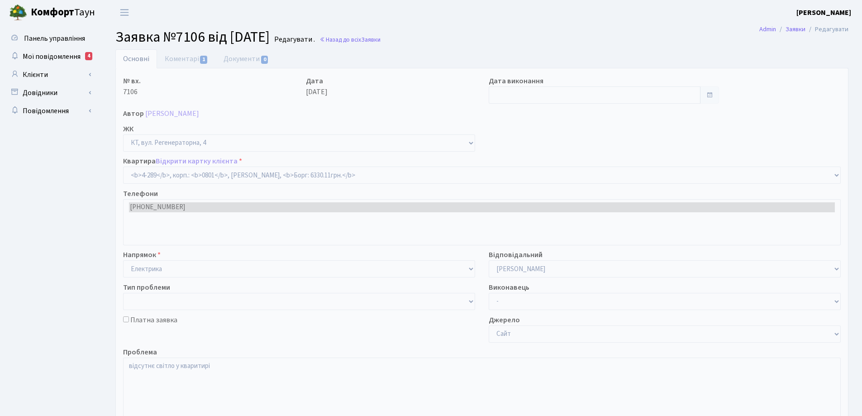
select select "1748"
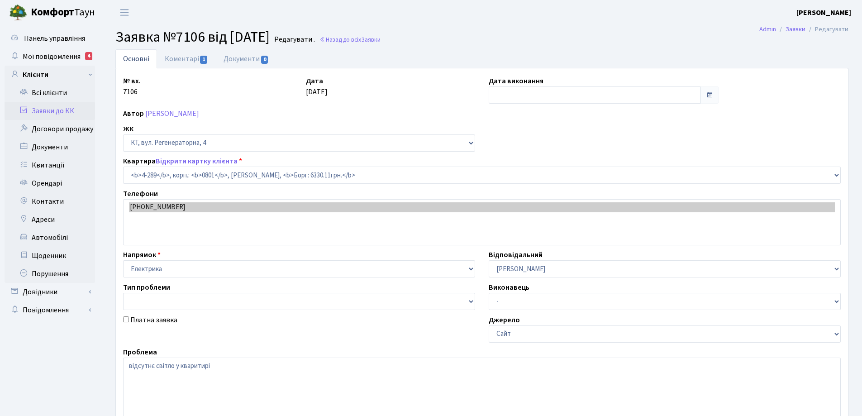
type input "[DATE]"
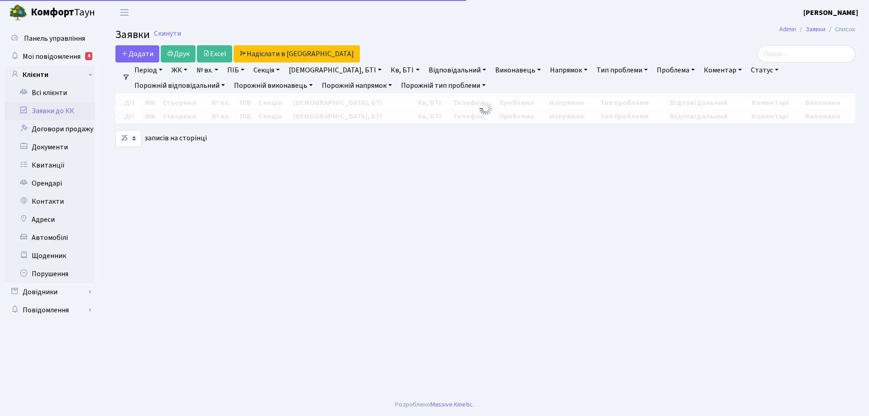
select select "25"
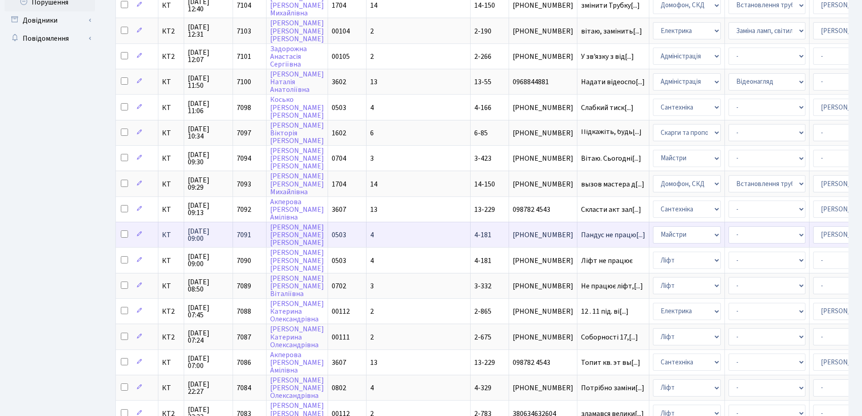
scroll to position [265, 0]
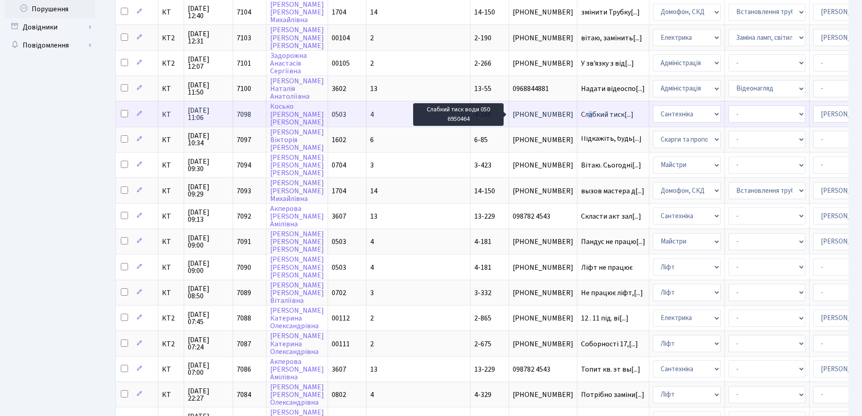
click at [581, 114] on span "Слабкий тиск[...]" at bounding box center [607, 114] width 52 height 10
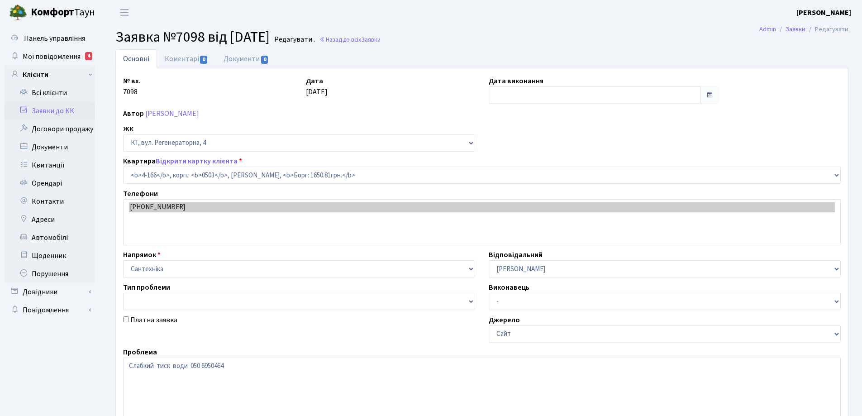
select select "1092"
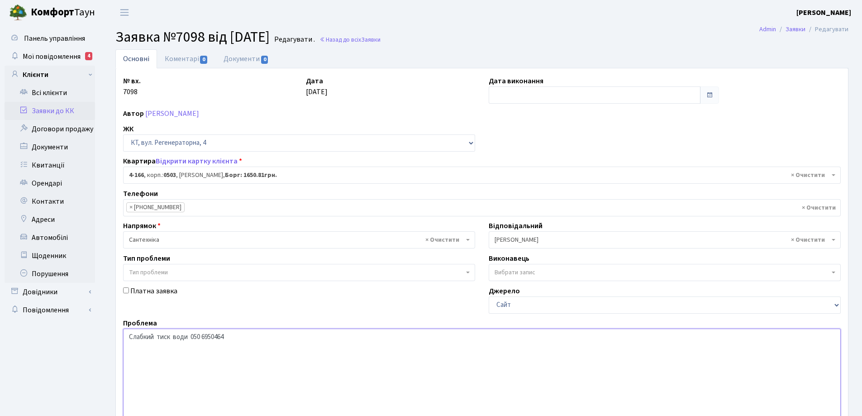
drag, startPoint x: 223, startPoint y: 335, endPoint x: 227, endPoint y: 335, distance: 4.5
click at [227, 335] on textarea "Слабкий тиск води 050 6950464" at bounding box center [482, 385] width 718 height 115
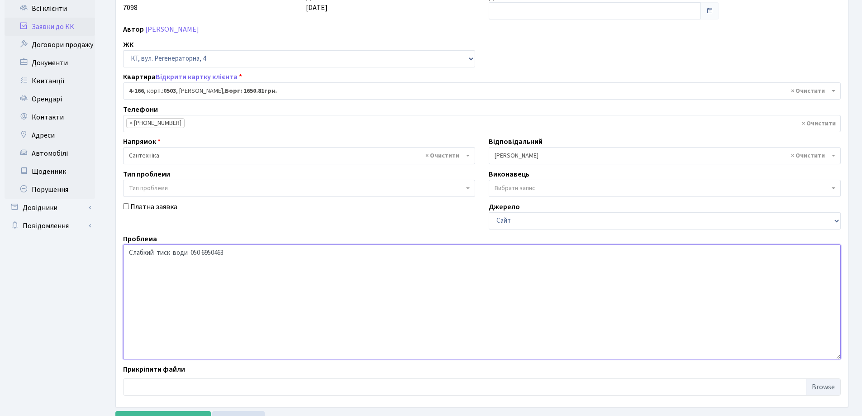
scroll to position [124, 0]
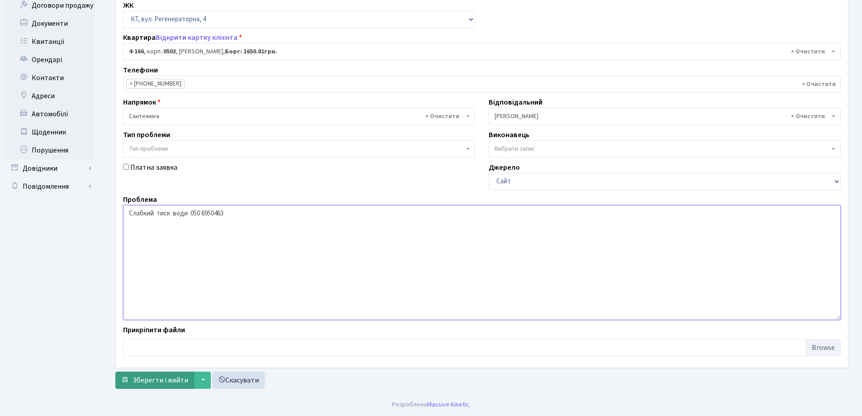
type textarea "Слабкий тиск води 050 6950463"
click at [167, 378] on span "Зберегти і вийти" at bounding box center [161, 380] width 56 height 10
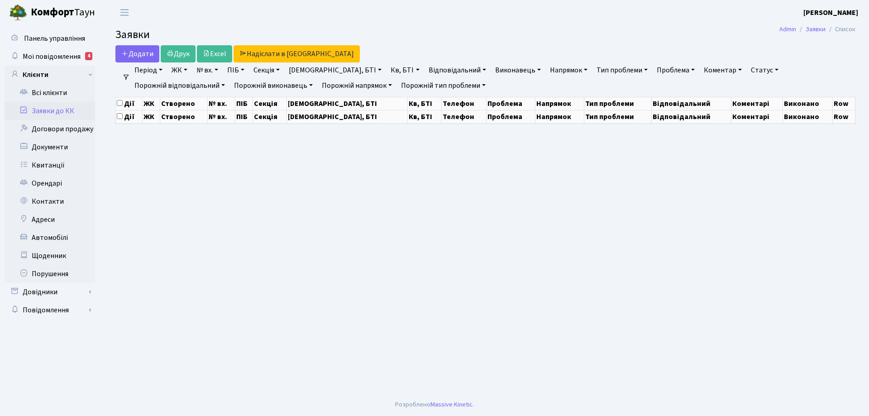
select select "25"
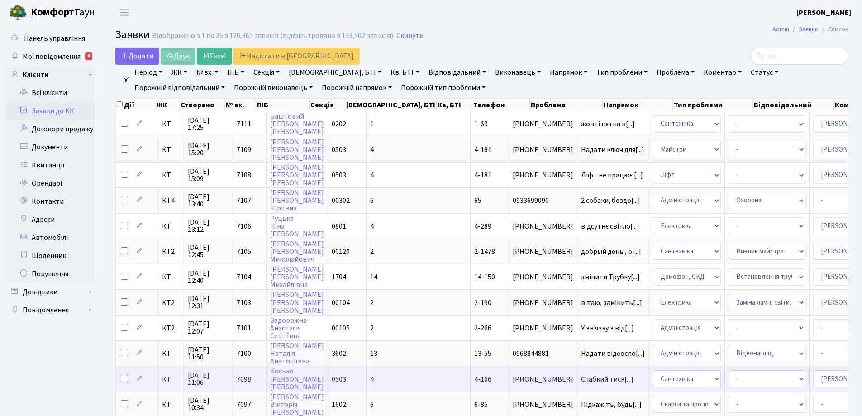
click at [513, 379] on span "[PHONE_NUMBER]" at bounding box center [543, 379] width 61 height 7
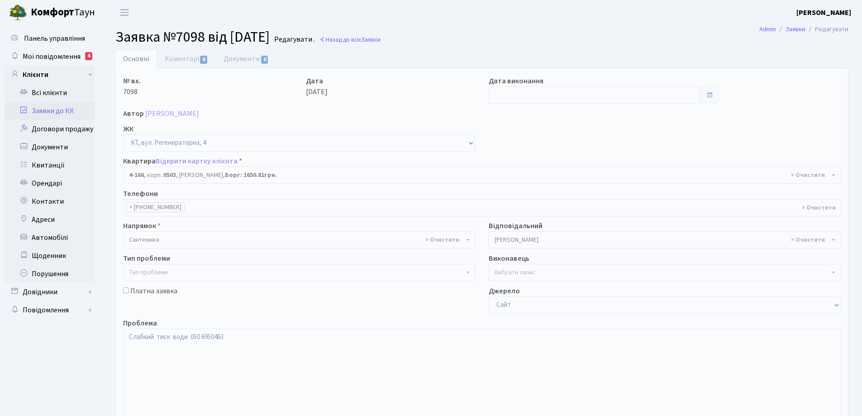
select select "1092"
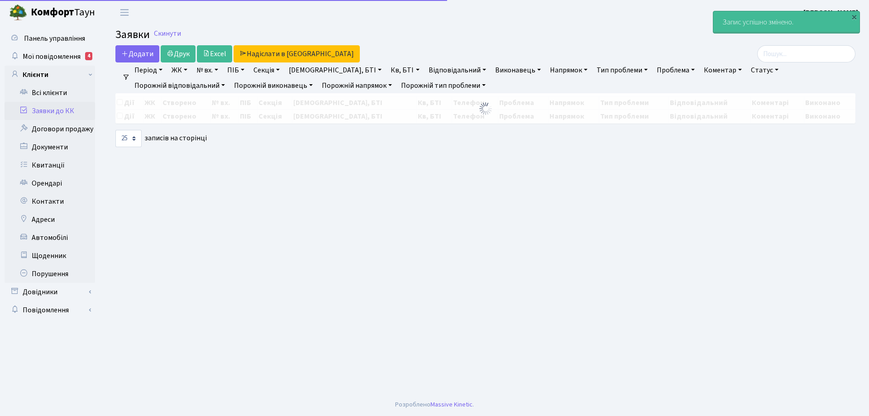
select select "25"
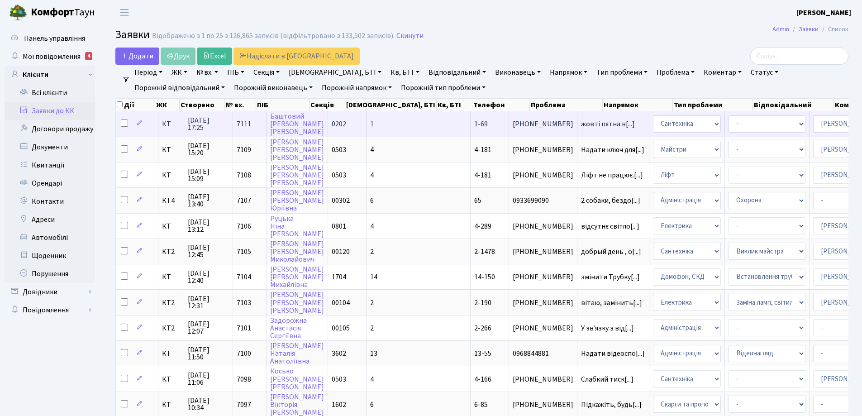
click at [581, 123] on span "жовті пятна в[...]" at bounding box center [608, 124] width 54 height 10
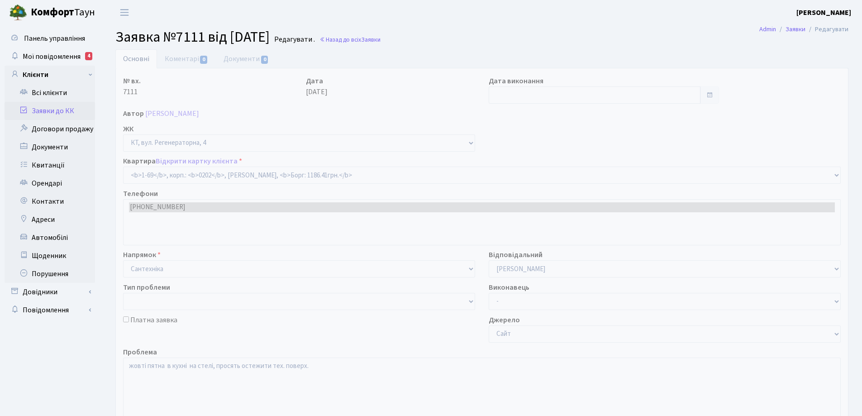
select select "69"
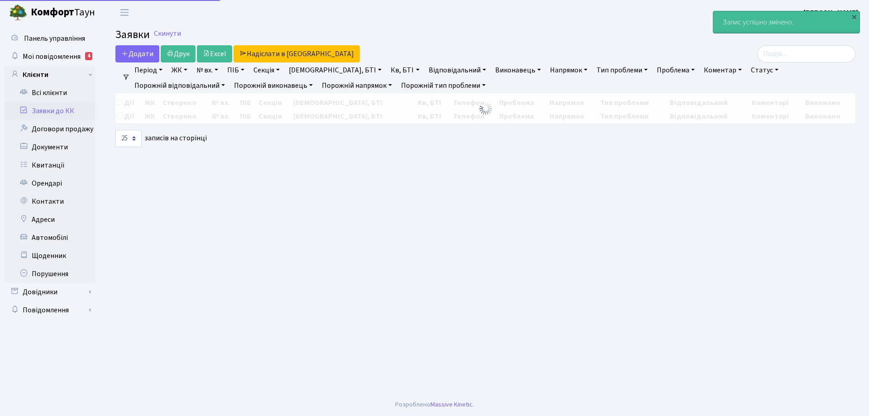
select select "25"
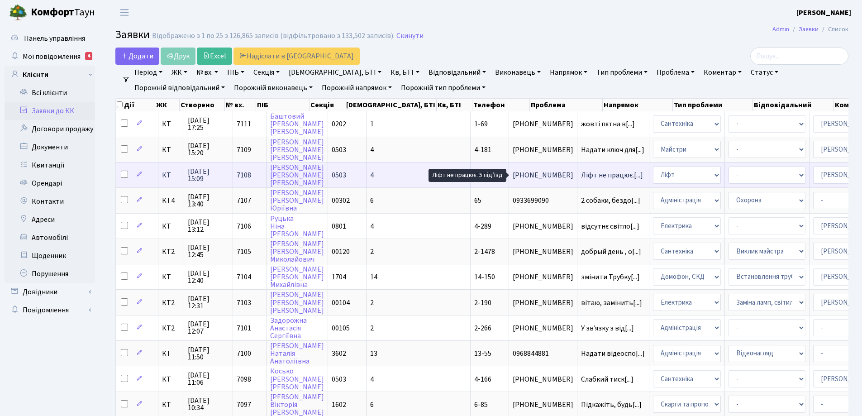
click at [581, 178] on span "Ліфт не працює.[...]" at bounding box center [612, 175] width 62 height 10
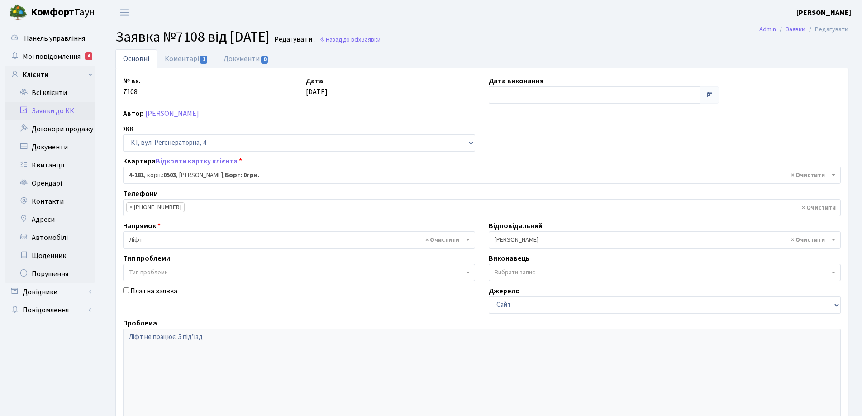
select select "1107"
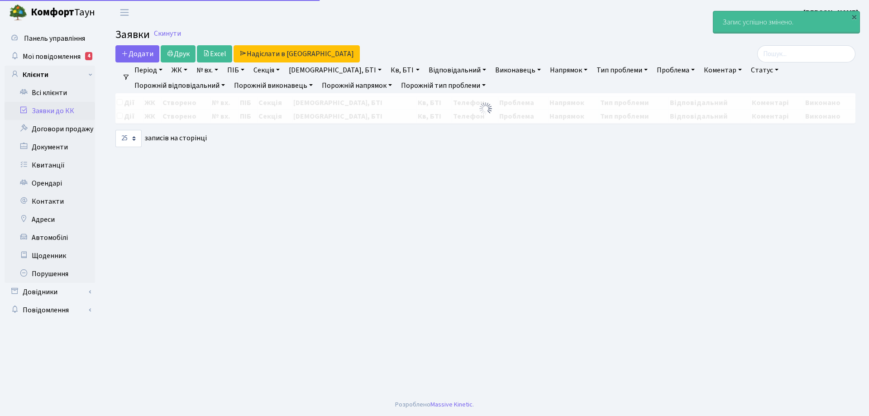
select select "25"
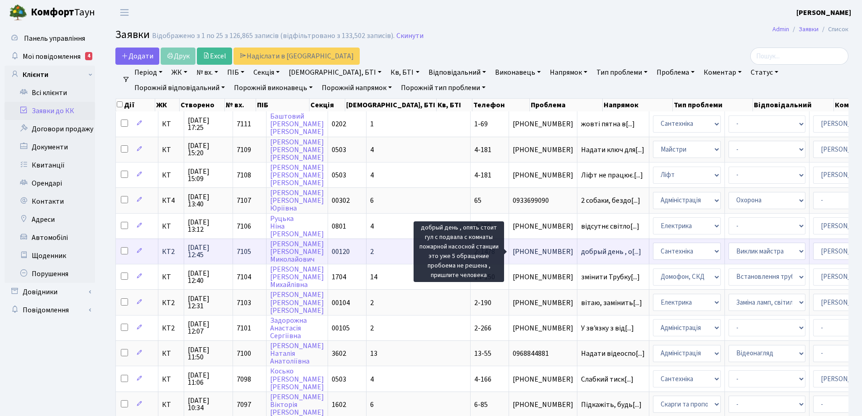
click at [581, 250] on span "добрый день , о[...]" at bounding box center [611, 252] width 60 height 10
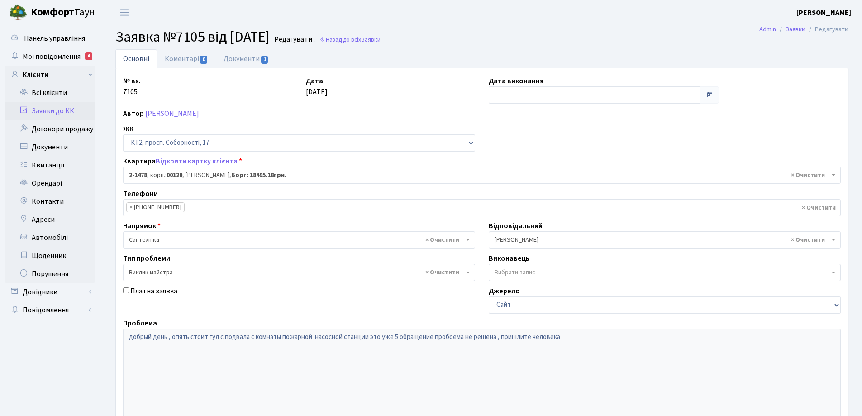
select select "13093"
select select "29"
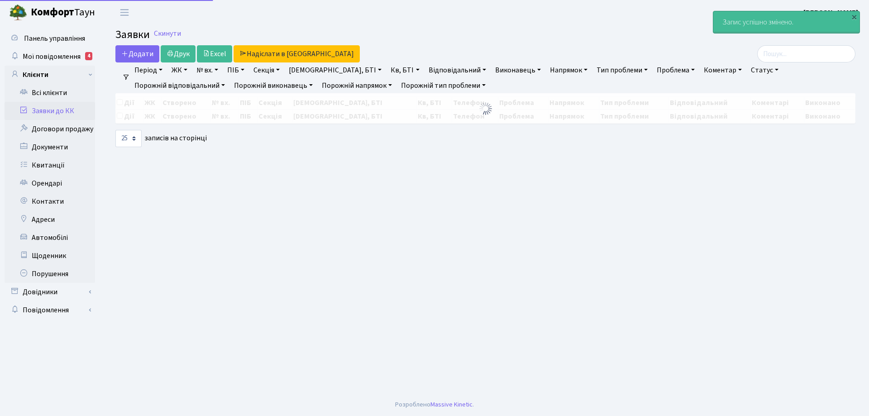
select select "25"
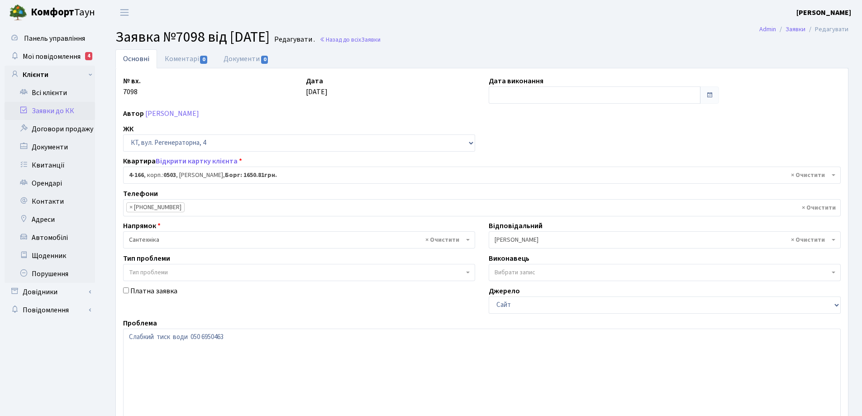
select select "1092"
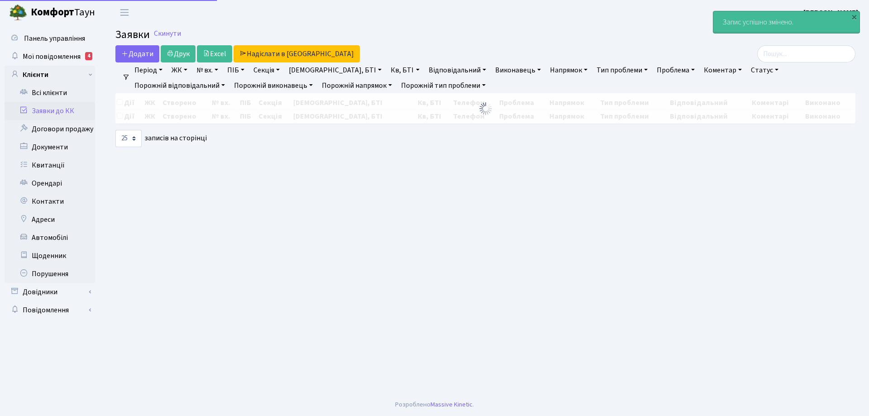
select select "25"
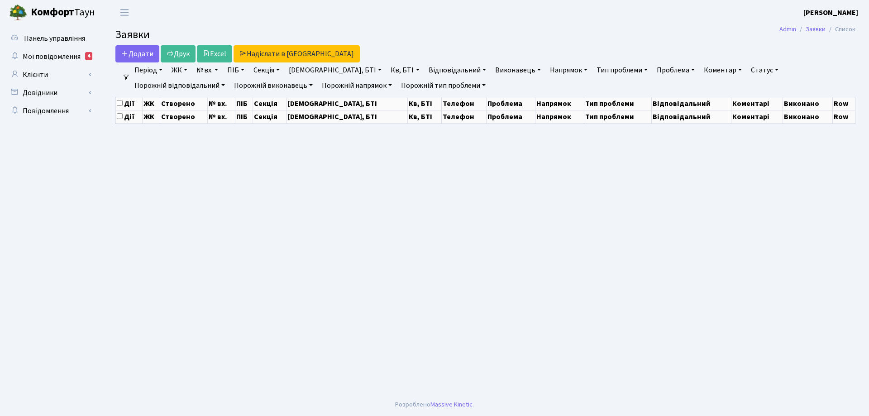
select select "25"
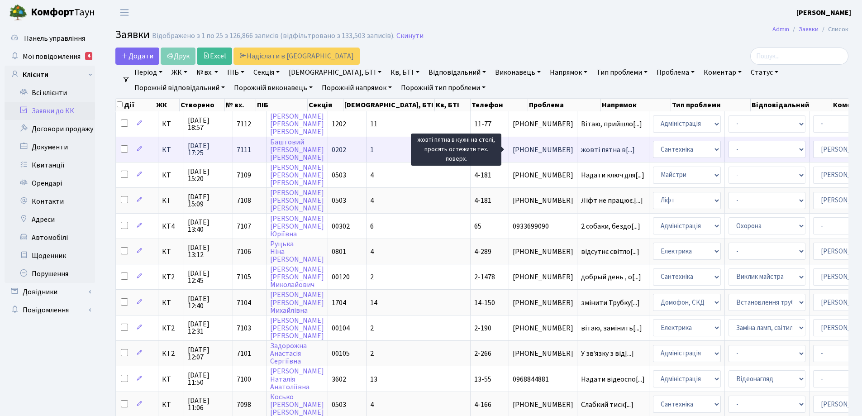
click at [581, 148] on span "жовті пятна в[...]" at bounding box center [608, 150] width 54 height 10
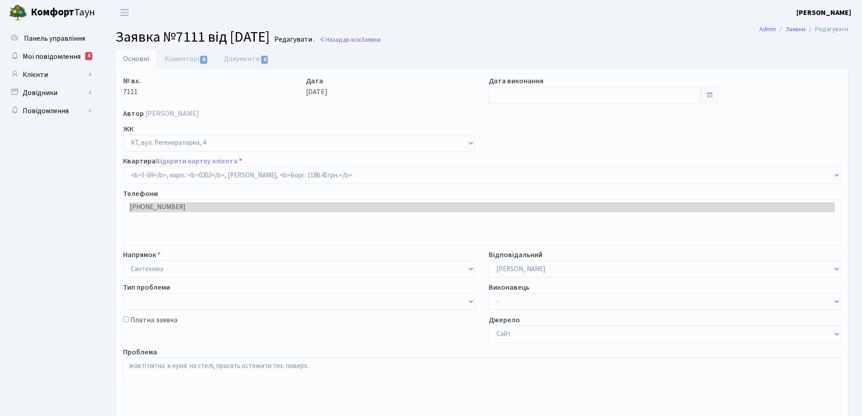
select select "69"
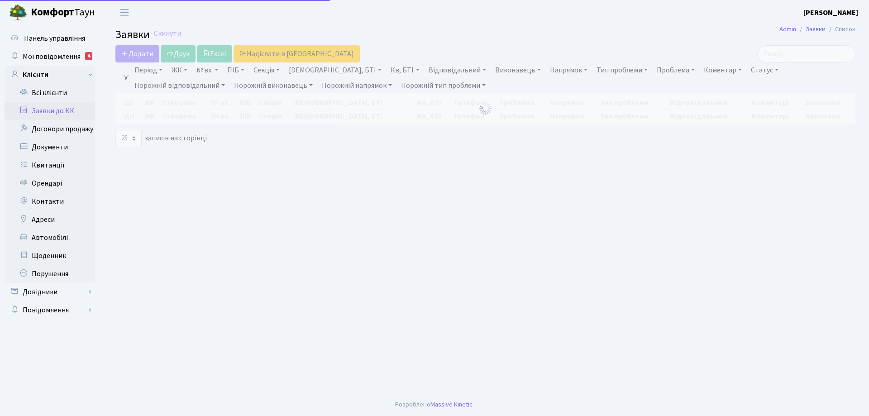
select select "25"
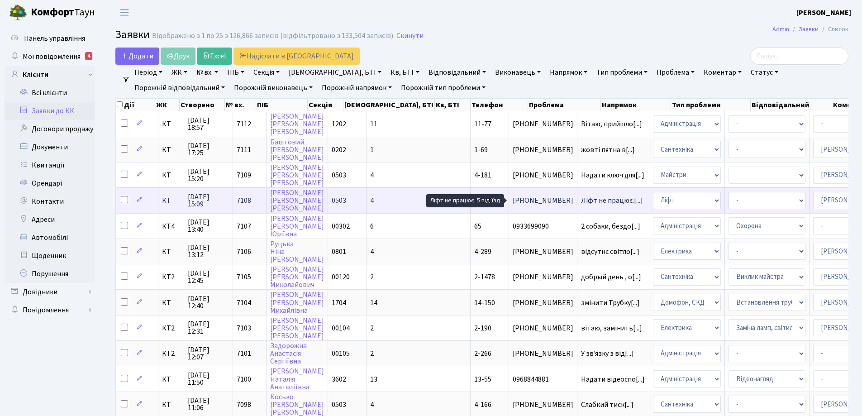
click at [581, 200] on span "Ліфт не працює.[...]" at bounding box center [612, 200] width 62 height 10
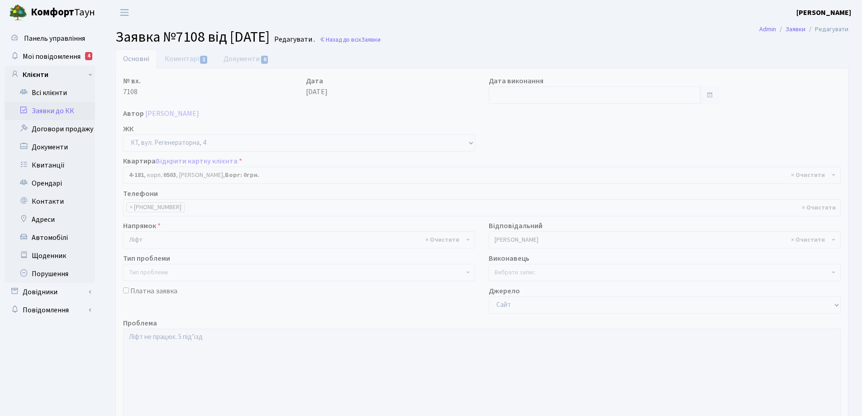
select select "1107"
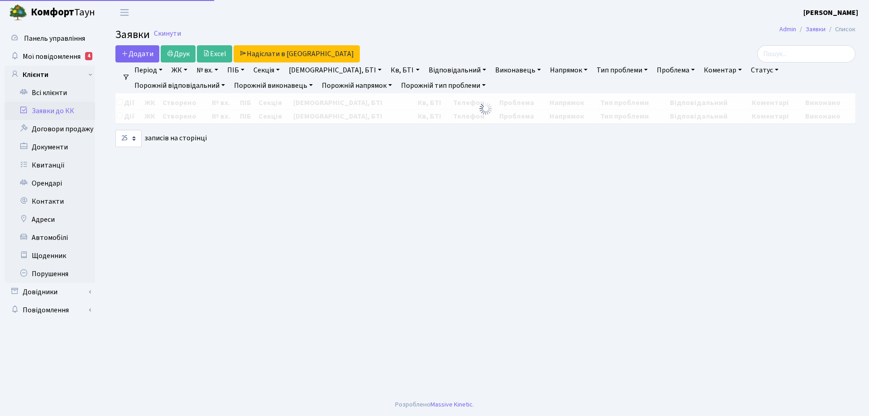
select select "25"
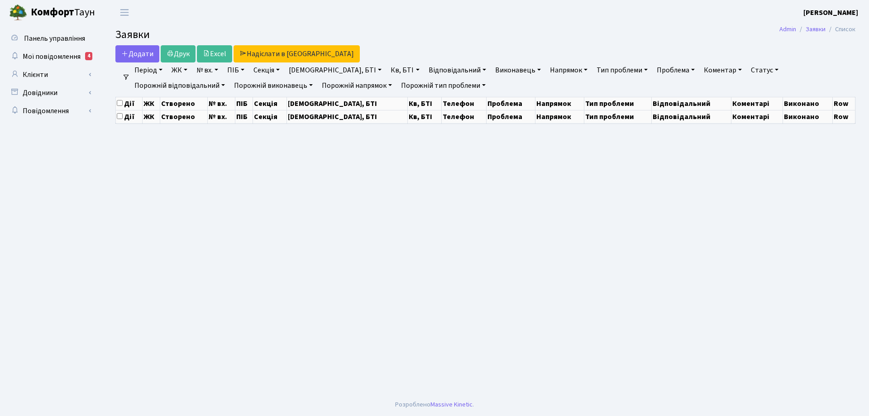
select select "25"
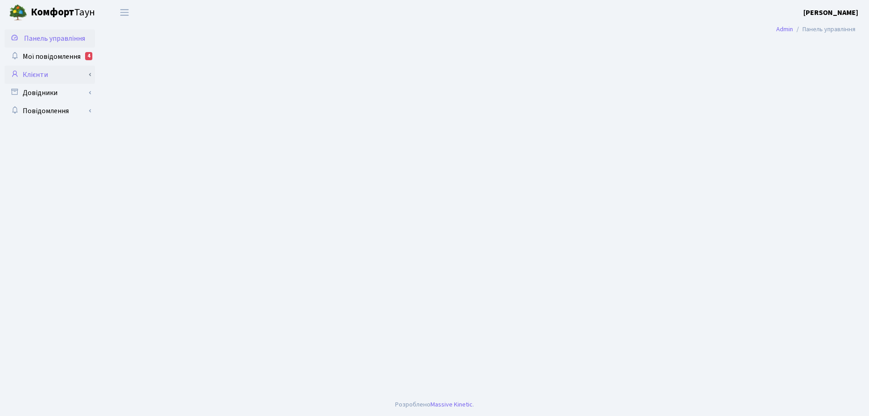
click at [38, 76] on link "Клієнти" at bounding box center [50, 75] width 90 height 18
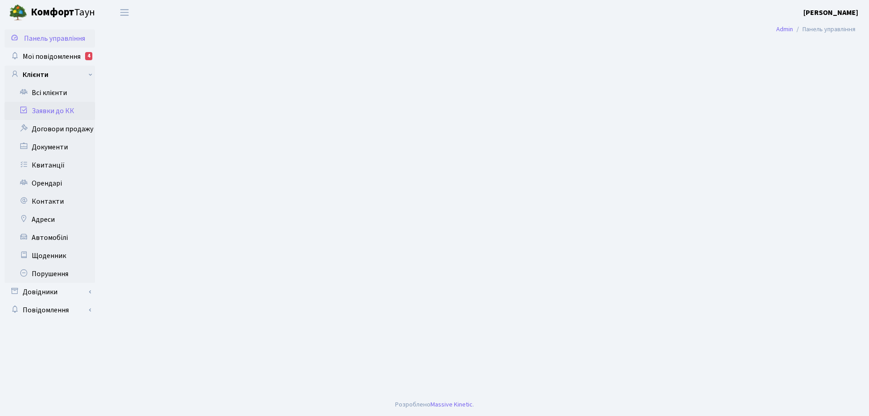
click at [48, 110] on link "Заявки до КК" at bounding box center [50, 111] width 90 height 18
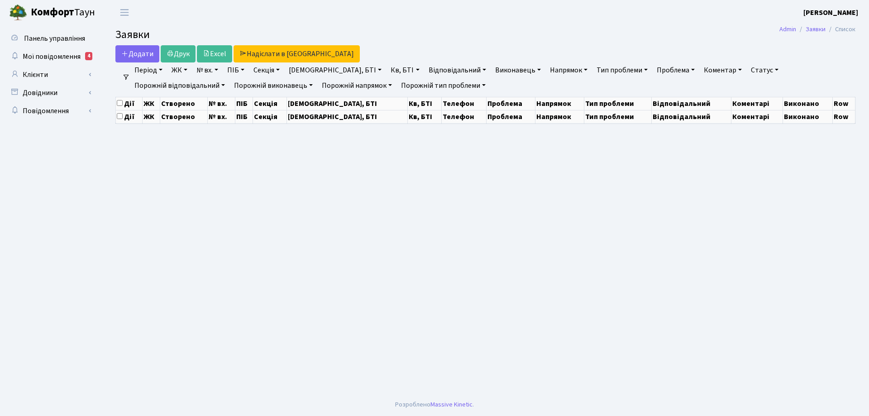
select select "25"
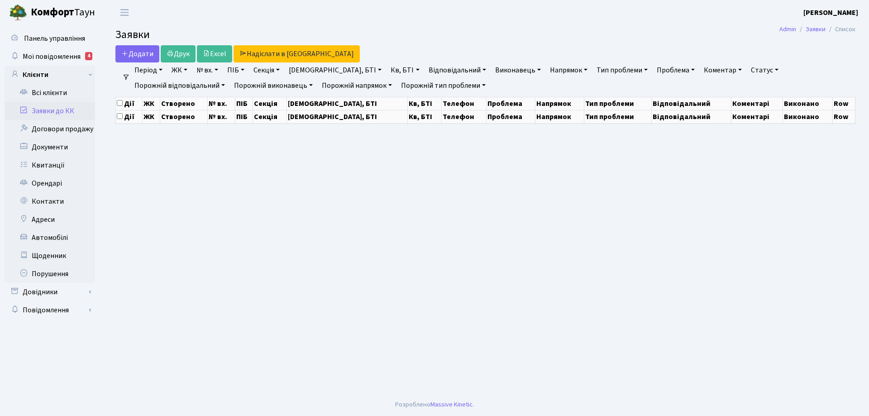
select select "25"
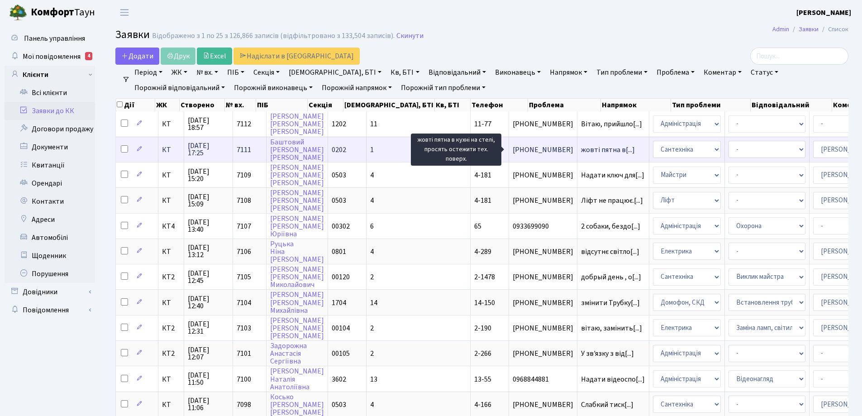
click at [581, 151] on span "жовті пятна в[...]" at bounding box center [608, 150] width 54 height 10
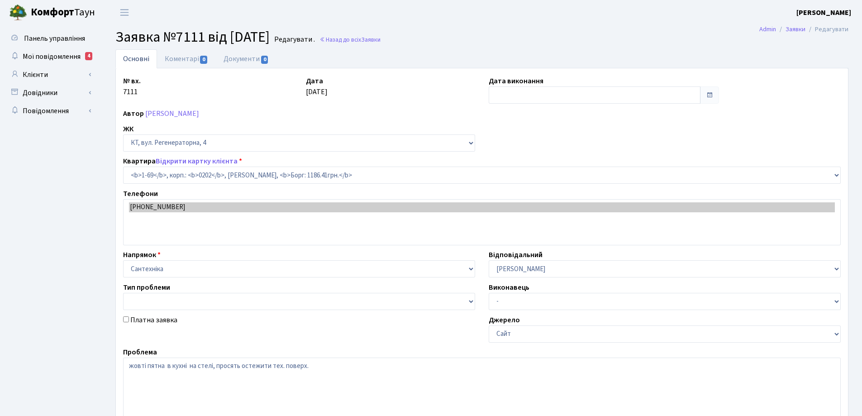
select select "69"
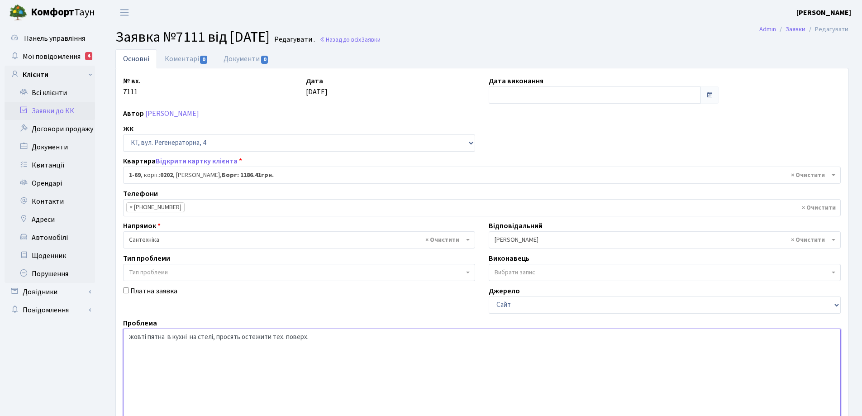
click at [243, 337] on textarea "жовті пятна в кухні на стелі, просять остежити тех. поверх." at bounding box center [482, 385] width 718 height 115
click at [336, 352] on textarea "жовті пятна в кухні на стелі, просять остежити тех. поверх." at bounding box center [482, 385] width 718 height 115
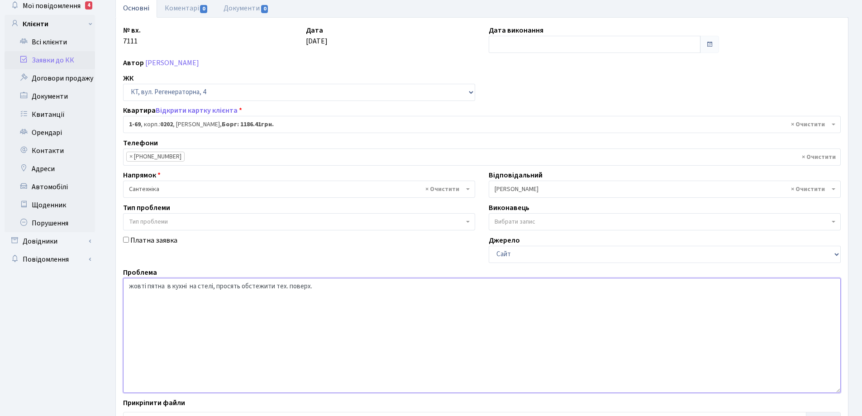
scroll to position [124, 0]
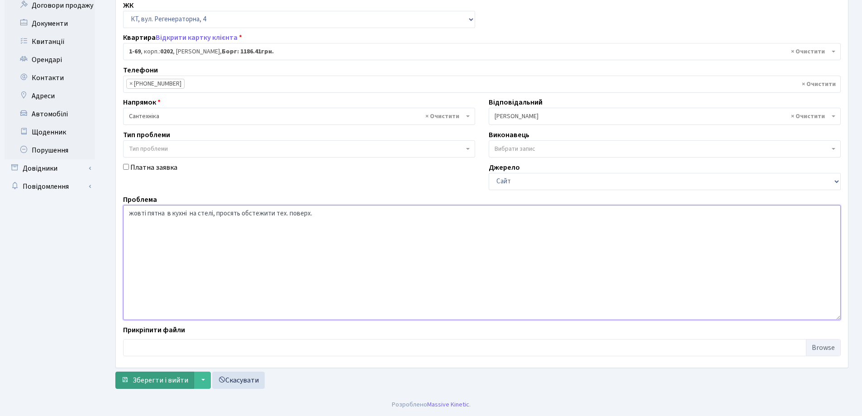
type textarea "жовті пятна в кухні на стелі, просять обстежити тех. поверх."
click at [149, 382] on span "Зберегти і вийти" at bounding box center [161, 380] width 56 height 10
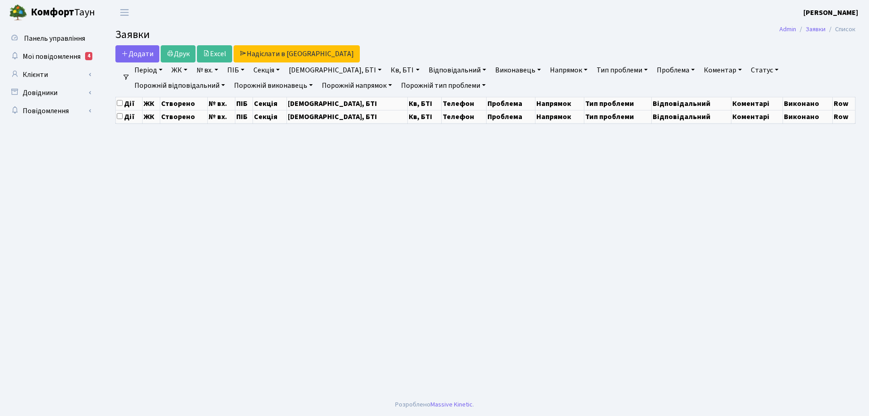
select select "25"
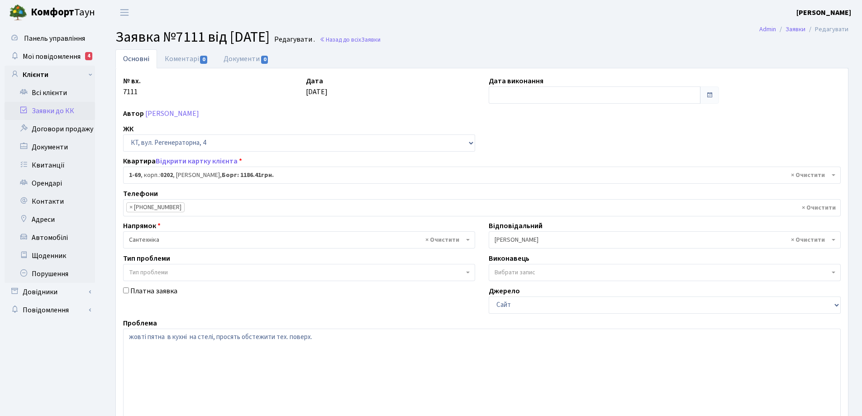
select select "69"
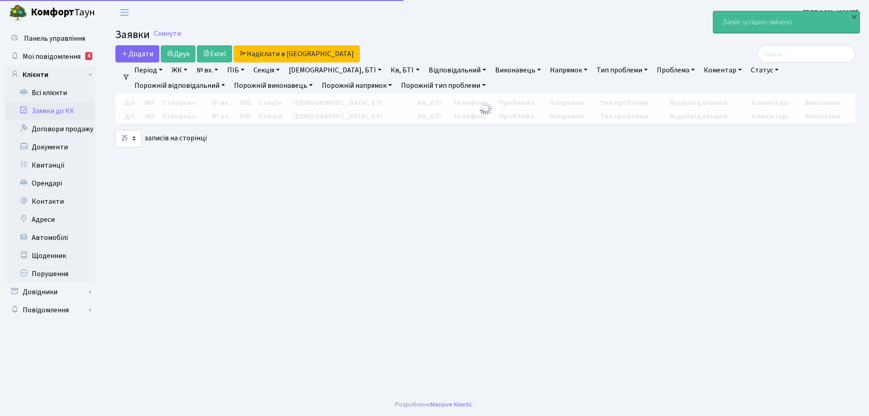
select select "25"
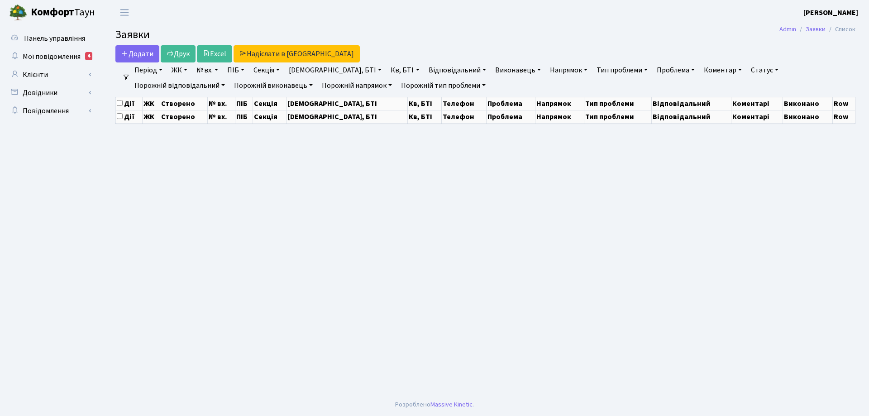
select select "25"
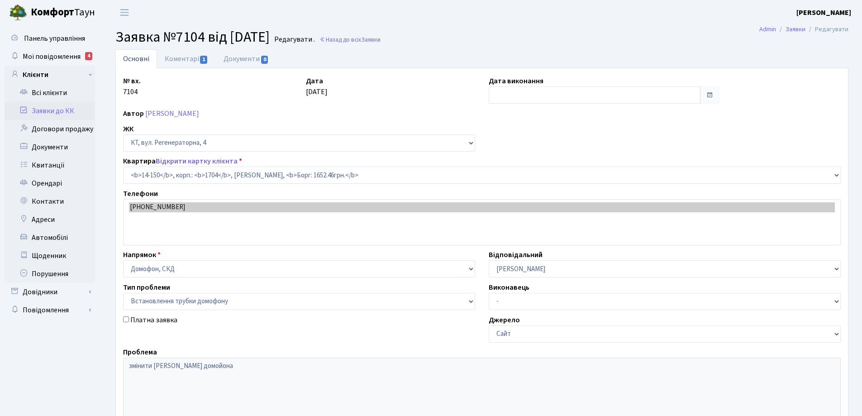
select select "7527"
select select "5"
type input "[DATE]"
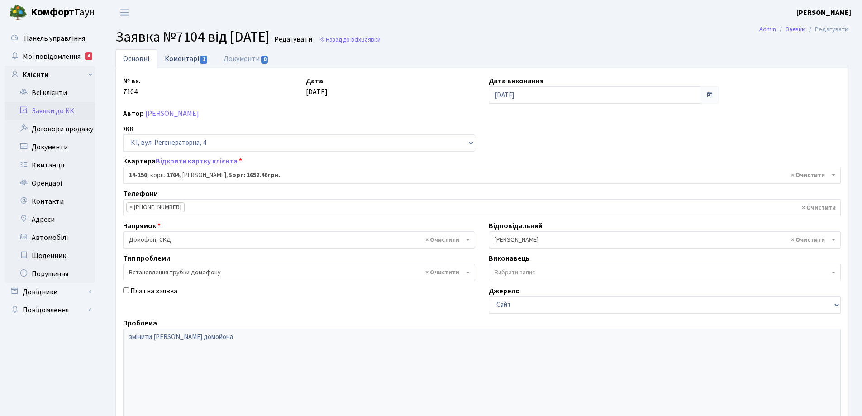
click at [172, 61] on link "Коментарі 1" at bounding box center [186, 58] width 59 height 19
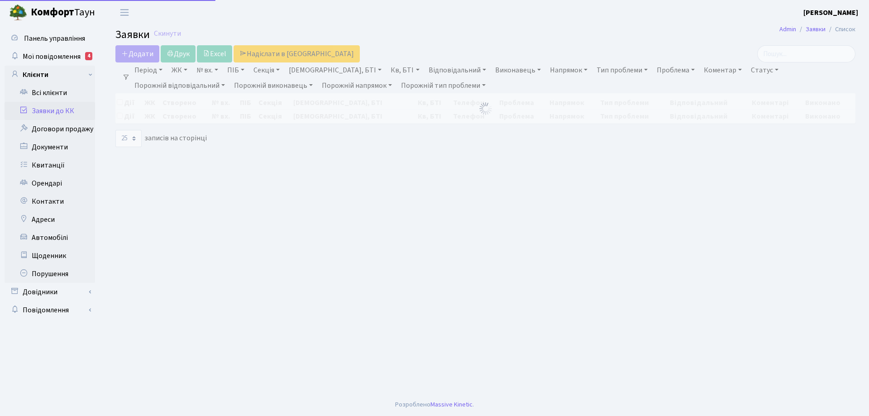
select select "25"
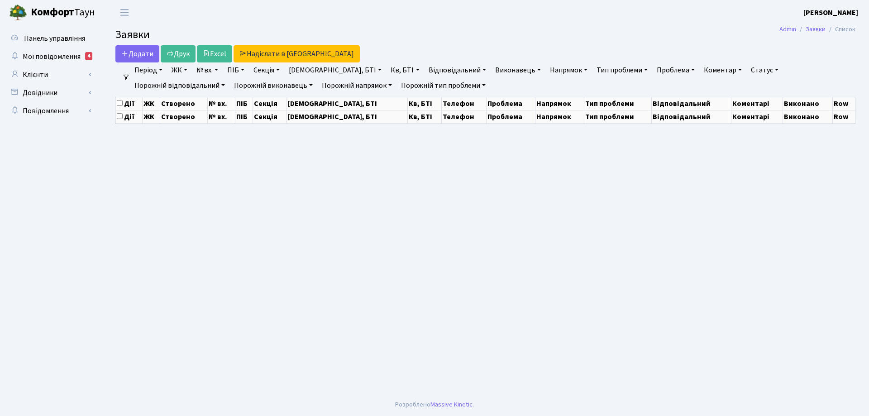
select select "25"
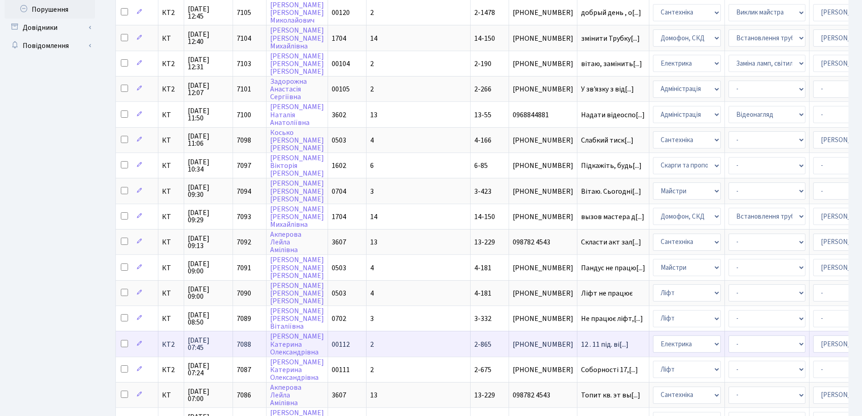
scroll to position [38, 0]
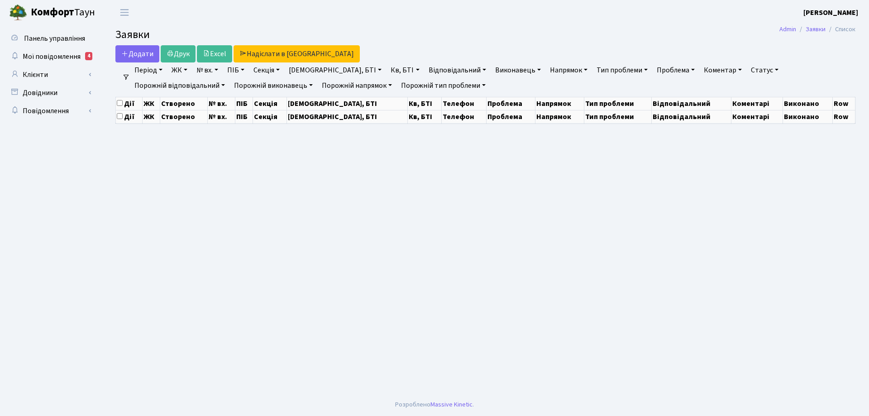
select select "25"
